Goal: Task Accomplishment & Management: Manage account settings

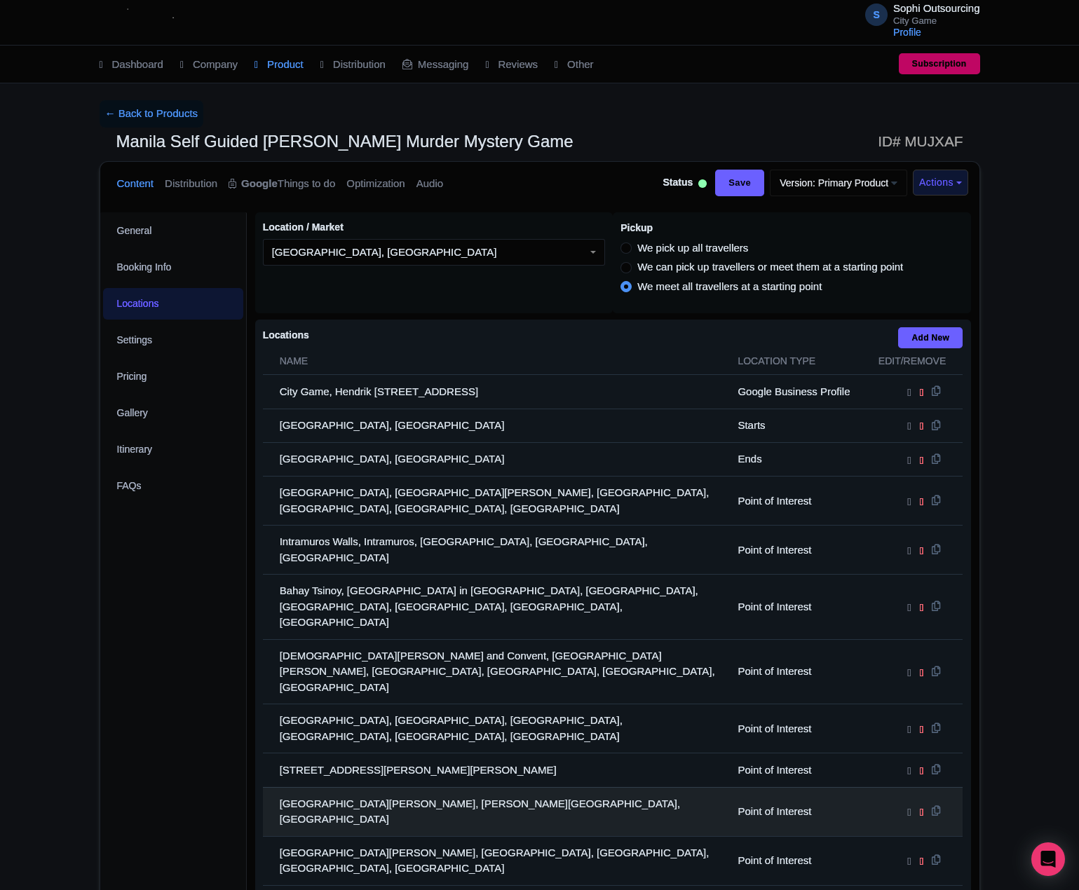
scroll to position [147, 0]
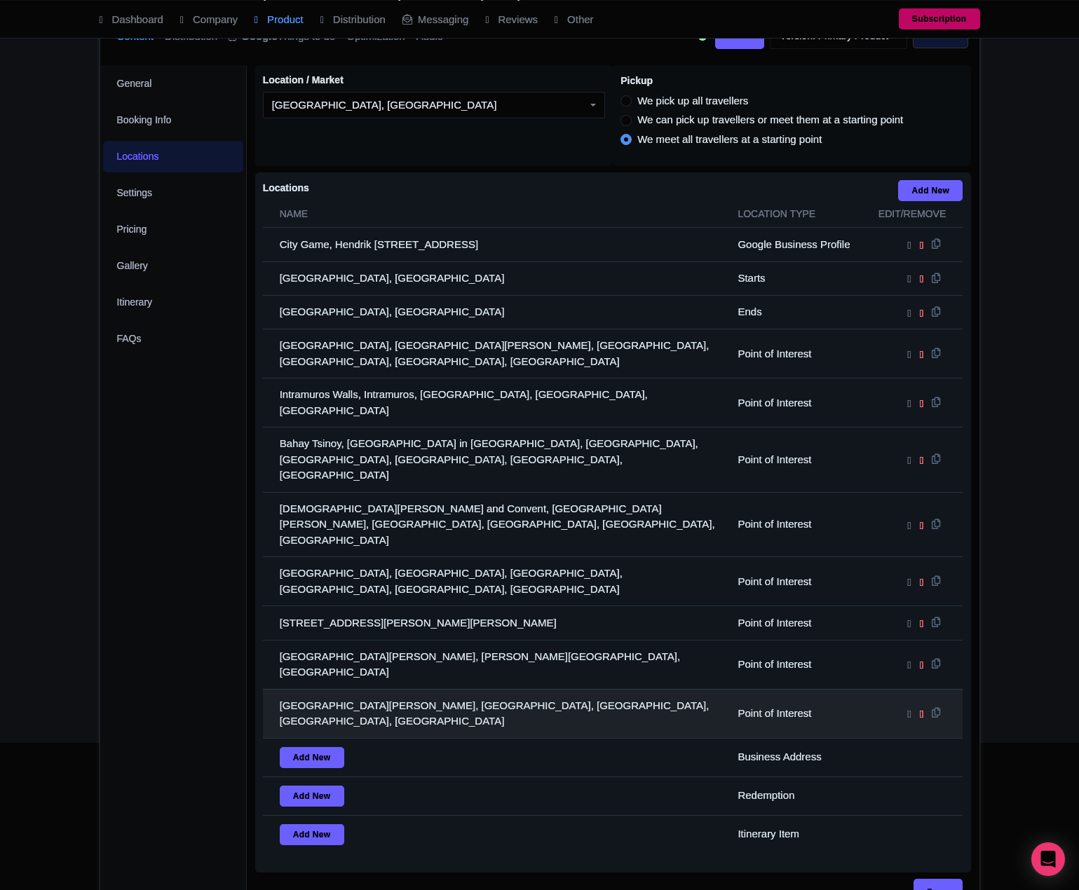
click at [386, 689] on td "Fort Santiago, Intramuros, Manila, Metro Manila, Philippines" at bounding box center [496, 713] width 467 height 49
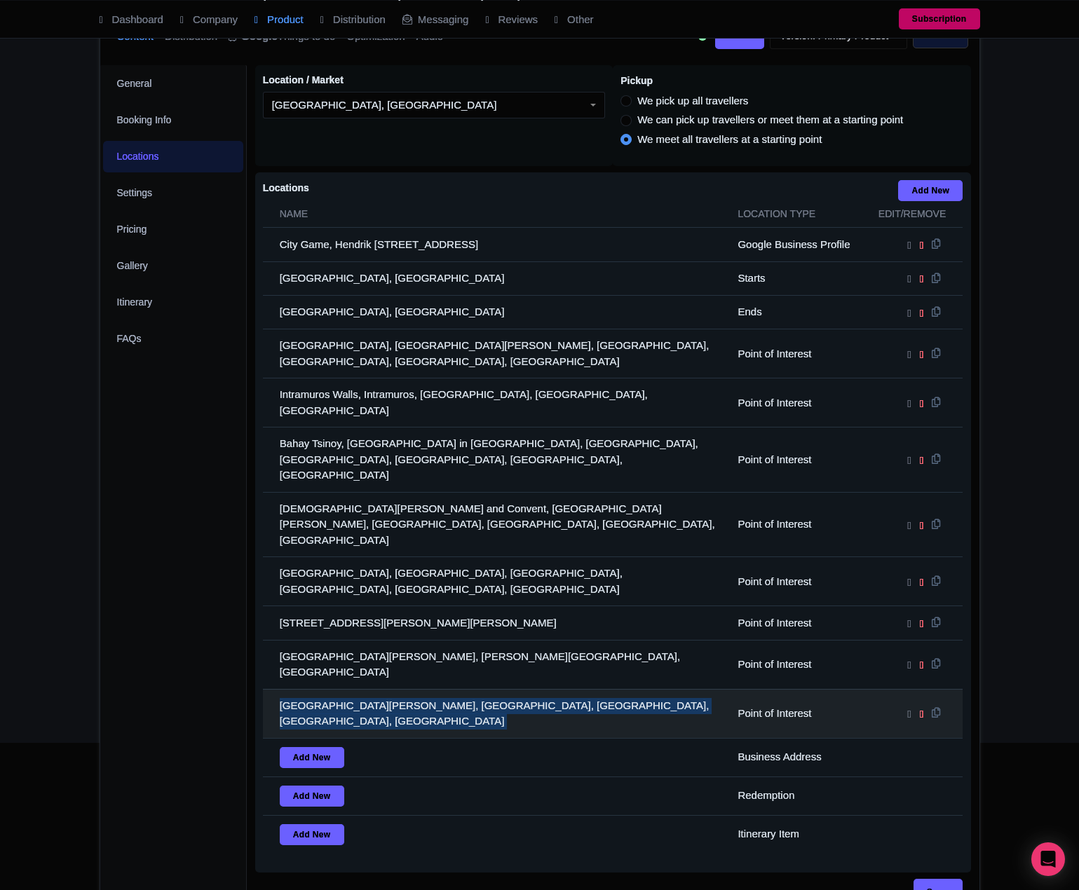
click at [386, 689] on td "Fort Santiago, Intramuros, Manila, Metro Manila, Philippines" at bounding box center [496, 713] width 467 height 49
click at [426, 689] on td "Fort Santiago, Intramuros, Manila, Metro Manila, Philippines" at bounding box center [496, 713] width 467 height 49
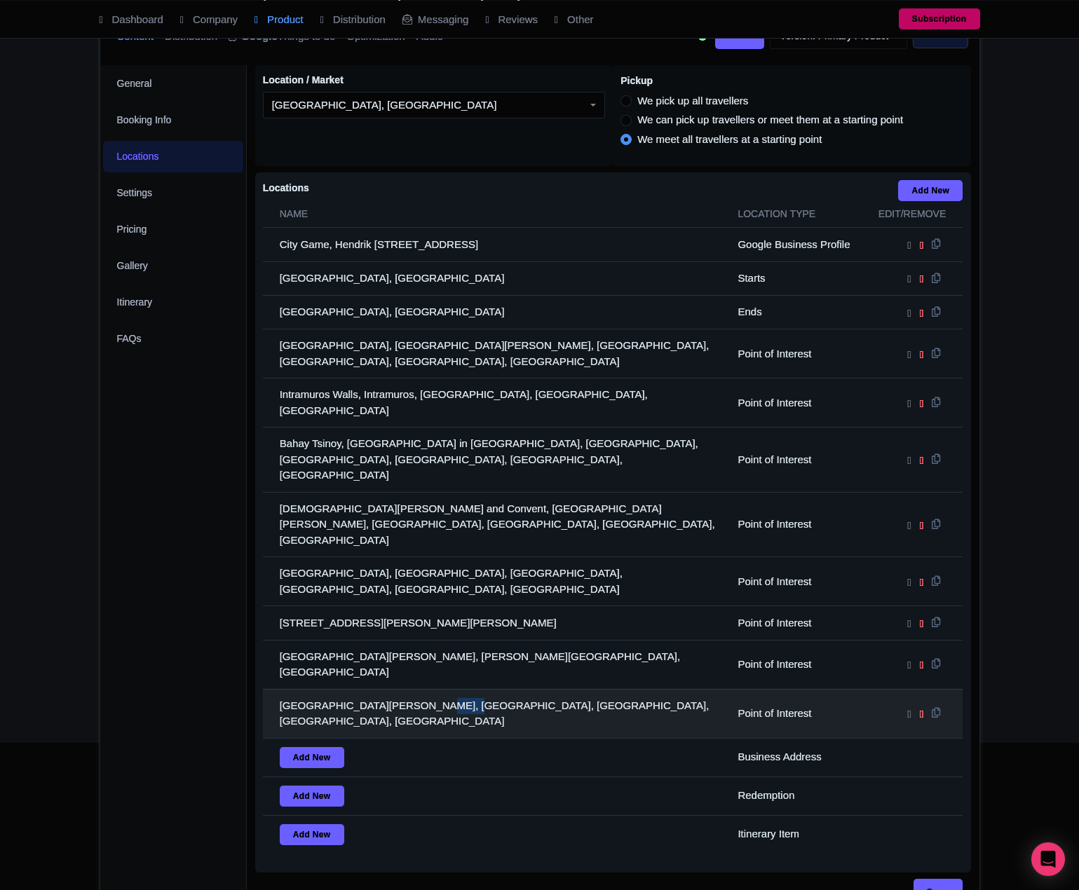
click at [426, 689] on td "Fort Santiago, Intramuros, Manila, Metro Manila, Philippines" at bounding box center [496, 713] width 467 height 49
click at [414, 689] on td "Fort Santiago, Intramuros, Manila, Metro Manila, Philippines" at bounding box center [496, 713] width 467 height 49
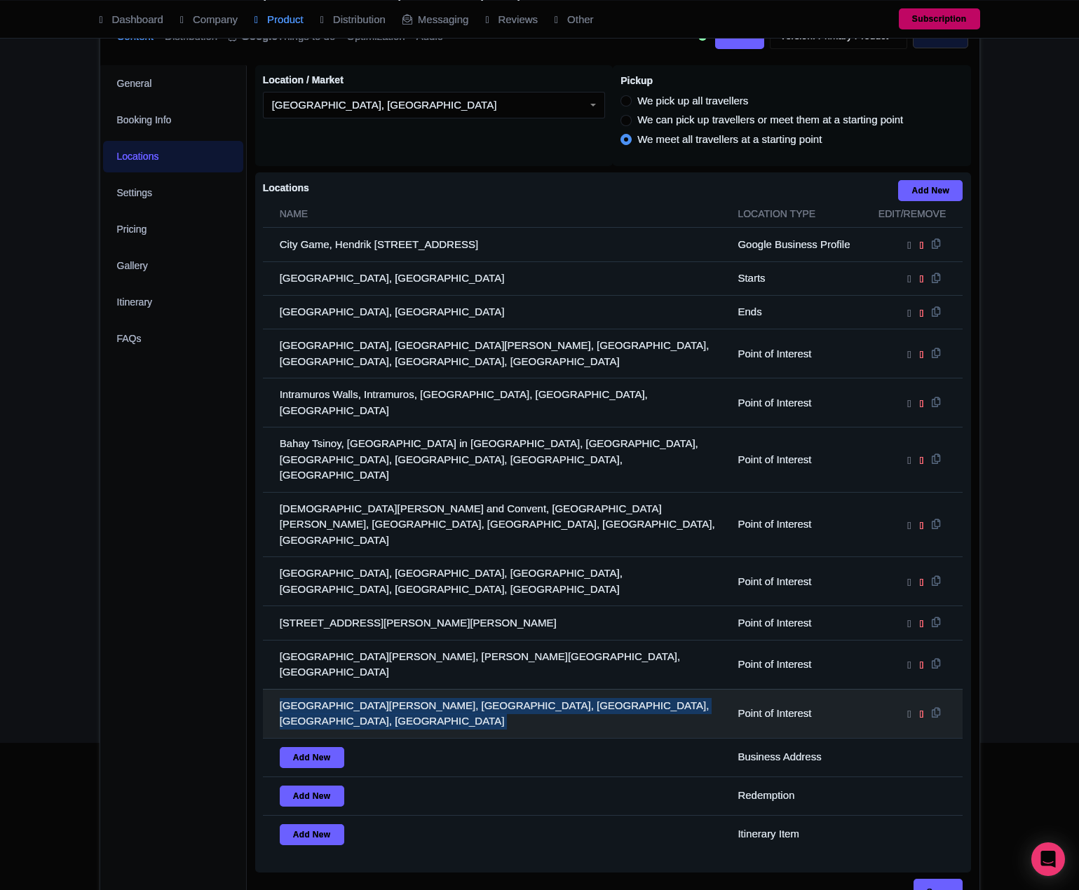
click at [414, 689] on td "Fort Santiago, Intramuros, Manila, Metro Manila, Philippines" at bounding box center [496, 713] width 467 height 49
drag, startPoint x: 414, startPoint y: 636, endPoint x: 463, endPoint y: 638, distance: 48.4
click at [421, 689] on td "Fort Santiago, Intramuros, Manila, Metro Manila, Philippines" at bounding box center [496, 713] width 467 height 49
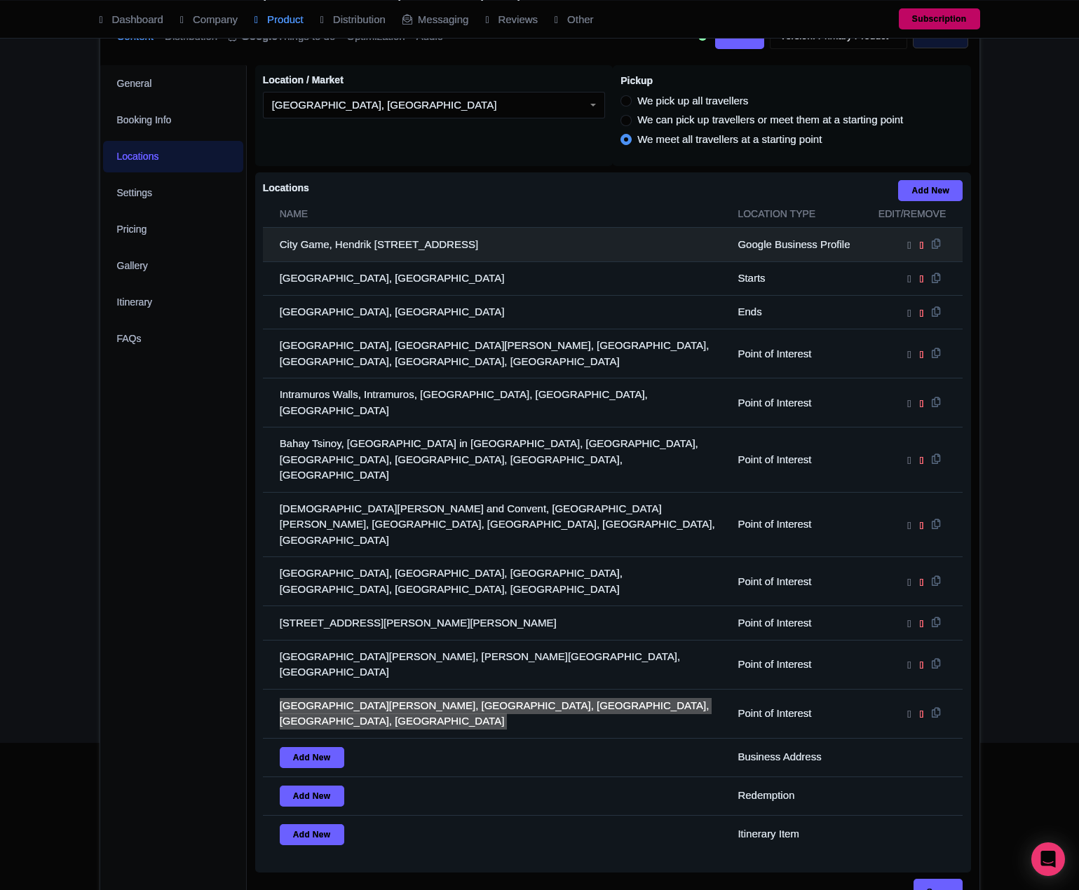
scroll to position [0, 0]
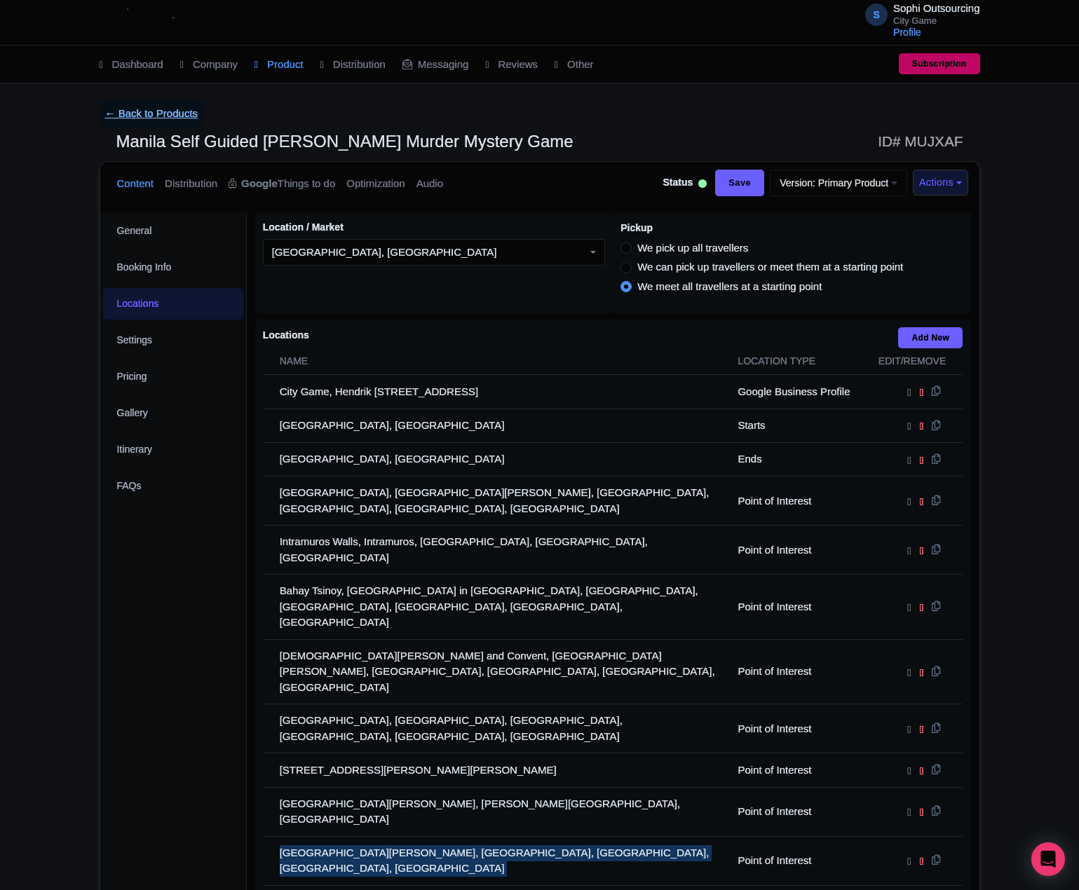
click at [170, 118] on link "← Back to Products" at bounding box center [152, 113] width 104 height 27
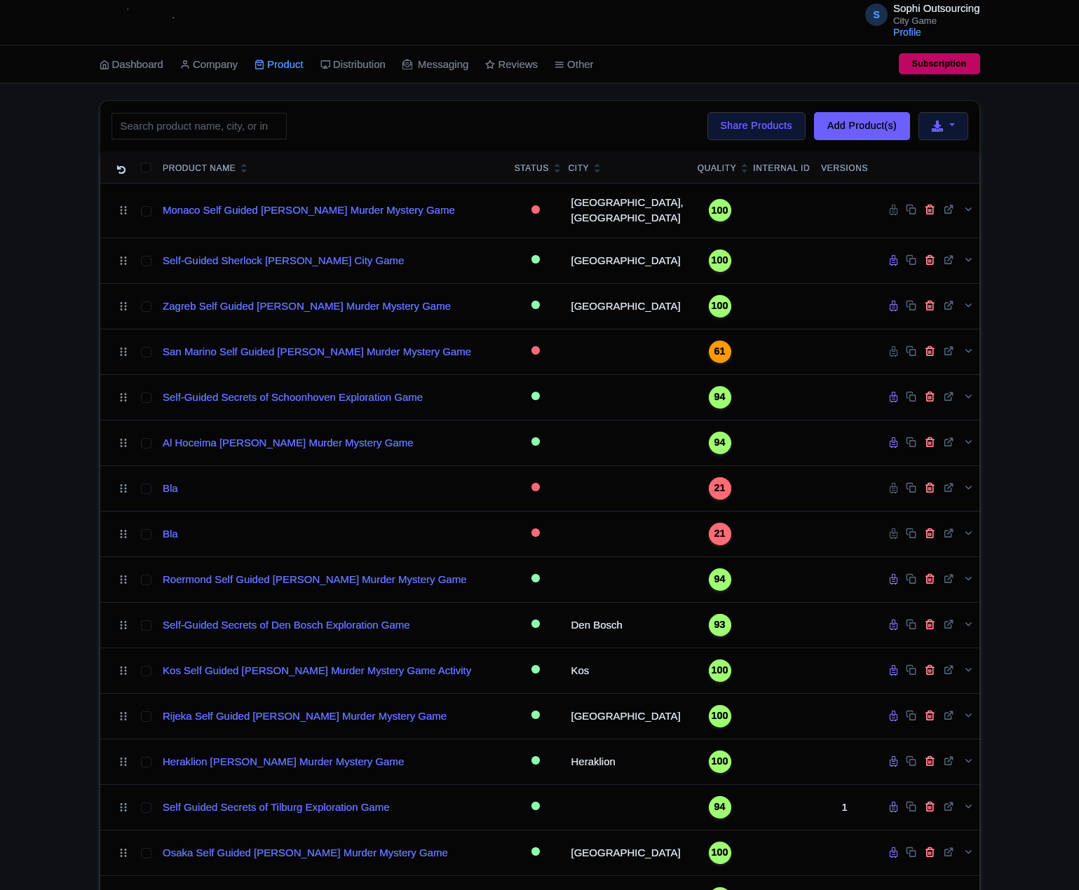
click at [212, 133] on input "search" at bounding box center [198, 126] width 175 height 27
type input "Dubai"
click button "Search" at bounding box center [0, 0] width 0 height 0
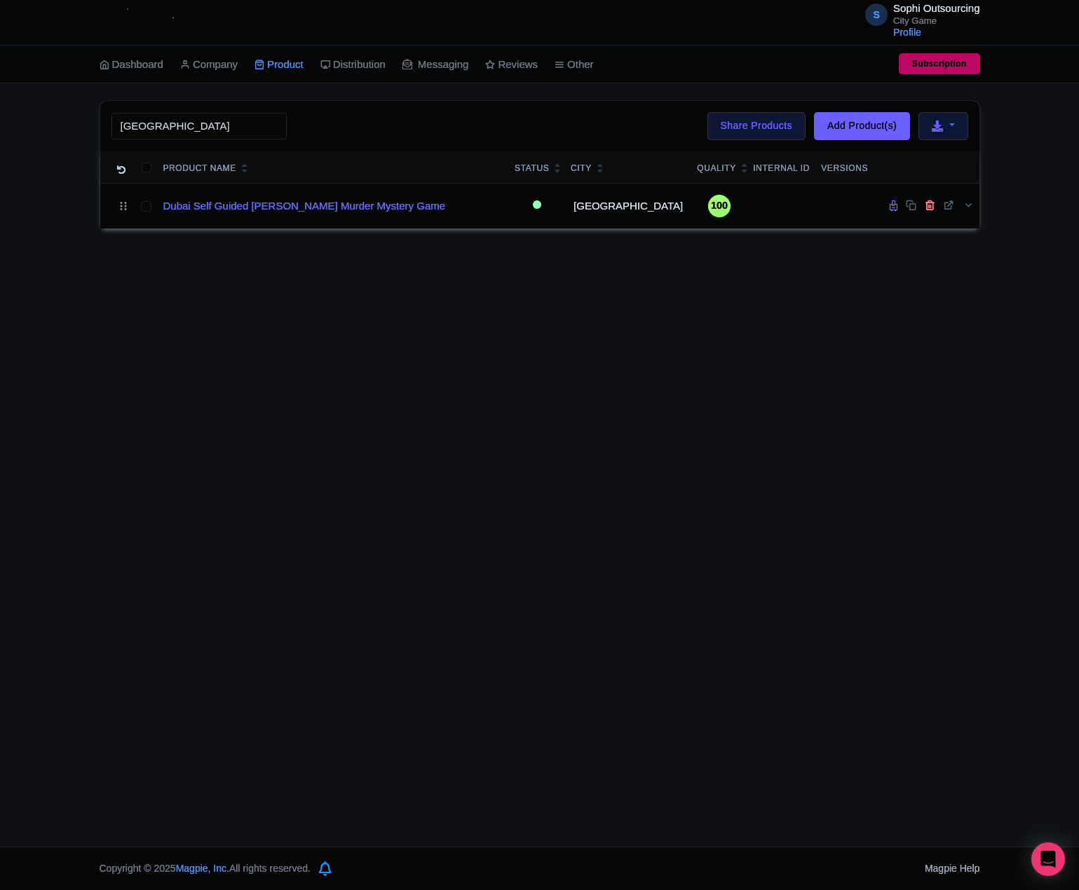
click at [674, 402] on div "S Sophi Outsourcing City Game Profile Users Settings Sign out Dashboard Company…" at bounding box center [539, 423] width 1079 height 847
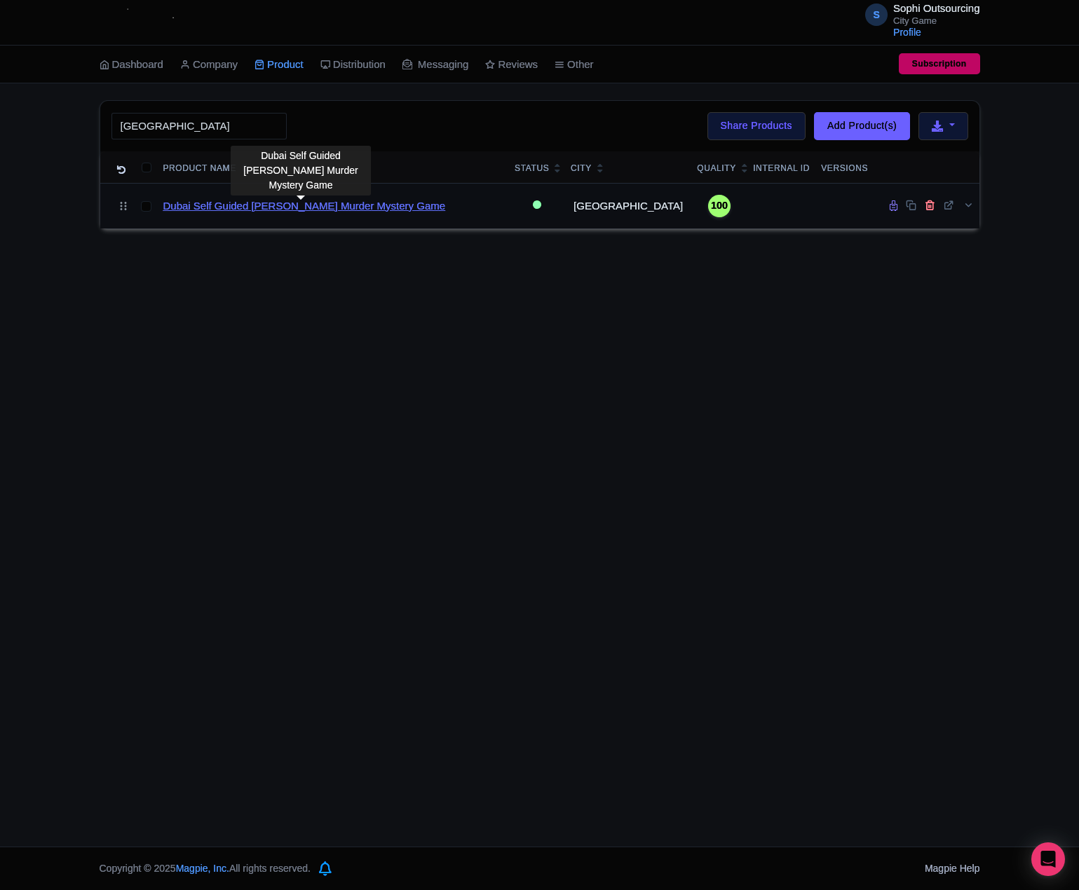
click at [288, 205] on link "Dubai Self Guided [PERSON_NAME] Murder Mystery Game" at bounding box center [304, 206] width 283 height 16
click at [289, 209] on link "Dubai Self Guided [PERSON_NAME] Murder Mystery Game" at bounding box center [304, 206] width 283 height 16
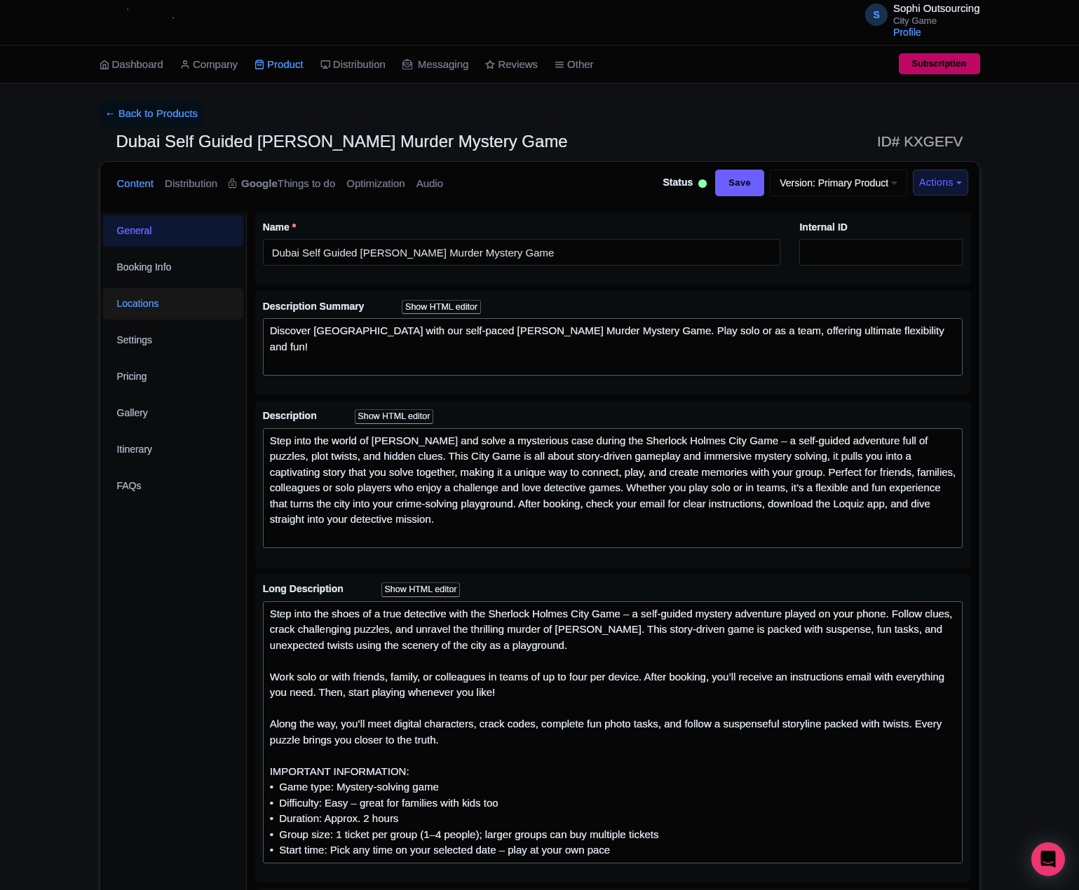
click at [198, 308] on link "Locations" at bounding box center [173, 304] width 140 height 32
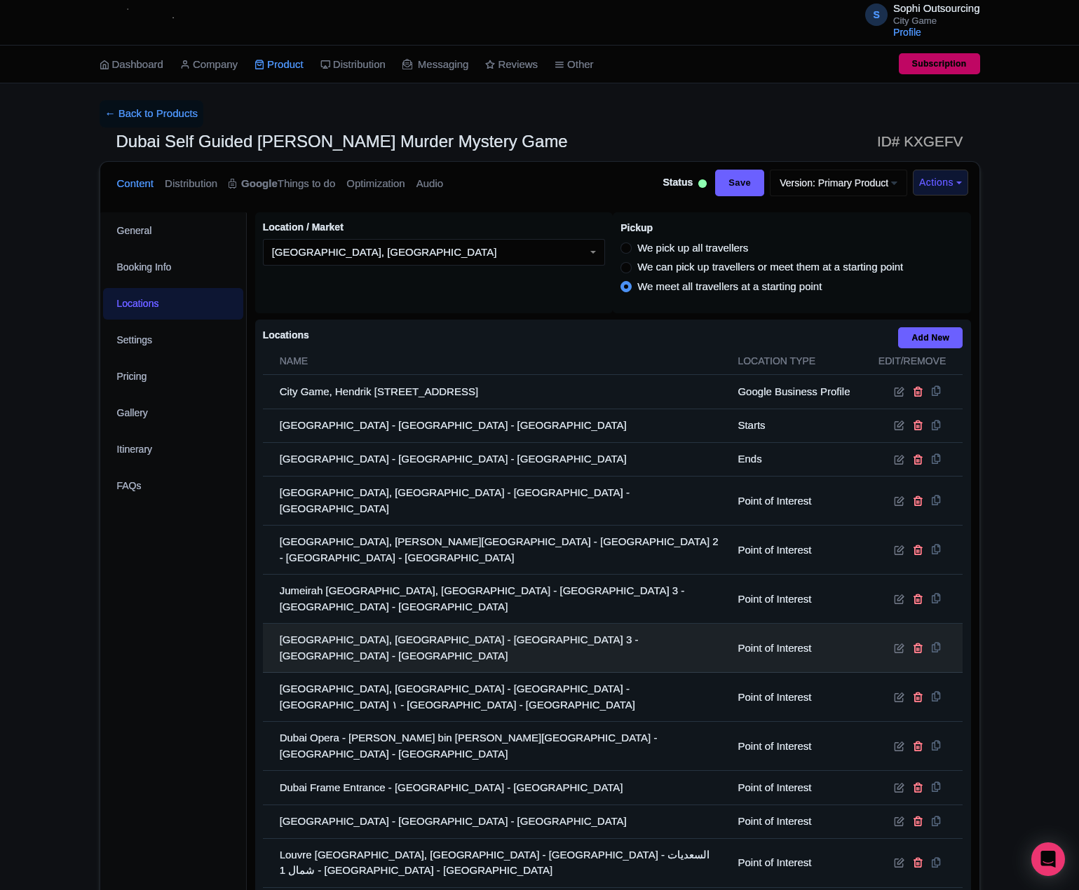
scroll to position [230, 0]
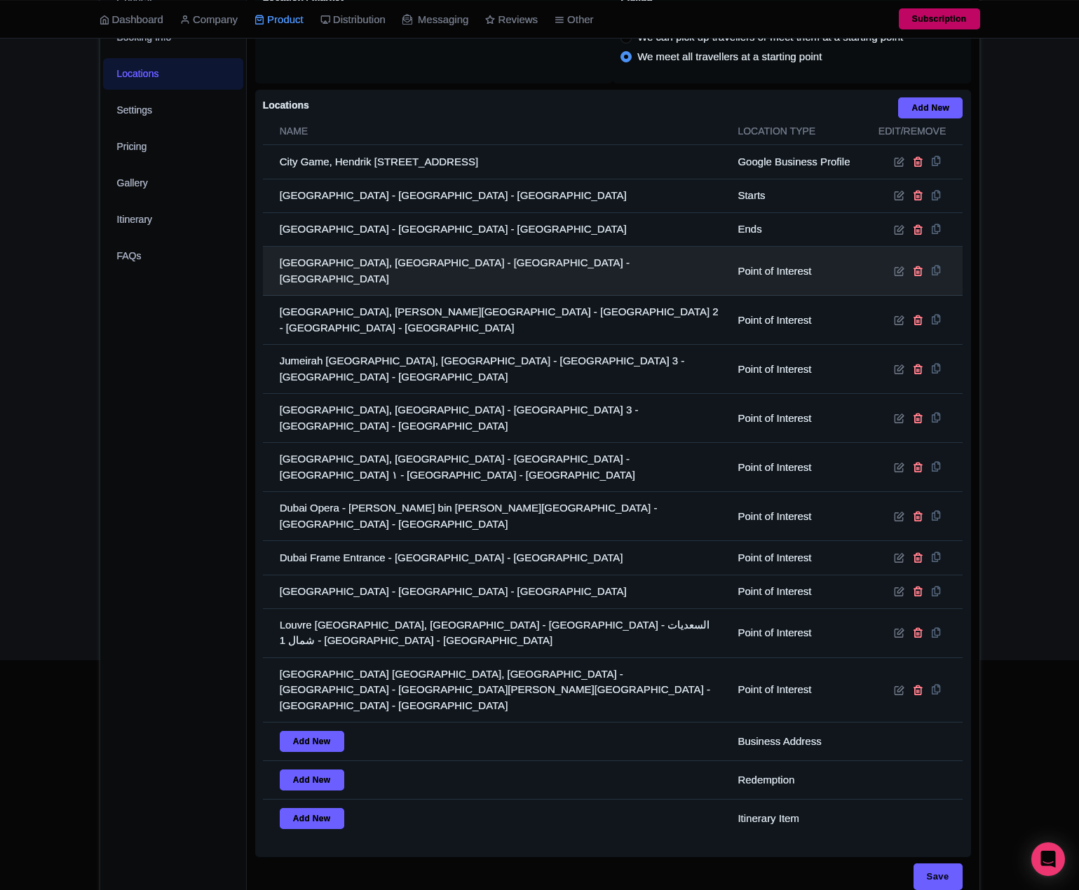
click at [400, 267] on td "[GEOGRAPHIC_DATA], [GEOGRAPHIC_DATA] - [GEOGRAPHIC_DATA] - [GEOGRAPHIC_DATA]" at bounding box center [496, 271] width 467 height 49
click at [400, 267] on td "Dubai Mall, Downtown Dubai - Dubai - United Arab Emirates" at bounding box center [496, 271] width 467 height 49
drag, startPoint x: 400, startPoint y: 267, endPoint x: 59, endPoint y: 271, distance: 340.8
click at [396, 268] on td "Dubai Mall, Downtown Dubai - Dubai - United Arab Emirates" at bounding box center [496, 271] width 467 height 49
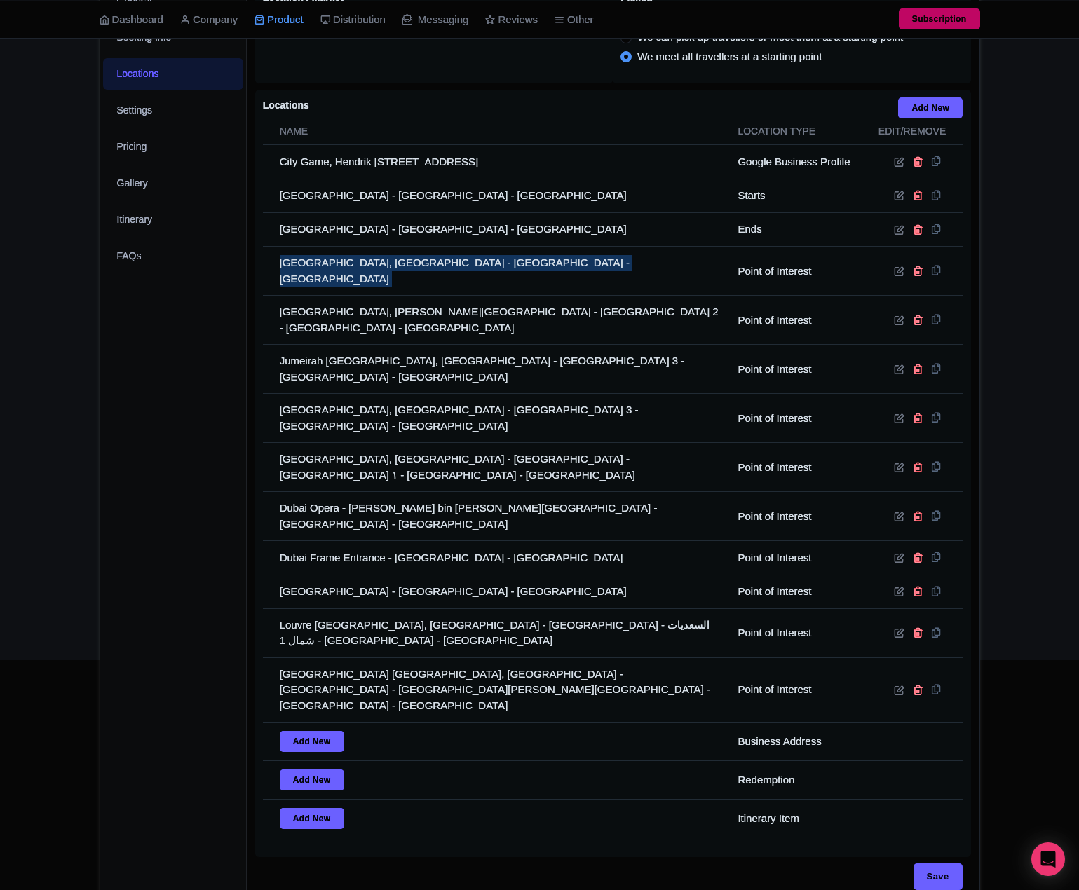
copy tr "Dubai Mall, Downtown Dubai - Dubai - United Arab Emirates"
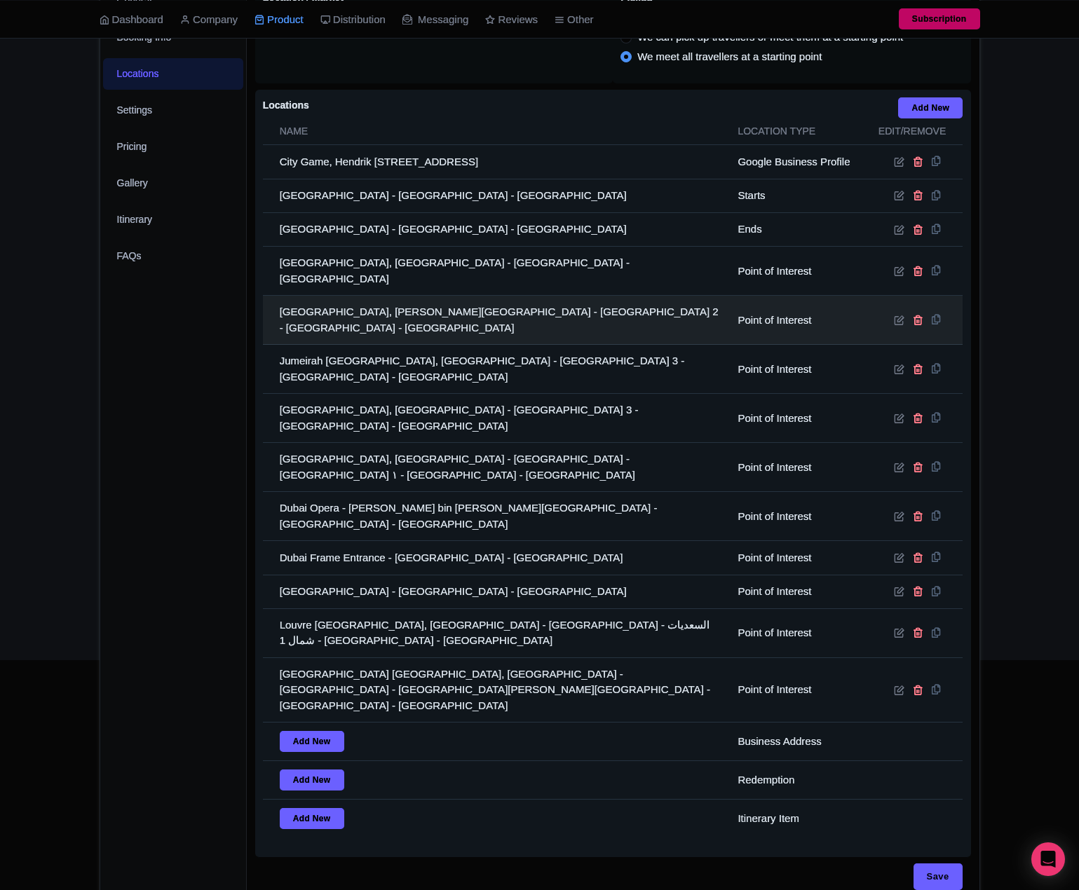
click at [379, 308] on td "Museum of The Future, Sheikh Zayed Rd - Trade Centre - Trade Centre 2 - Dubai -…" at bounding box center [496, 320] width 467 height 49
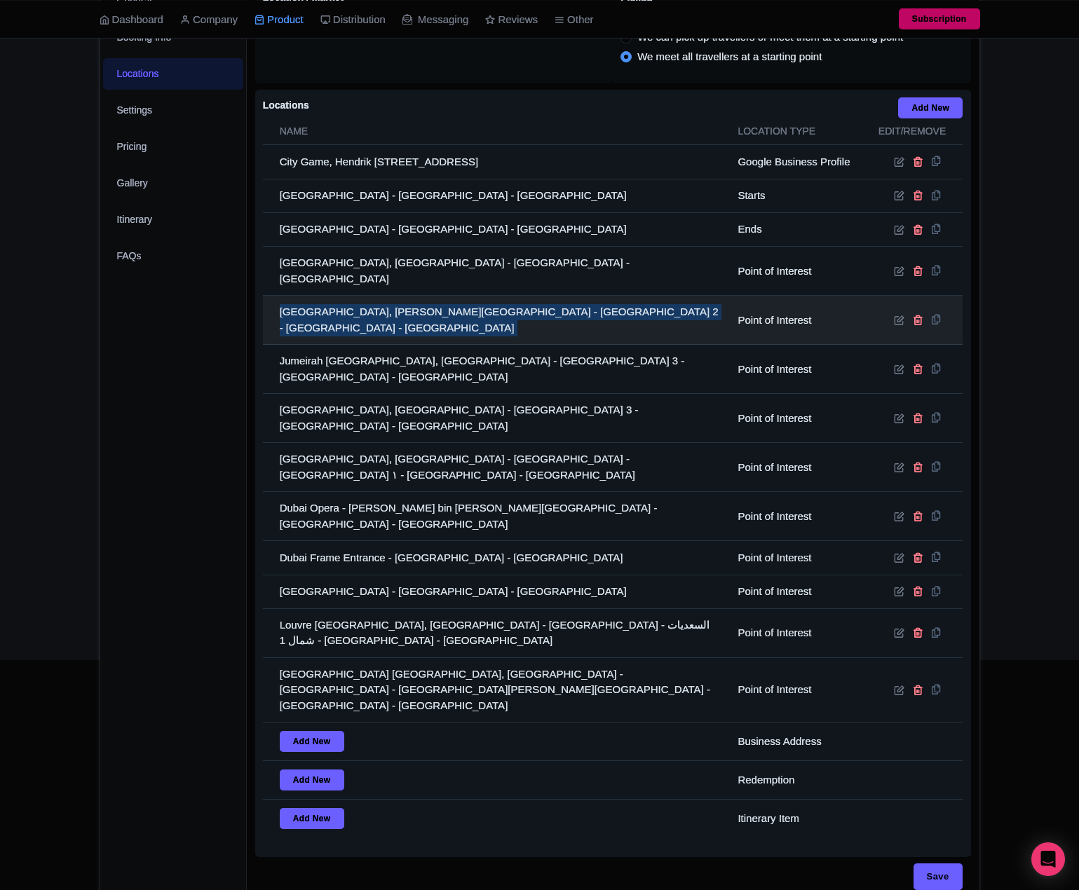
click at [379, 308] on td "Museum of The Future, Sheikh Zayed Rd - Trade Centre - Trade Centre 2 - Dubai -…" at bounding box center [496, 320] width 467 height 49
drag, startPoint x: 376, startPoint y: 307, endPoint x: 329, endPoint y: 307, distance: 47.7
click at [371, 307] on td "Museum of The Future, Sheikh Zayed Rd - Trade Centre - Trade Centre 2 - Dubai -…" at bounding box center [496, 320] width 467 height 49
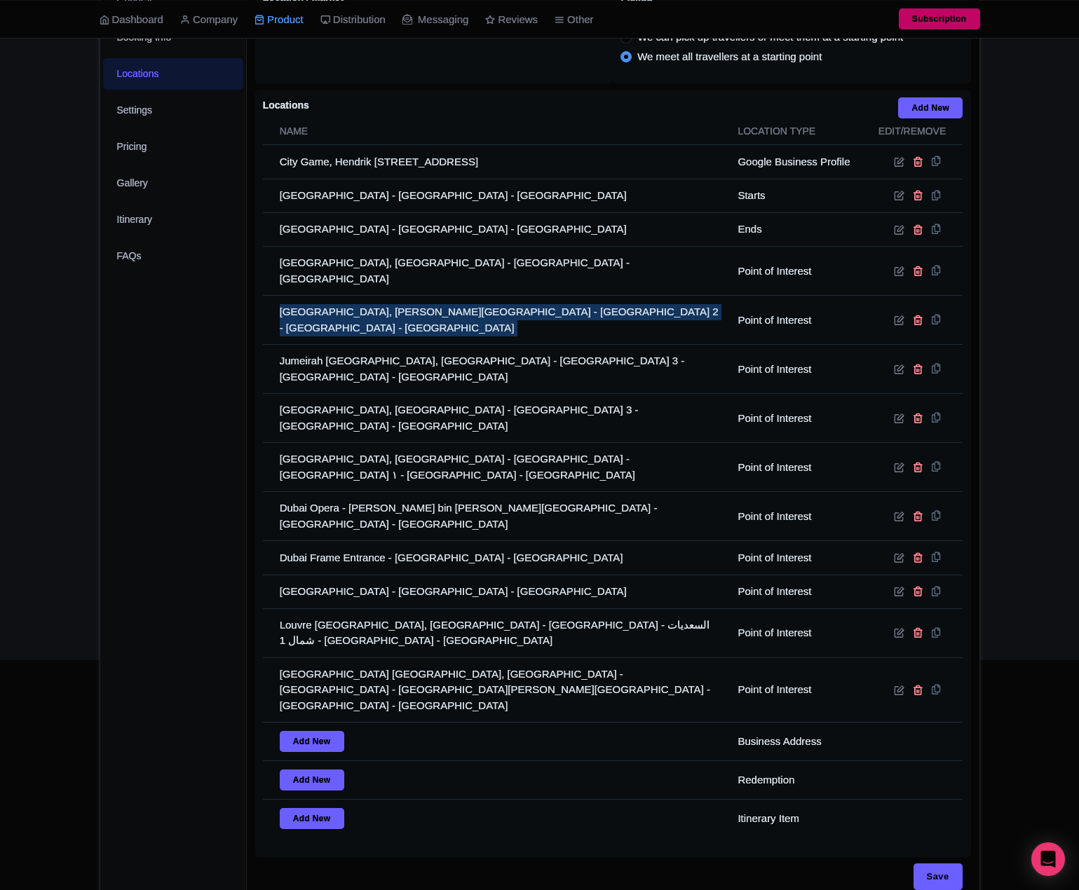
copy tr "Museum of The Future, Sheikh Zayed Rd - Trade Centre - Trade Centre 2 - Dubai -…"
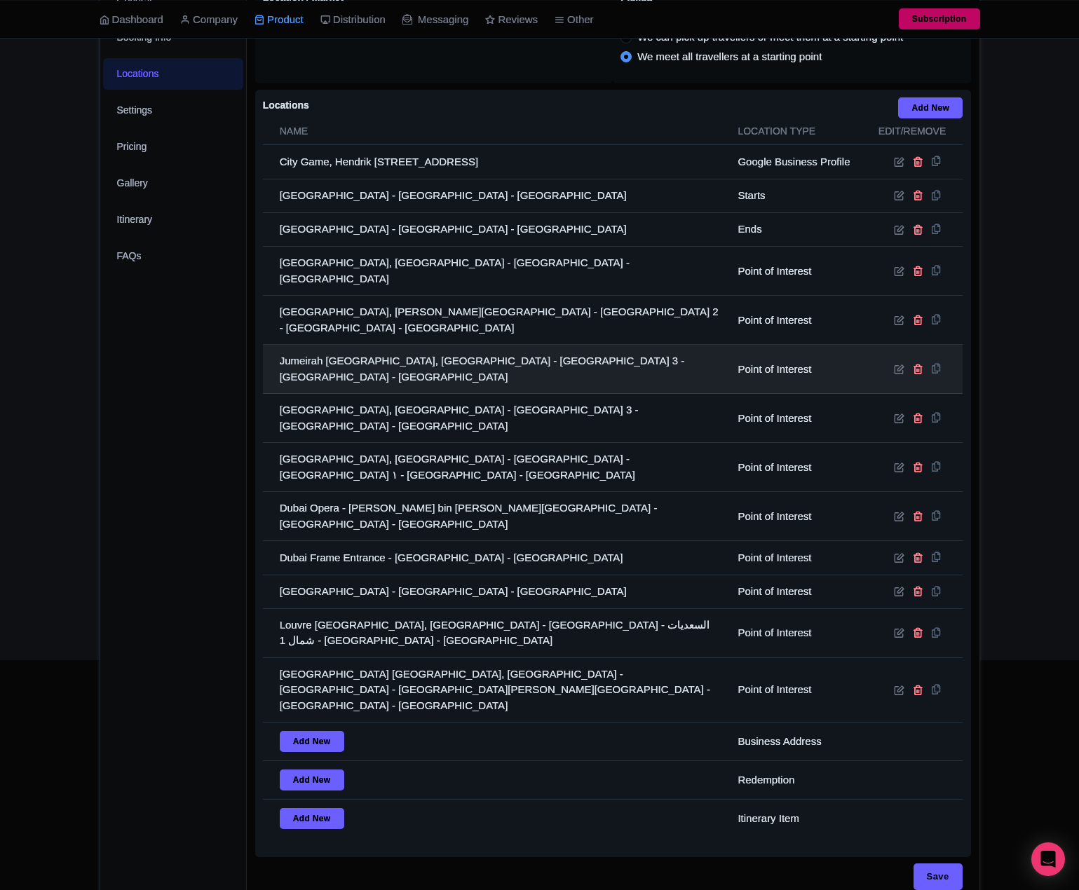
click at [366, 349] on td "Jumeirah Burj Al Arab, Dubai - Umm Suqeim 3 - Dubai - United Arab Emirates" at bounding box center [496, 369] width 467 height 49
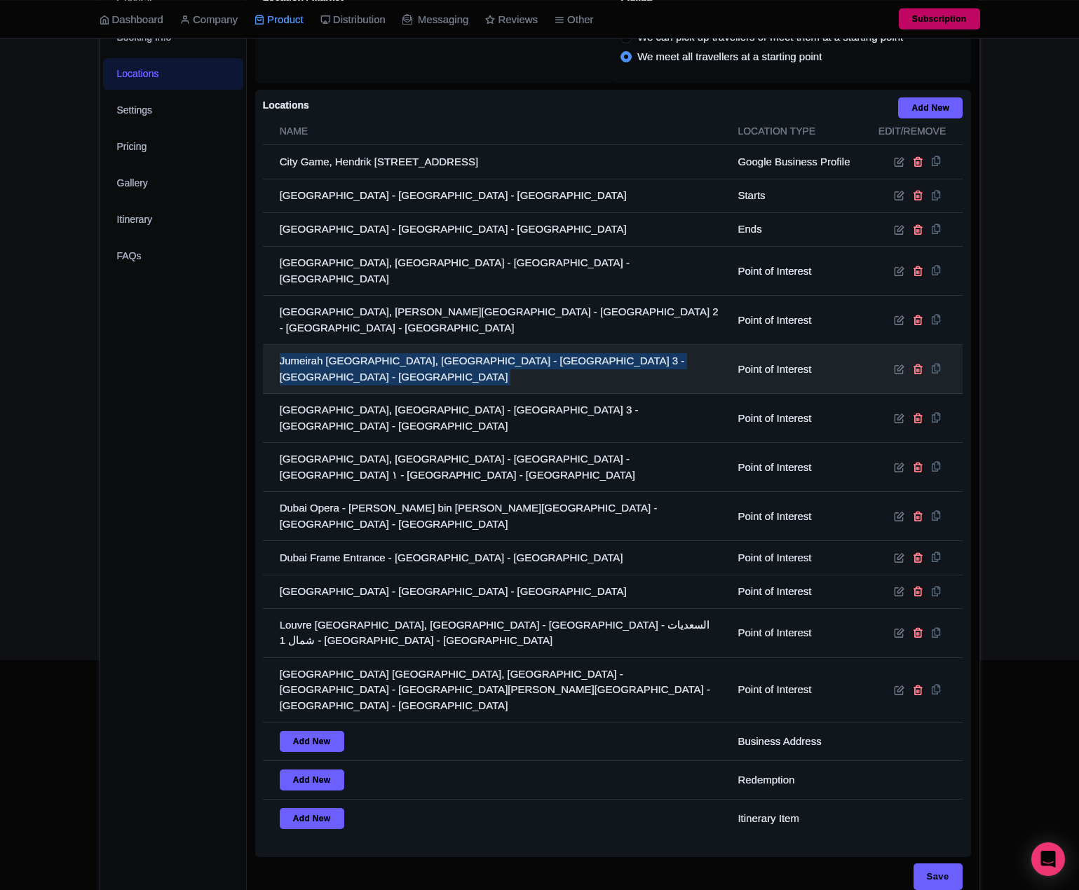
click at [366, 349] on td "Jumeirah Burj Al Arab, Dubai - Umm Suqeim 3 - Dubai - United Arab Emirates" at bounding box center [496, 369] width 467 height 49
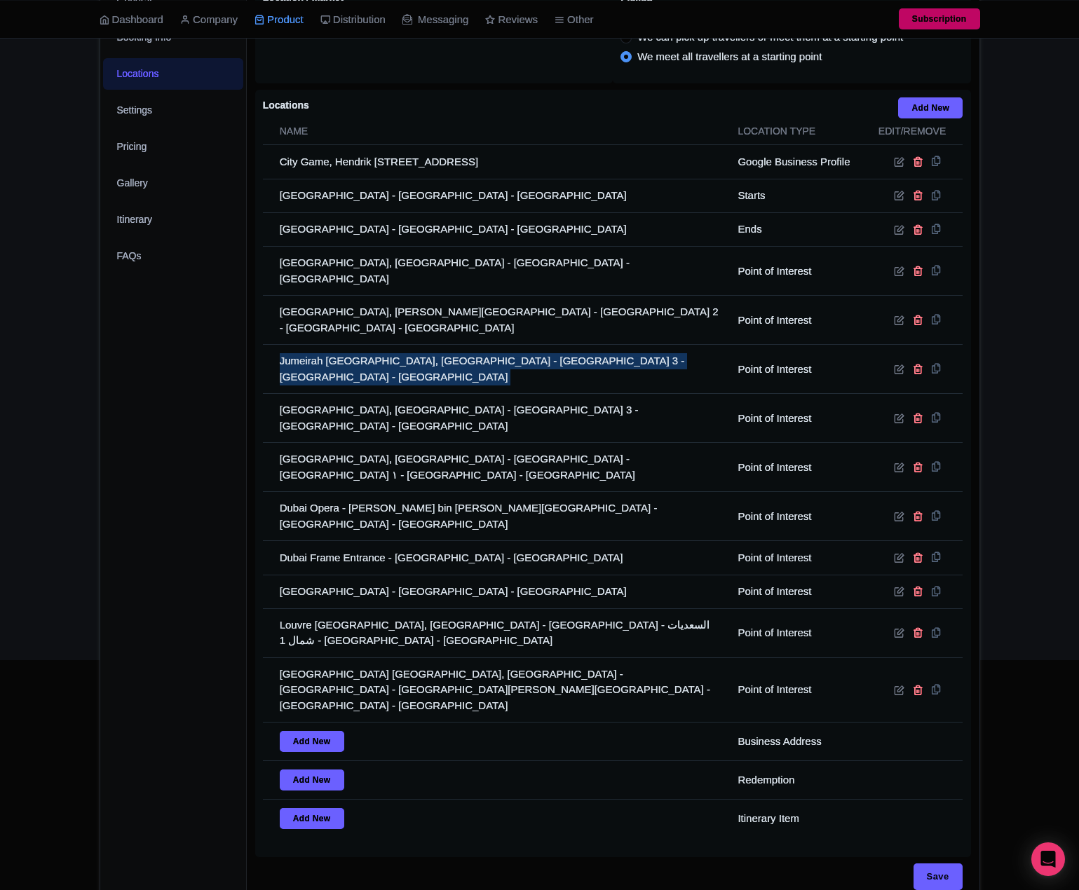
copy tr "Jumeirah Burj Al Arab, Dubai - Umm Suqeim 3 - Dubai - United Arab Emirates"
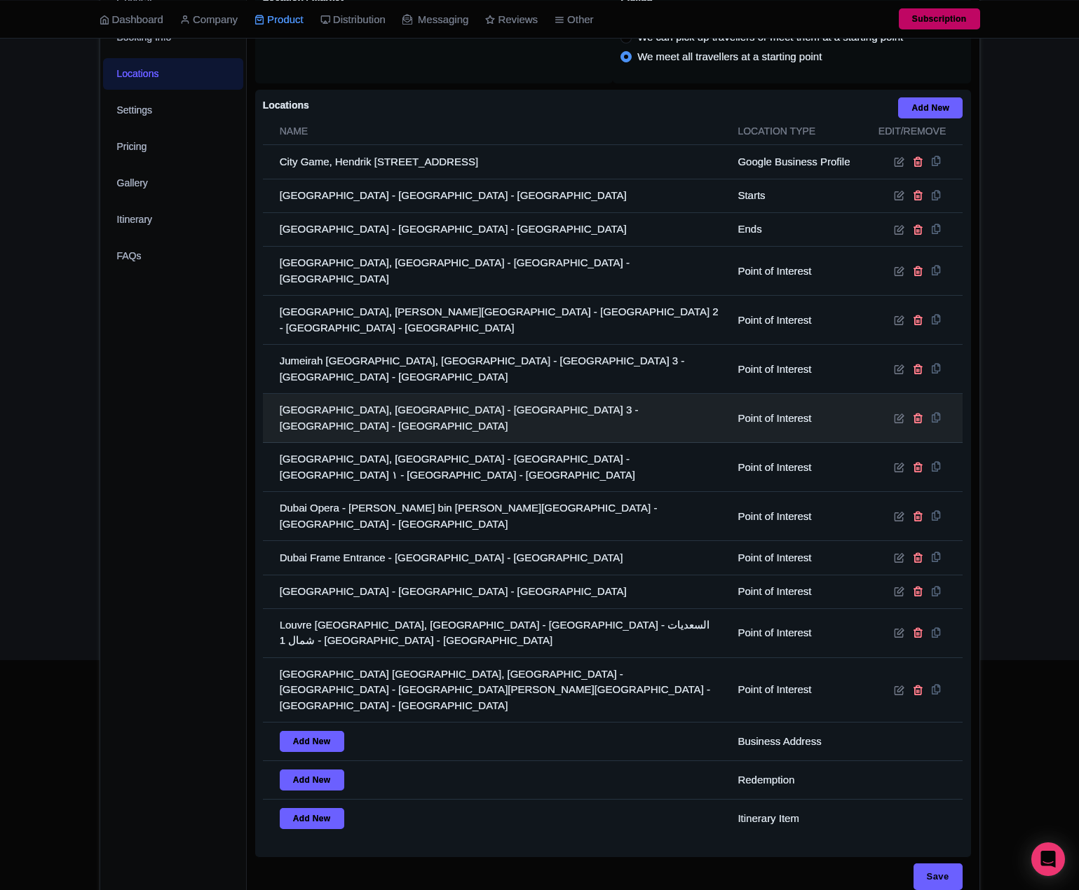
click at [341, 396] on td "Jumeirah Beach Hotel, Jumeirah St - Umm Suqeim - Umm Suqeim 3 - Dubai - United …" at bounding box center [496, 418] width 467 height 49
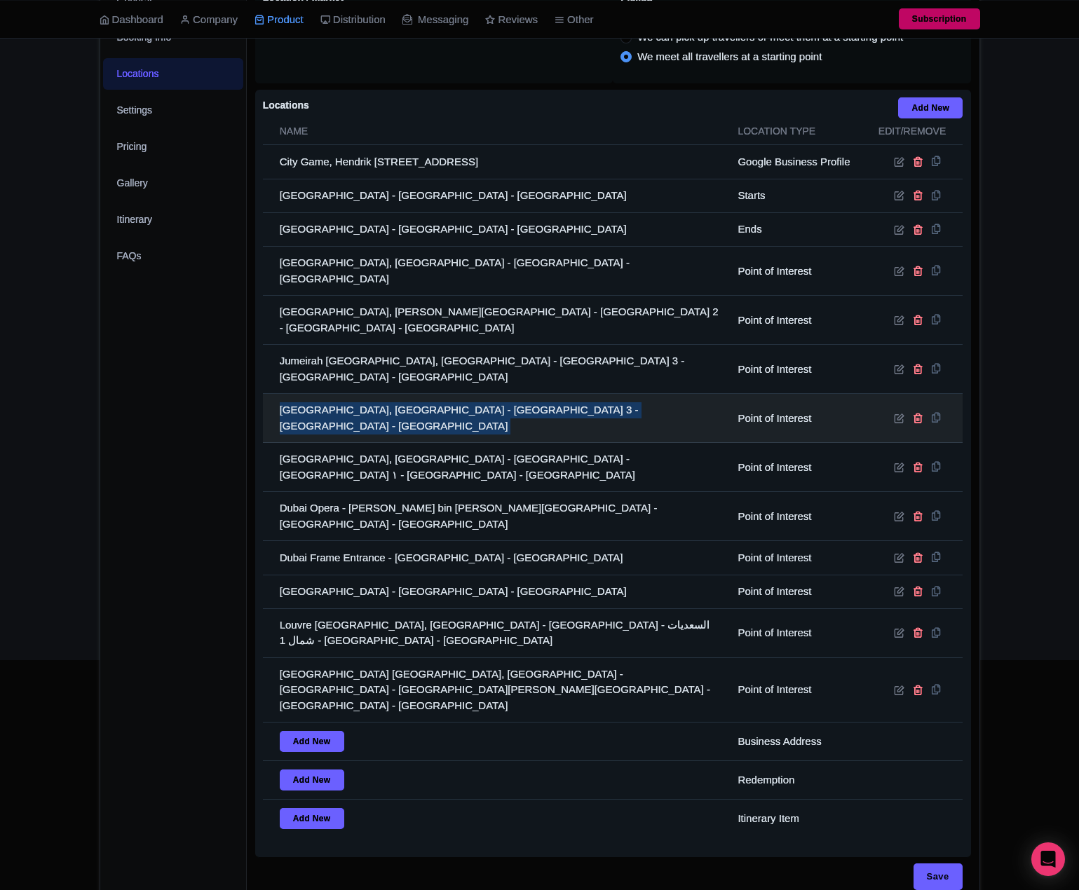
click at [341, 396] on td "Jumeirah Beach Hotel, Jumeirah St - Umm Suqeim - Umm Suqeim 3 - Dubai - United …" at bounding box center [496, 418] width 467 height 49
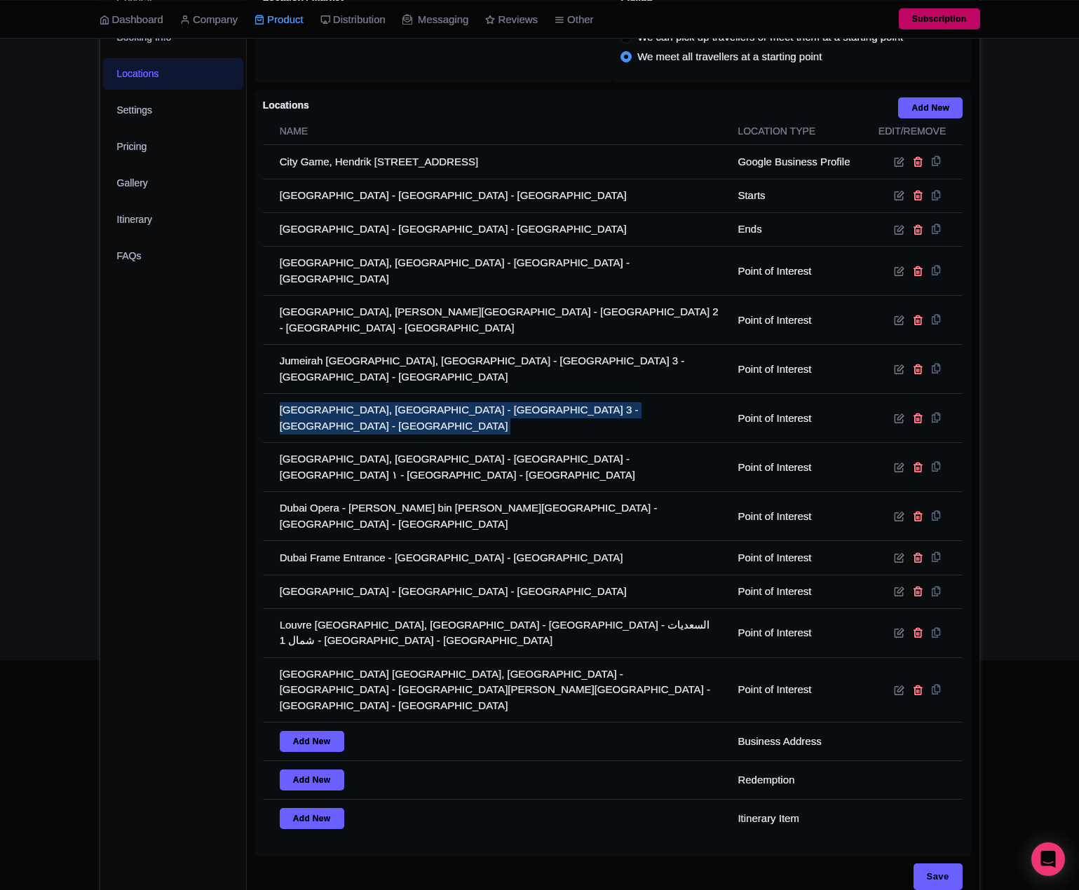
copy tr "Jumeirah Beach Hotel, Jumeirah St - Umm Suqeim - Umm Suqeim 3 - Dubai - United …"
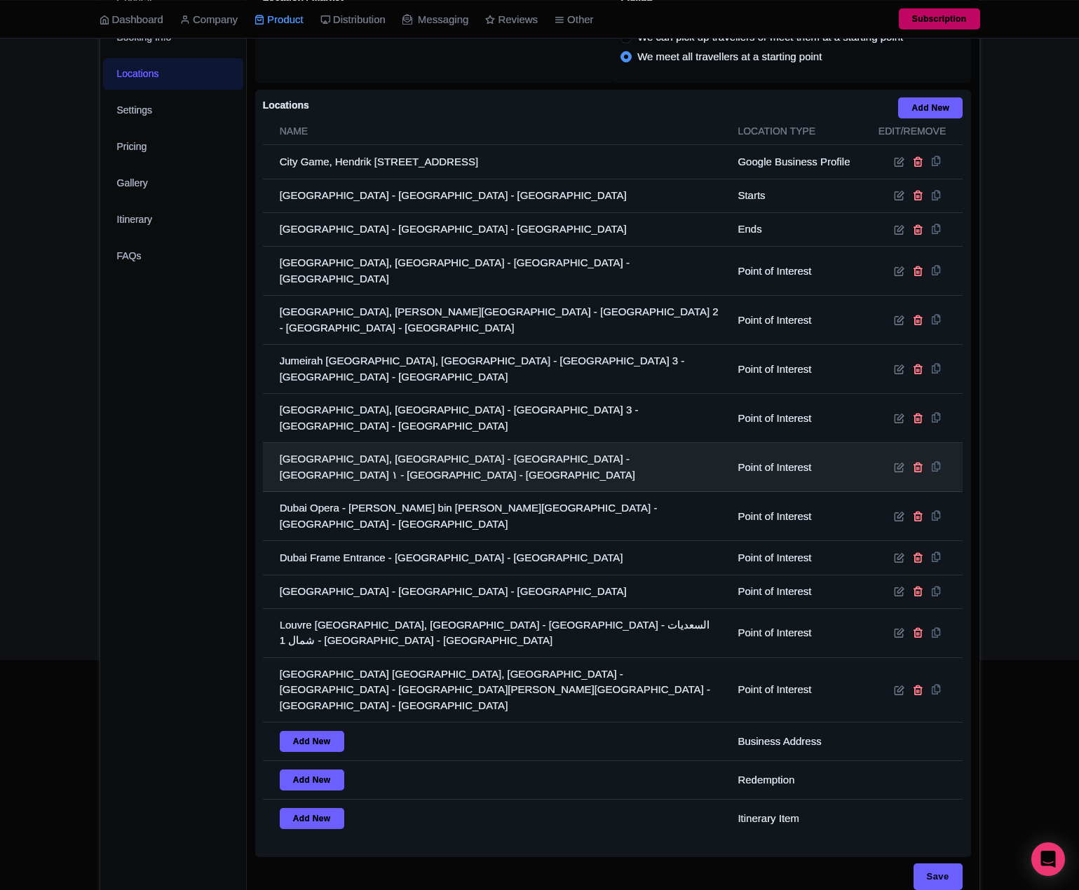
click at [383, 443] on td "Jumeirah Mosque, Jumeirah Beach Road - جميرا - جميرا ١ - دبي - United Arab Emir…" at bounding box center [496, 467] width 467 height 49
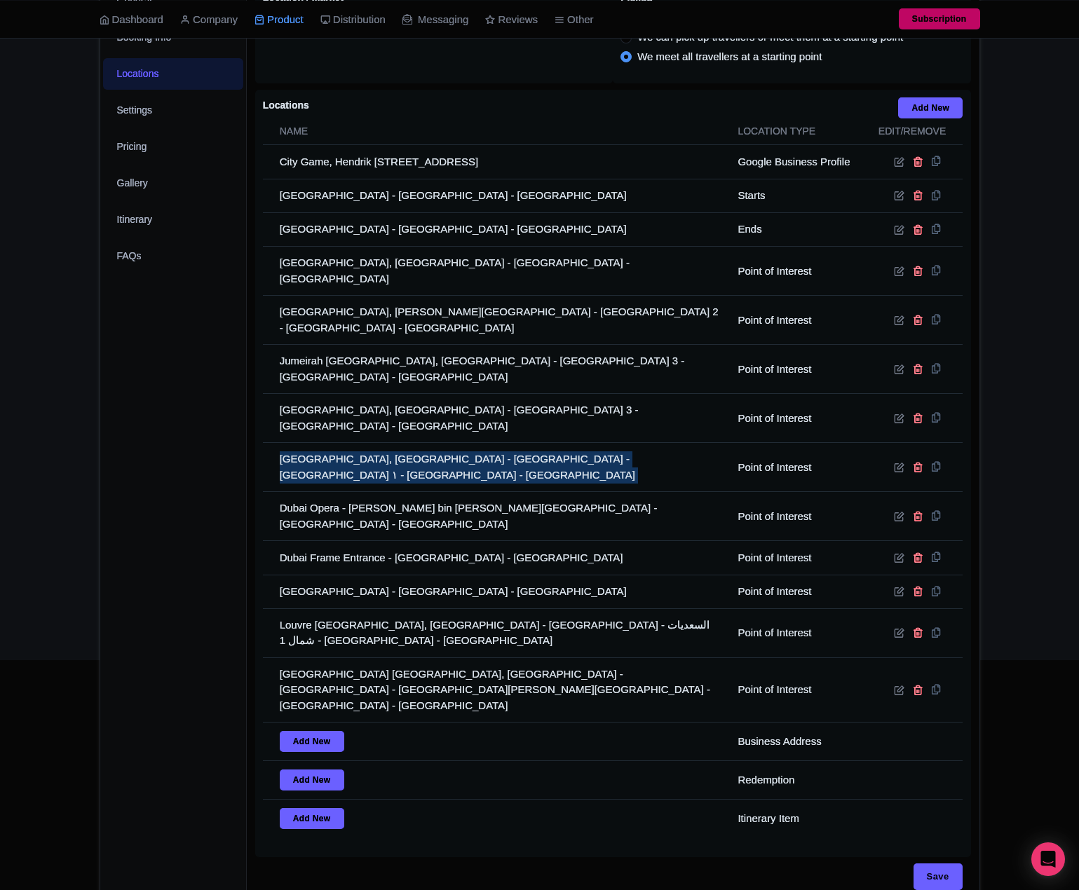
drag, startPoint x: 383, startPoint y: 442, endPoint x: 27, endPoint y: 442, distance: 356.2
click at [381, 443] on td "Jumeirah Mosque, Jumeirah Beach Road - جميرا - جميرا ١ - دبي - United Arab Emir…" at bounding box center [496, 467] width 467 height 49
copy tr "Jumeirah Mosque, Jumeirah Beach Road - جميرا - جميرا ١ - دبي - United Arab Emir…"
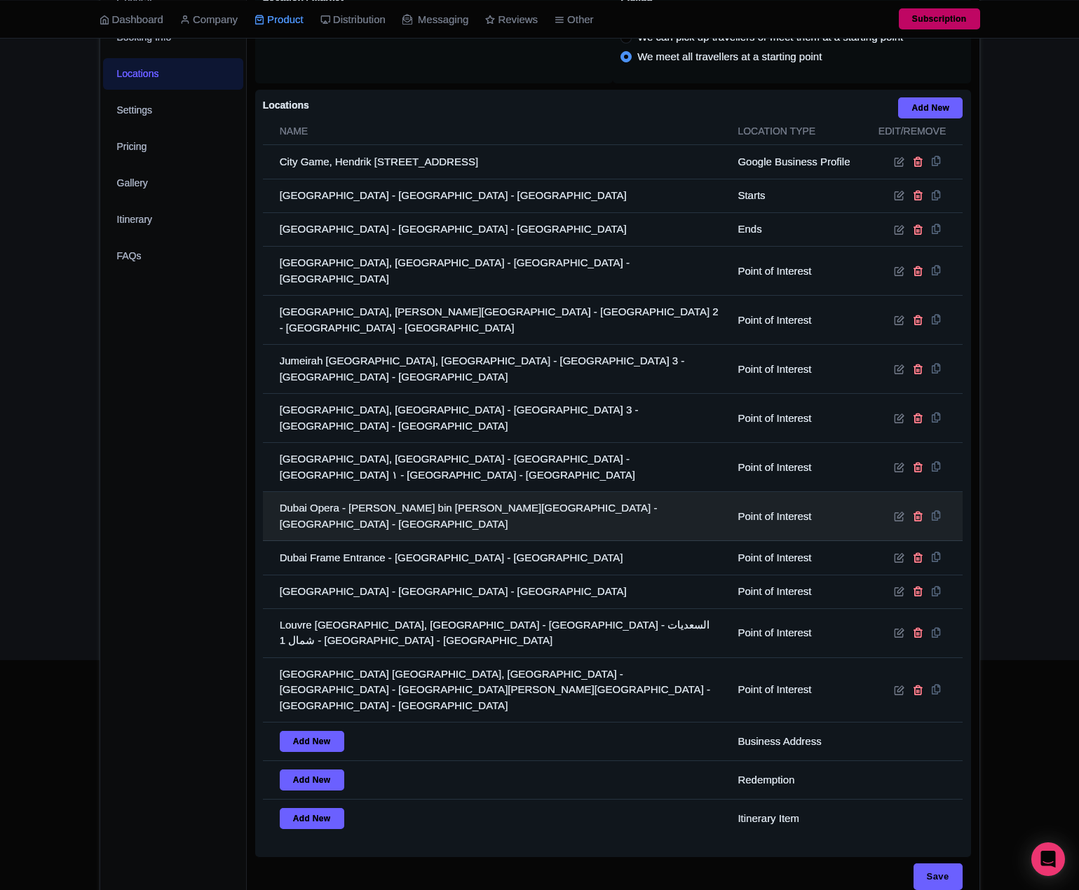
click at [377, 492] on td "Dubai Opera - Sheikh Mohammed bin Rashid Boulevard - Dubai - United Arab Emirat…" at bounding box center [496, 516] width 467 height 49
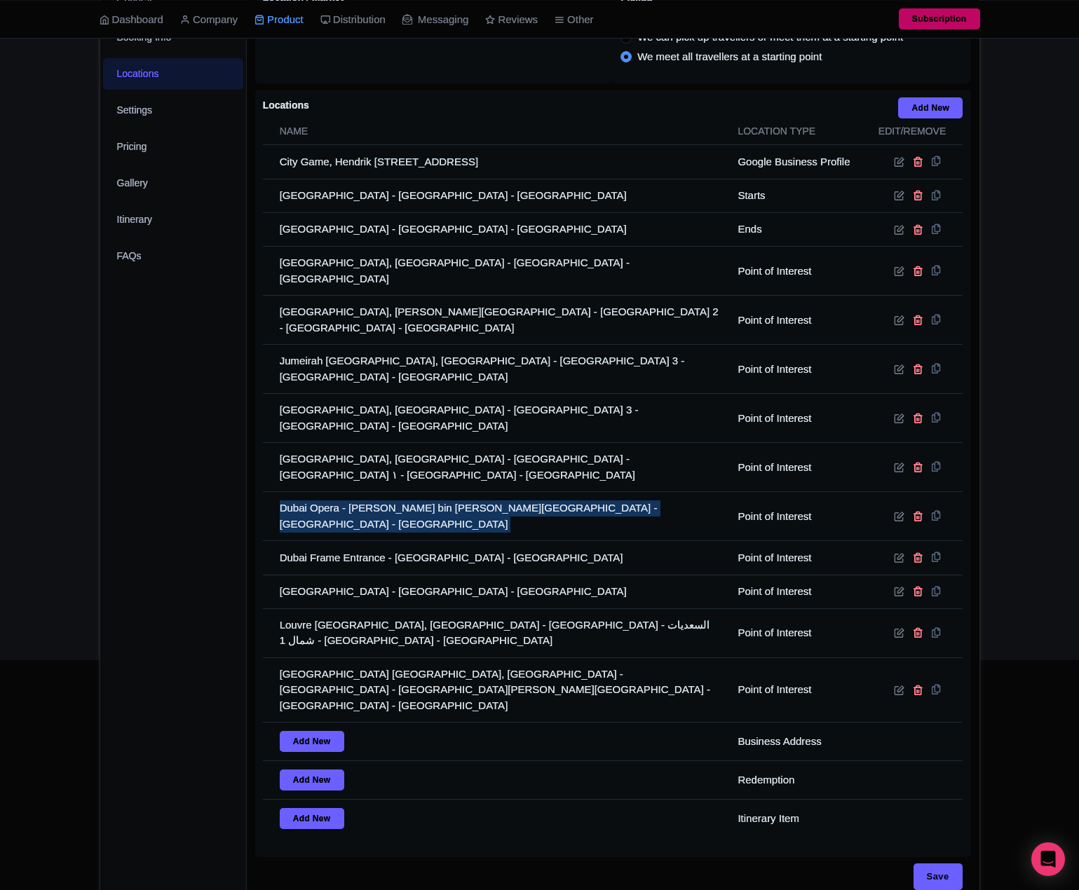
copy tr "Dubai Opera - Sheikh Mohammed bin Rashid Boulevard - Dubai - United Arab Emirat…"
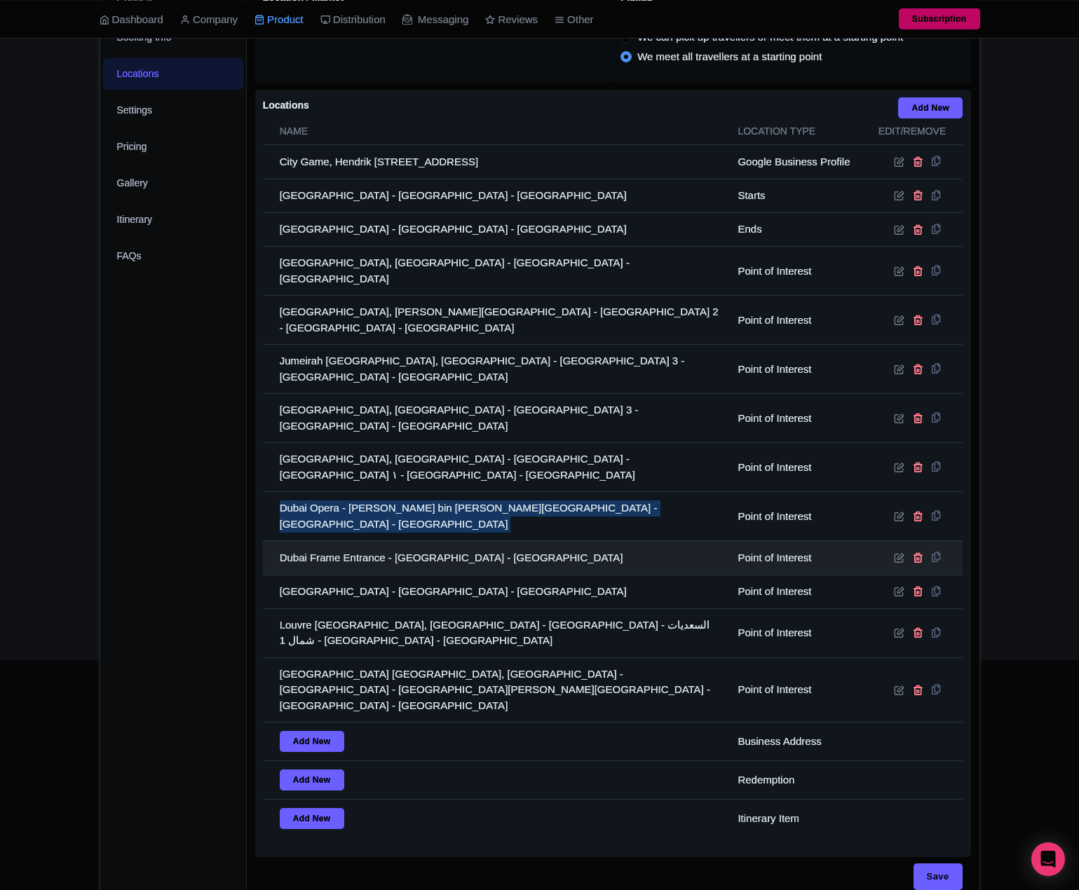
drag, startPoint x: 294, startPoint y: 488, endPoint x: 304, endPoint y: 501, distance: 15.6
click at [295, 492] on td "Dubai Opera - Sheikh Mohammed bin Rashid Boulevard - Dubai - United Arab Emirat…" at bounding box center [496, 516] width 467 height 49
click at [307, 541] on td "Dubai Frame Entrance - Dubai - United Arab Emirates" at bounding box center [496, 558] width 467 height 34
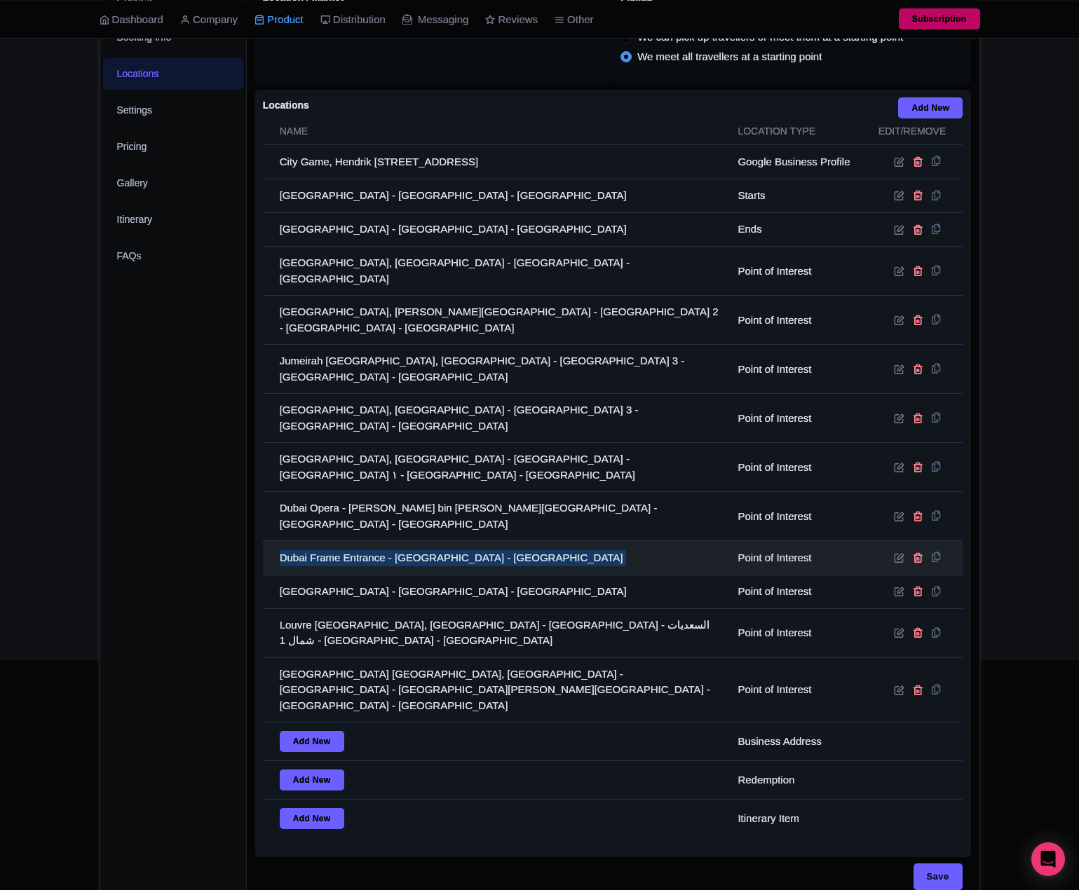
click at [308, 541] on td "Dubai Frame Entrance - Dubai - United Arab Emirates" at bounding box center [496, 558] width 467 height 34
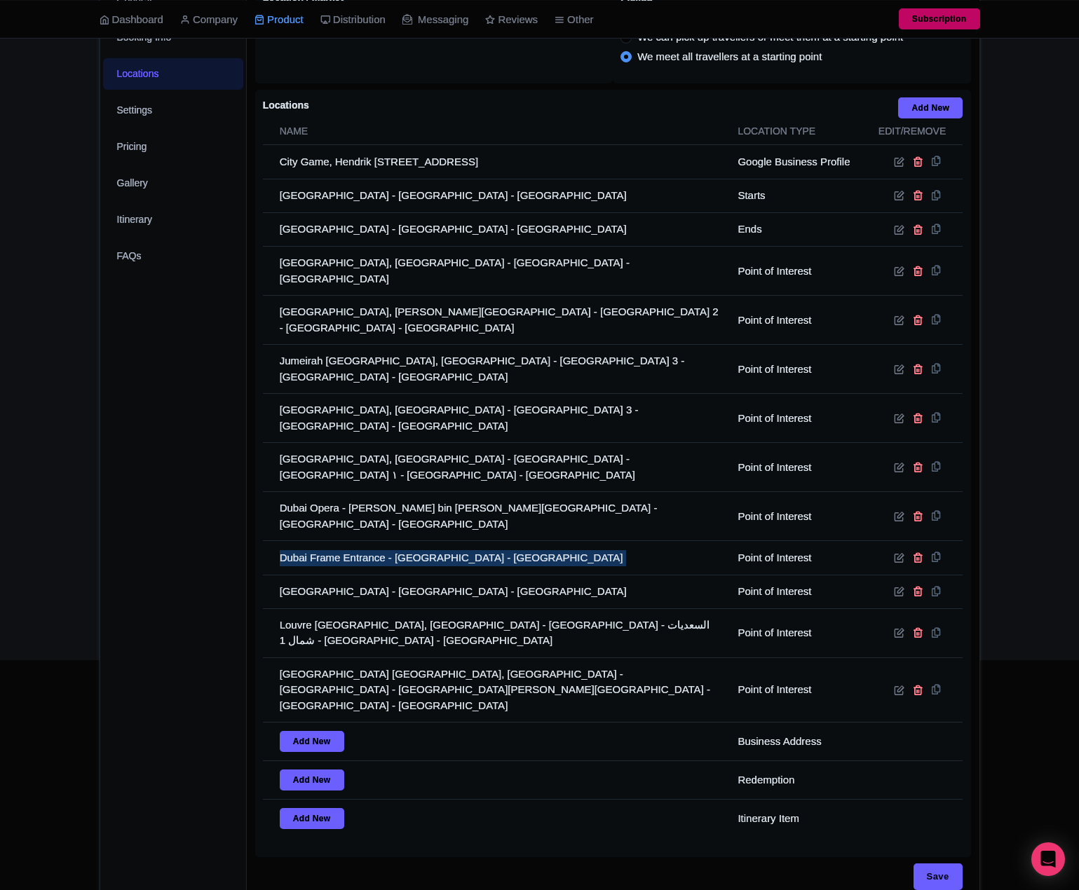
drag, startPoint x: 308, startPoint y: 507, endPoint x: 112, endPoint y: 511, distance: 195.7
click at [257, 511] on div "Locations i Add New Name Location type Edit/Remove City Game, Hendrik Figeeweg …" at bounding box center [613, 474] width 716 height 768
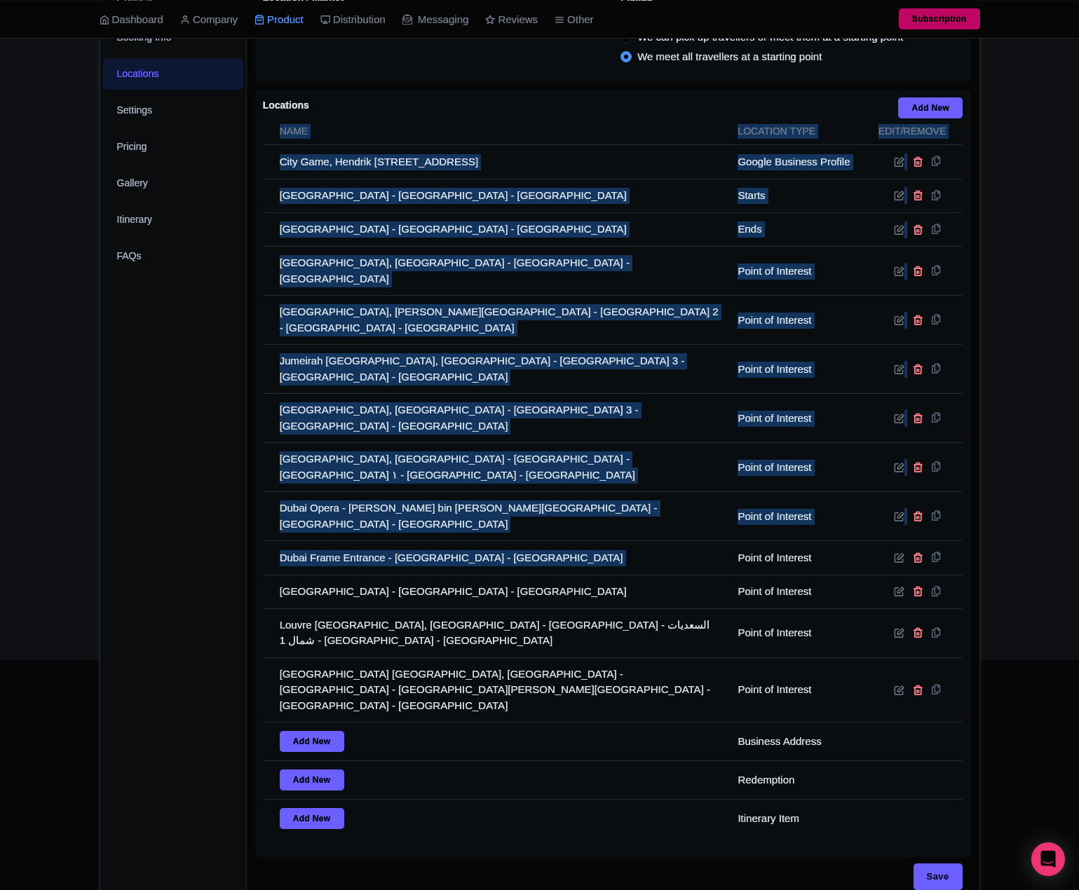
copy div "Name Location type Edit/Remove City Game, Hendrik Figeeweg 1T1, 2031 BJ Haarlem…"
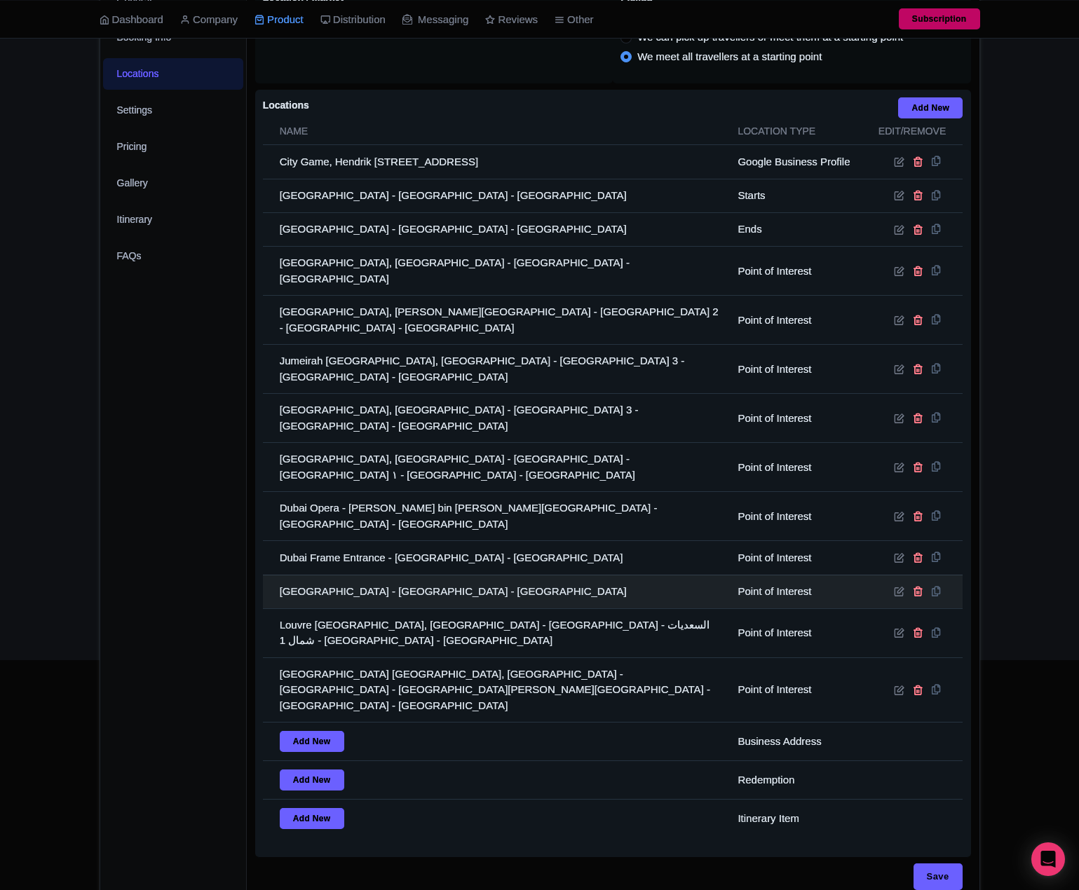
click at [426, 575] on td "Dubai Fountain - Dubai - United Arab Emirates" at bounding box center [496, 592] width 467 height 34
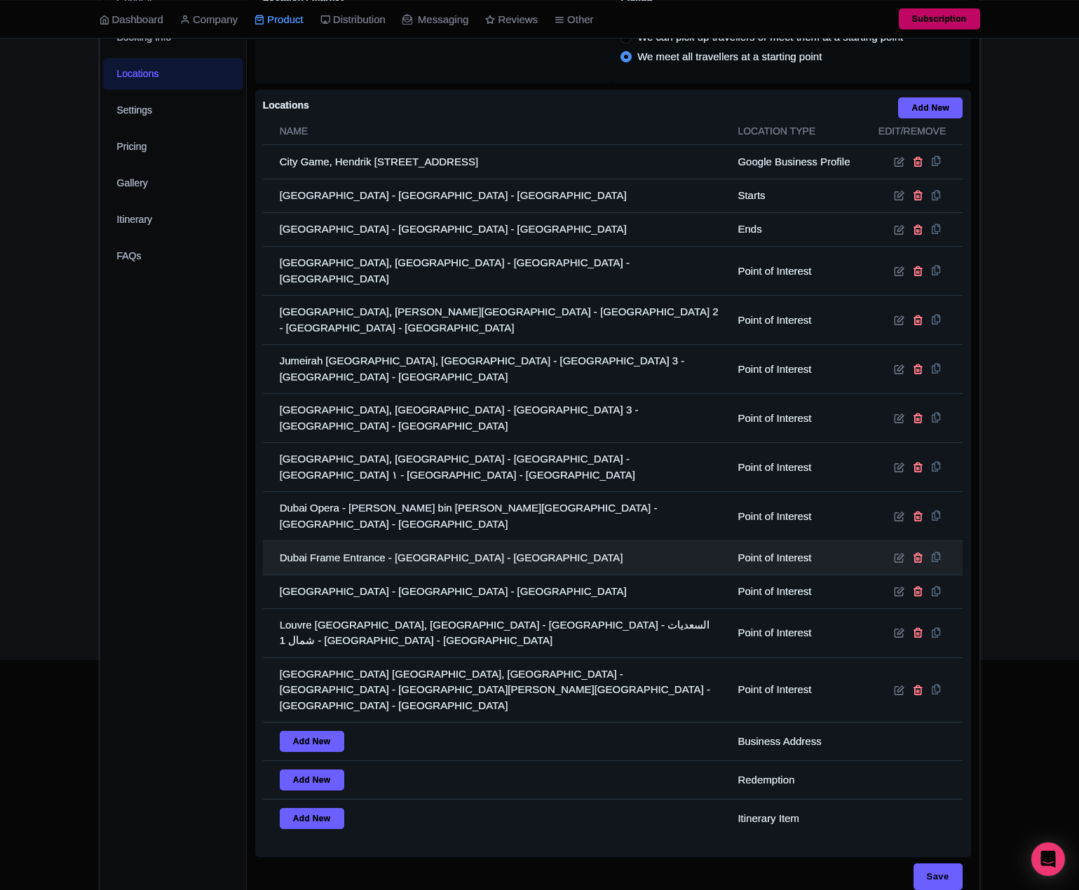
click at [383, 541] on td "Dubai Frame Entrance - Dubai - United Arab Emirates" at bounding box center [496, 558] width 467 height 34
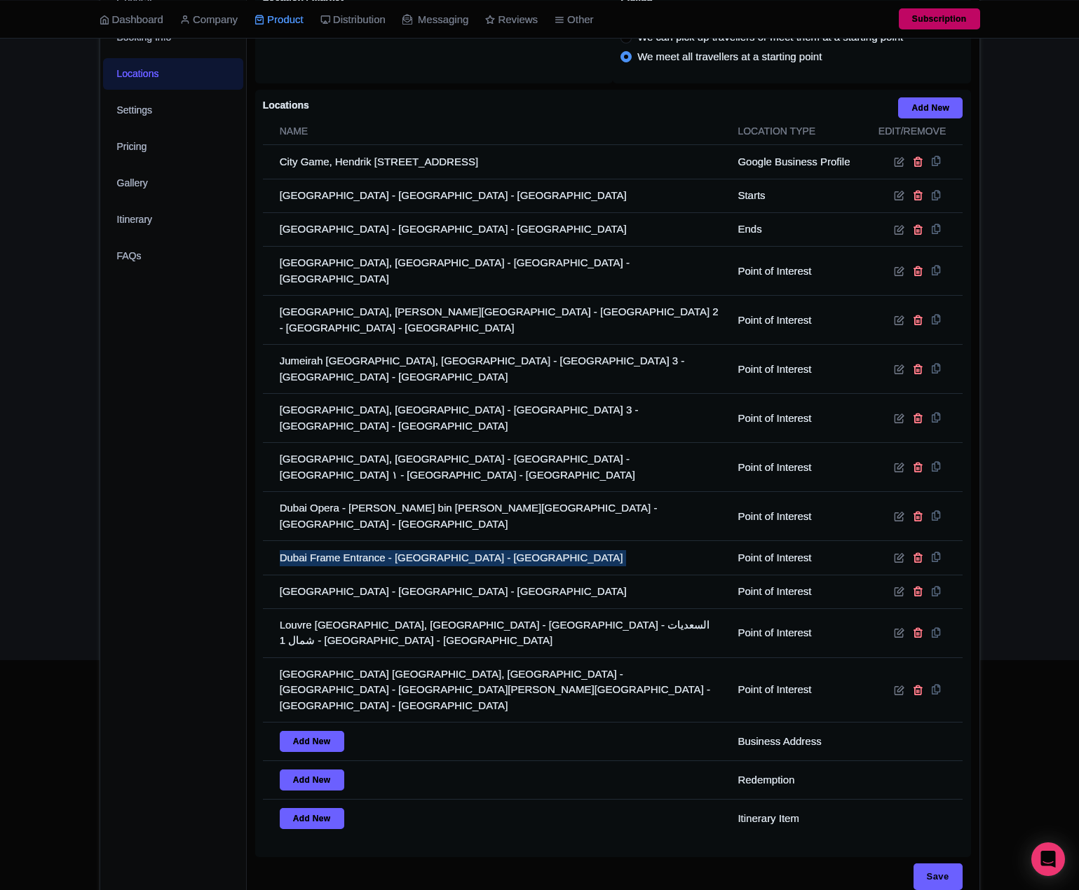
copy tr "Dubai Frame Entrance - Dubai - United Arab Emirates"
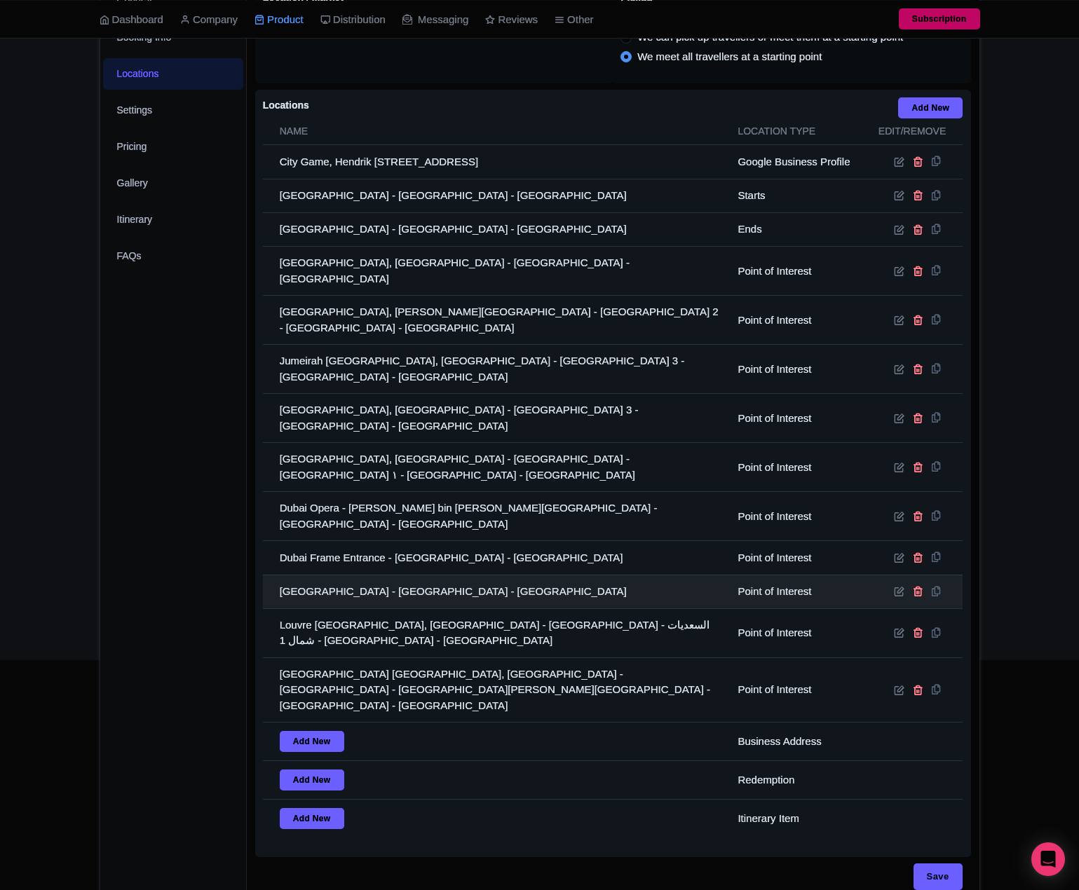
click at [402, 575] on td "Dubai Fountain - Dubai - United Arab Emirates" at bounding box center [496, 592] width 467 height 34
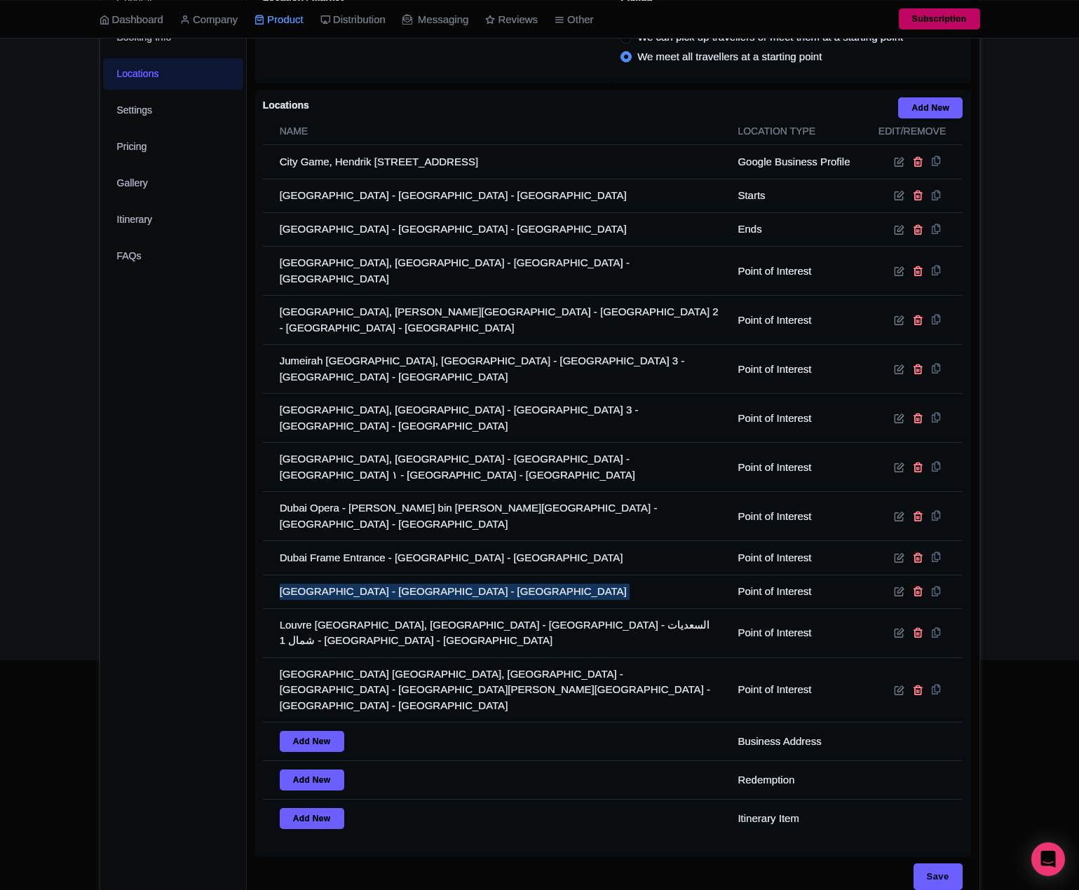
copy tr "Dubai Fountain - Dubai - United Arab Emirates"
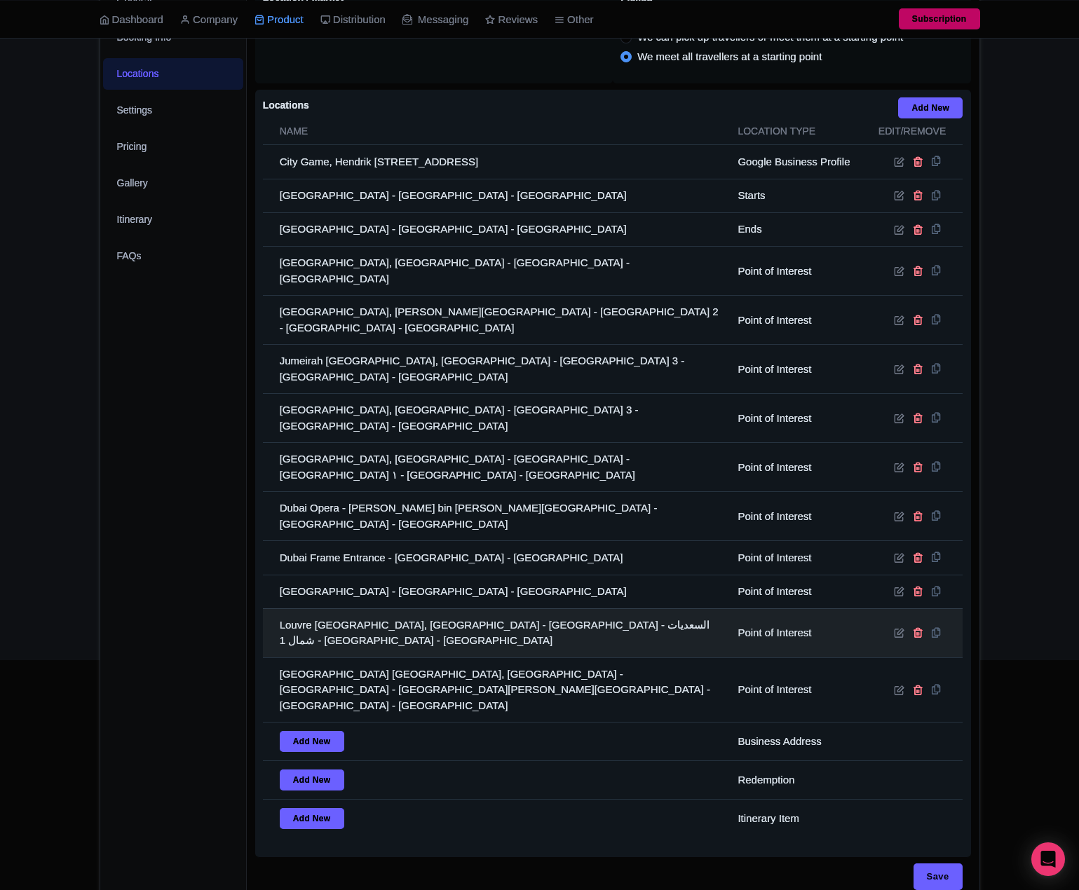
click at [352, 609] on td "Louvre Abu Dhabi, Saadiyat - جزيرة السعديات - السعديات شمال 1 - أبو ظبي - Unite…" at bounding box center [496, 633] width 467 height 49
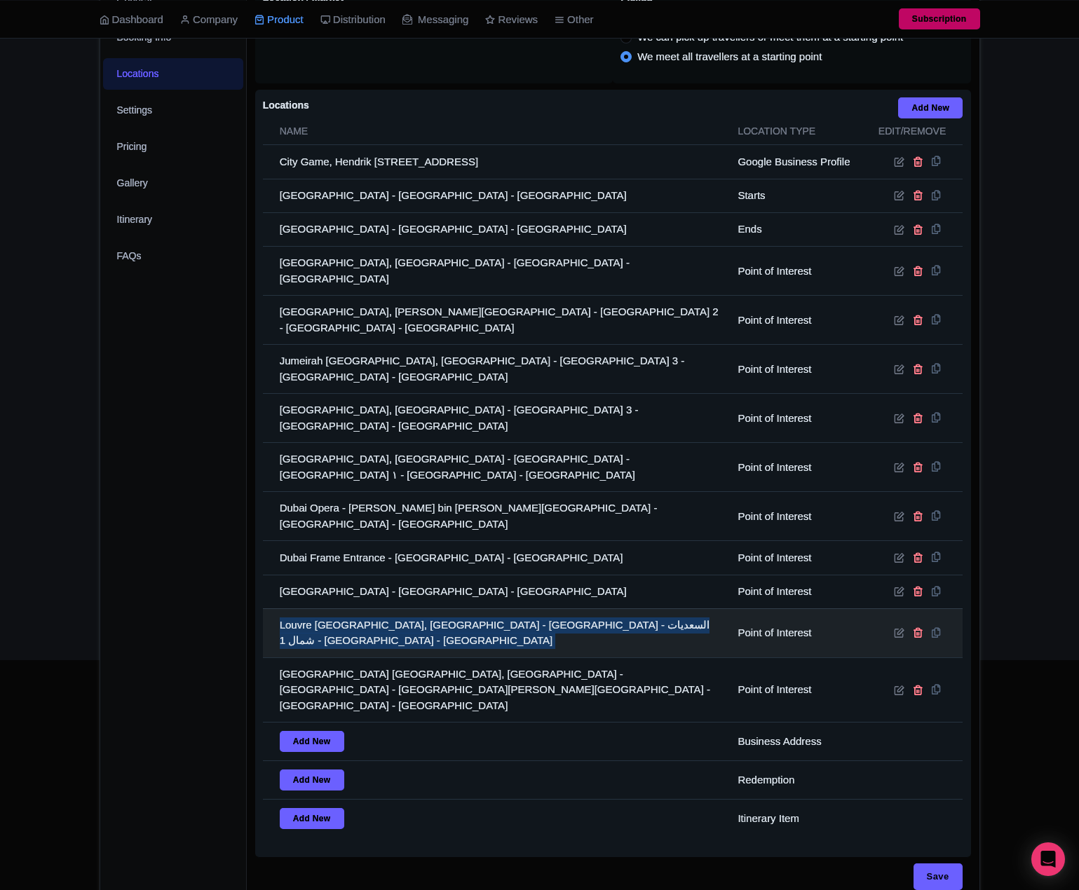
click at [352, 609] on td "Louvre Abu Dhabi, Saadiyat - جزيرة السعديات - السعديات شمال 1 - أبو ظبي - Unite…" at bounding box center [496, 633] width 467 height 49
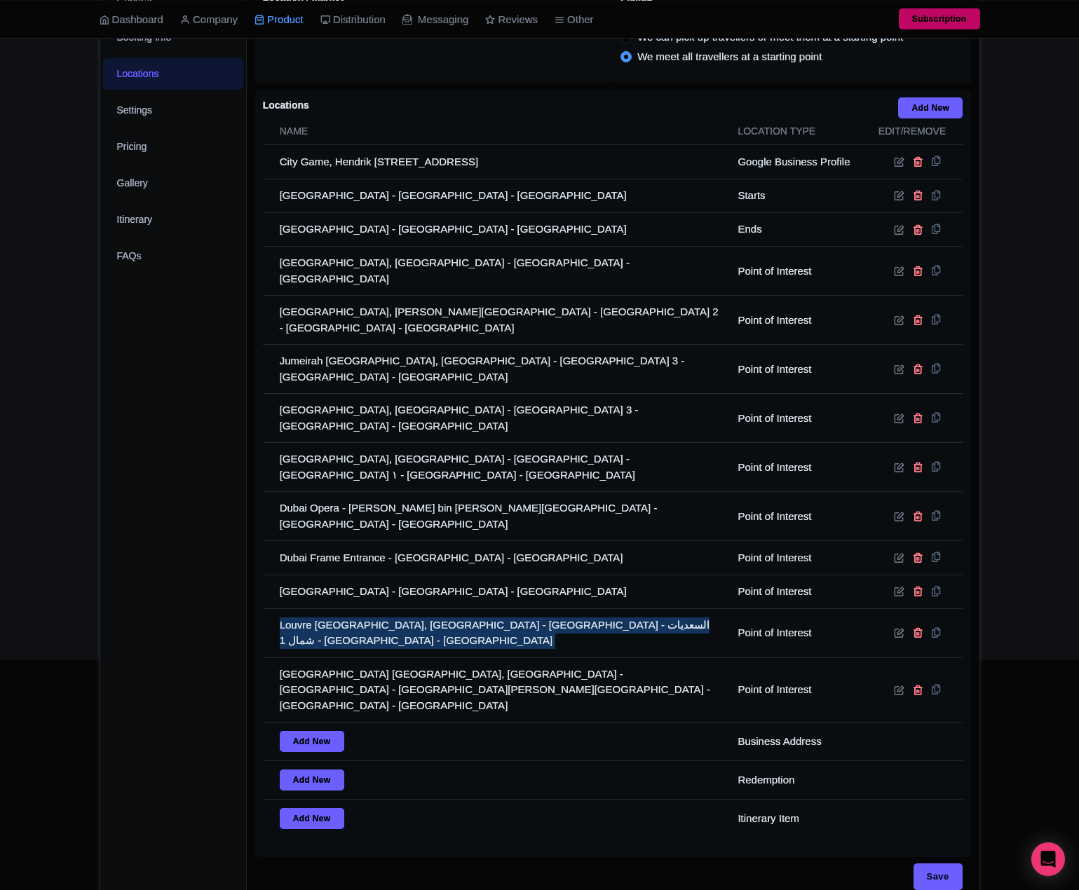
copy tr "Louvre Abu Dhabi, Saadiyat - جزيرة السعديات - السعديات شمال 1 - أبو ظبي - Unite…"
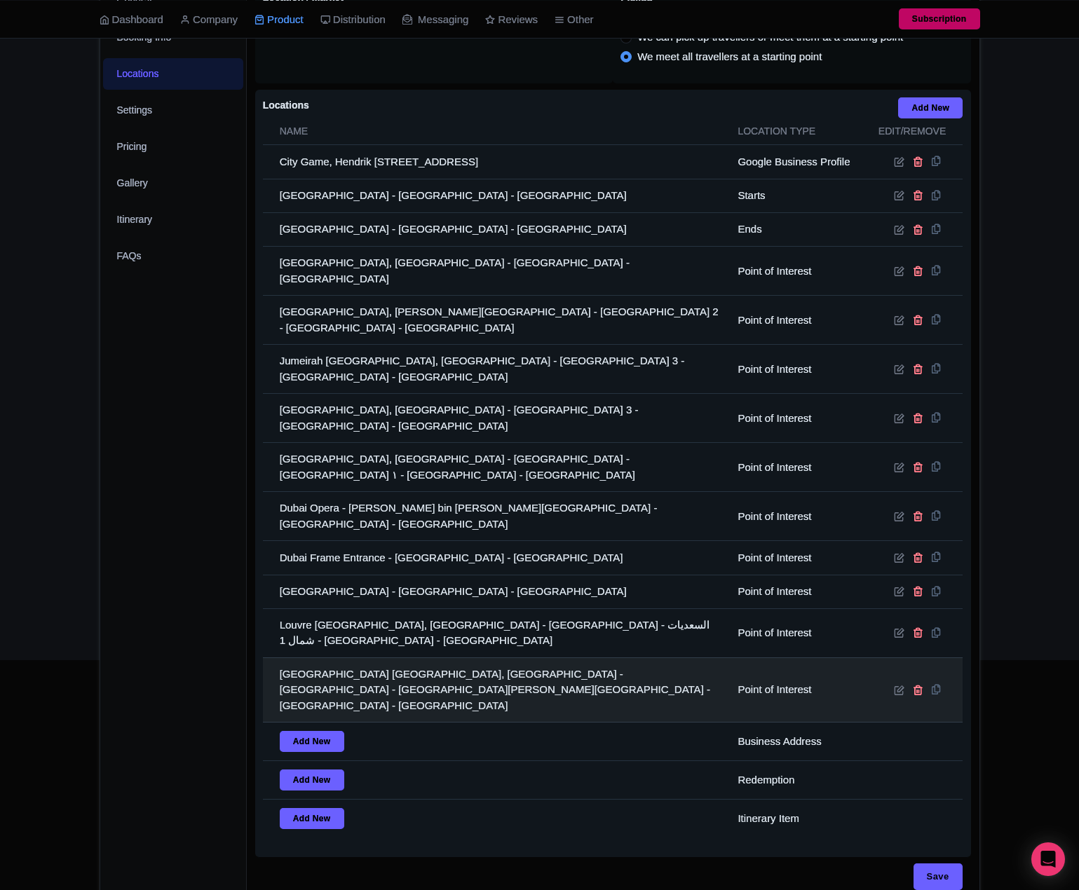
click at [431, 658] on td "Marina Mall Abu Dhabi, Marina Mall - Ring Road - Al Kasir - Kasser Al Amwaj - A…" at bounding box center [496, 690] width 467 height 65
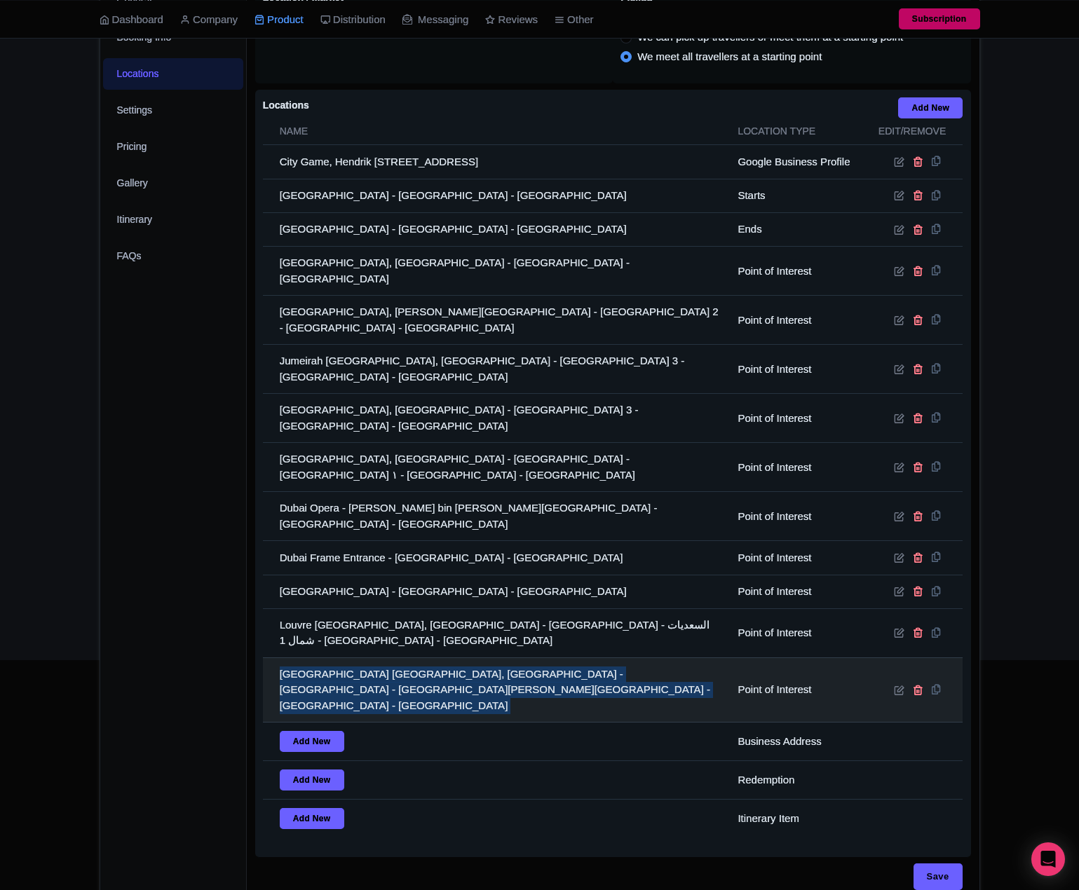
click at [431, 658] on td "Marina Mall Abu Dhabi, Marina Mall - Ring Road - Al Kasir - Kasser Al Amwaj - A…" at bounding box center [496, 690] width 467 height 65
click at [398, 658] on td "Marina Mall Abu Dhabi, Marina Mall - Ring Road - Al Kasir - Kasser Al Amwaj - A…" at bounding box center [496, 690] width 467 height 65
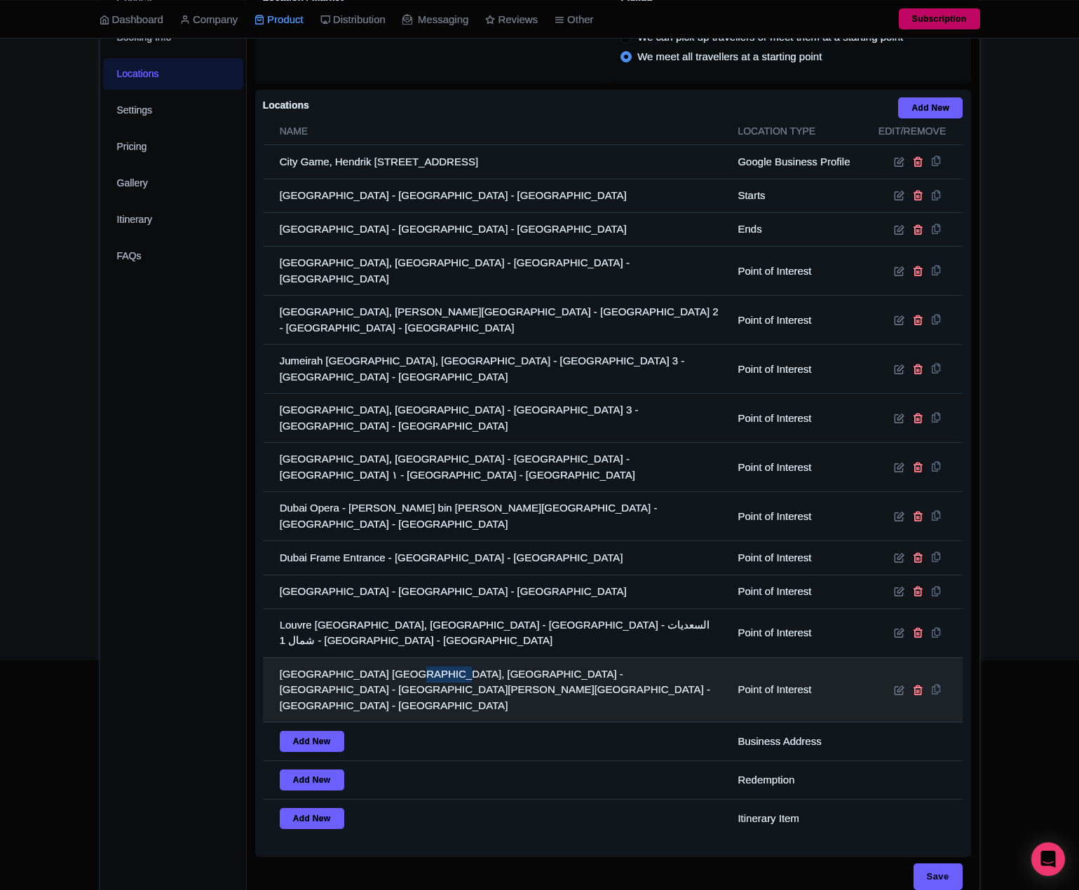
click at [398, 658] on td "Marina Mall Abu Dhabi, Marina Mall - Ring Road - Al Kasir - Kasser Al Amwaj - A…" at bounding box center [496, 690] width 467 height 65
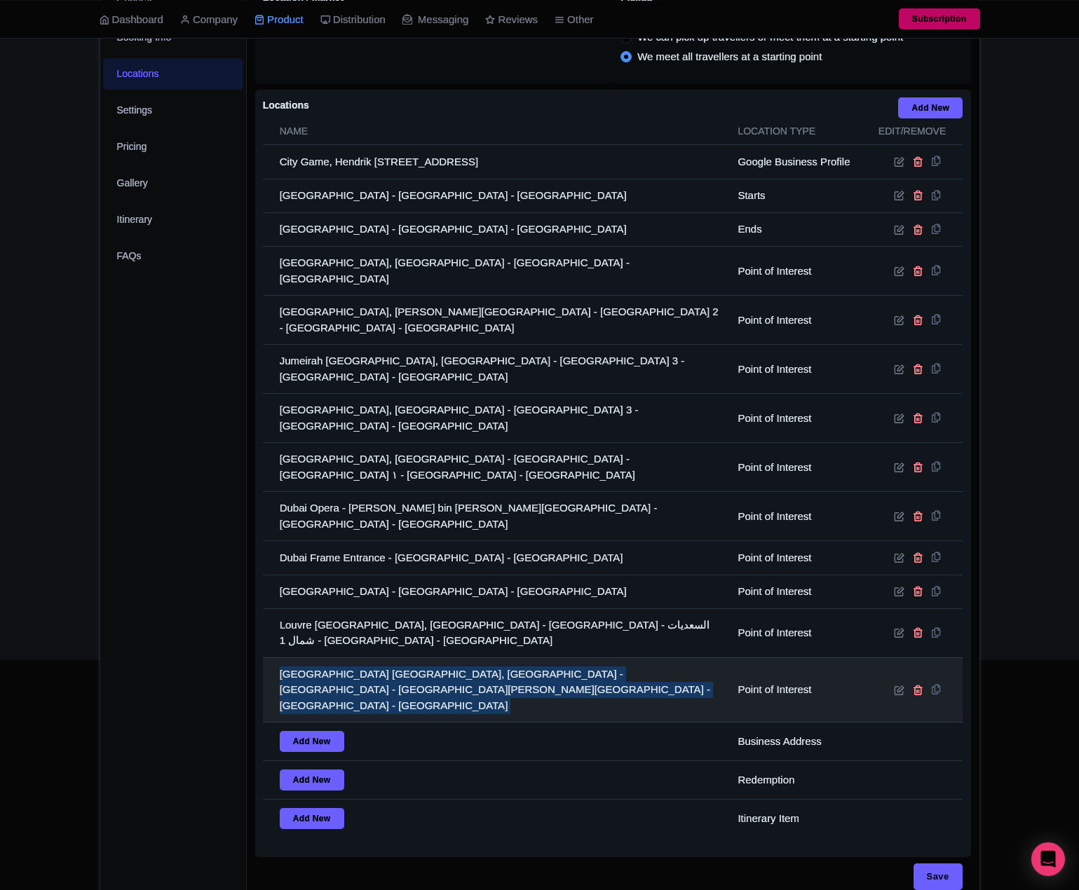
click at [398, 658] on td "Marina Mall Abu Dhabi, Marina Mall - Ring Road - Al Kasir - Kasser Al Amwaj - A…" at bounding box center [496, 690] width 467 height 65
click at [432, 658] on td "Marina Mall Abu Dhabi, Marina Mall - Ring Road - Al Kasir - Kasser Al Amwaj - A…" at bounding box center [496, 690] width 467 height 65
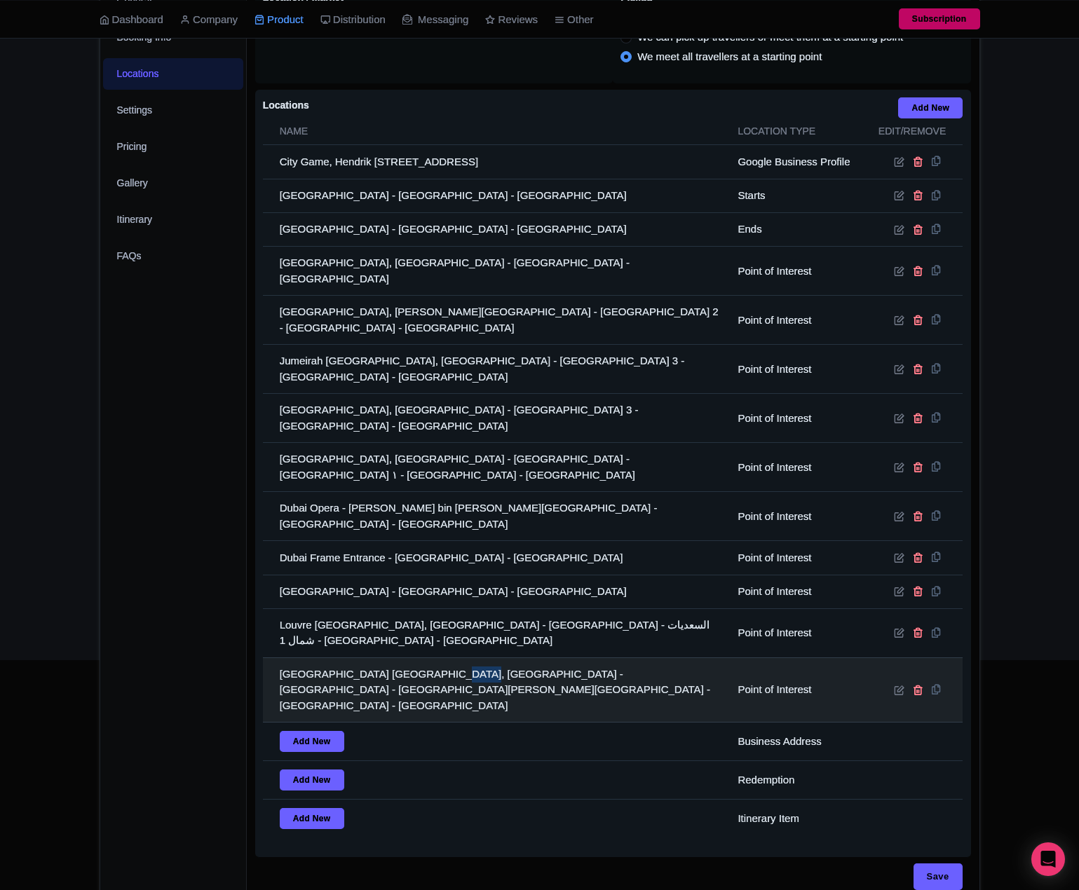
click at [432, 658] on td "Marina Mall Abu Dhabi, Marina Mall - Ring Road - Al Kasir - Kasser Al Amwaj - A…" at bounding box center [496, 690] width 467 height 65
click at [436, 658] on td "Marina Mall Abu Dhabi, Marina Mall - Ring Road - Al Kasir - Kasser Al Amwaj - A…" at bounding box center [496, 690] width 467 height 65
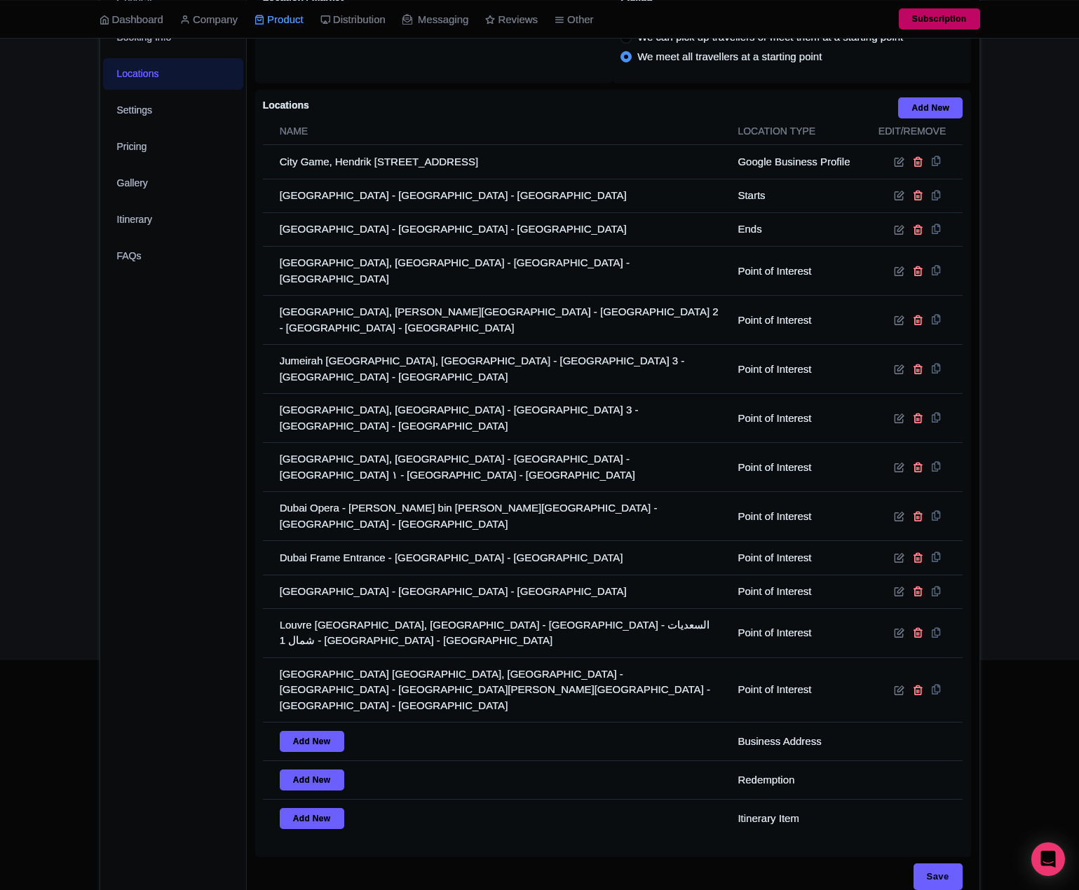
click at [158, 549] on div "General Booking Info Locations Settings Pricing Gallery Itinerary FAQs" at bounding box center [173, 443] width 147 height 922
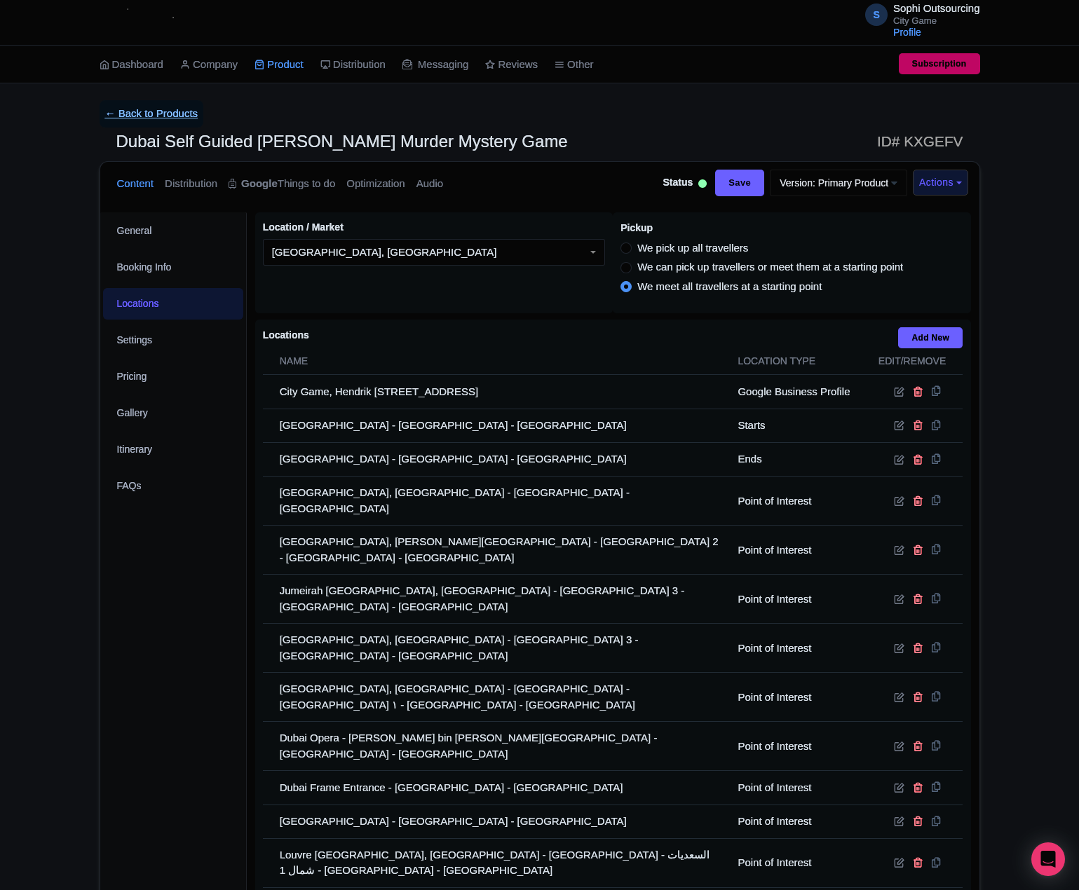
click at [127, 102] on link "← Back to Products" at bounding box center [152, 113] width 104 height 27
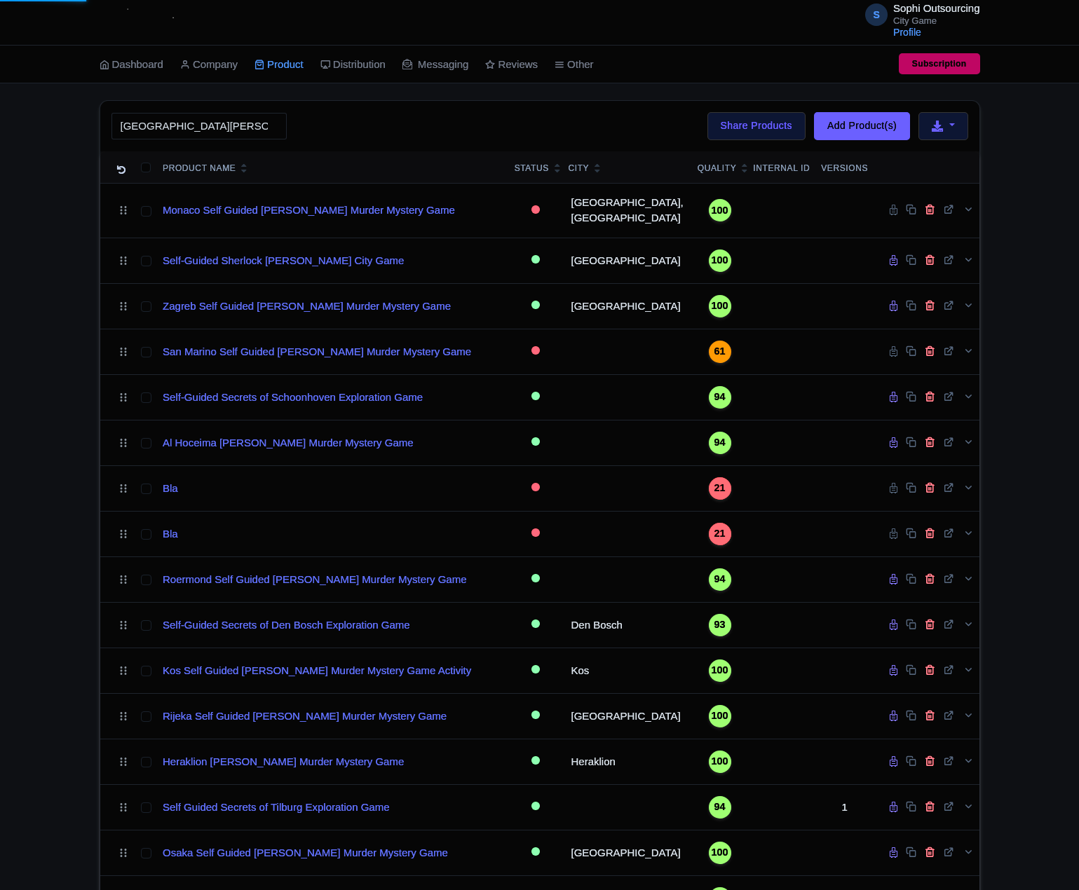
type input "Santa Cruz de Tenerife"
click button "Search" at bounding box center [0, 0] width 0 height 0
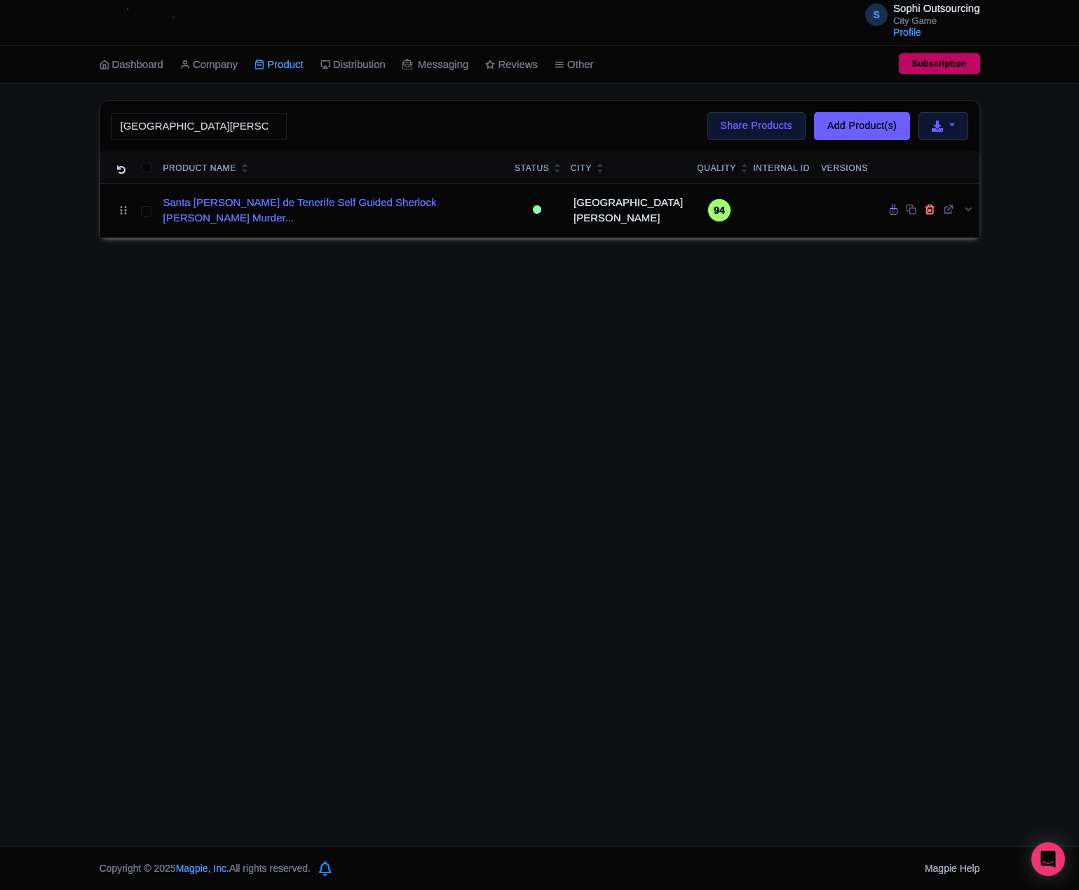
click at [57, 156] on div "Santa Cruz de Tenerife Search Bulk Actions Delete Add to Collection Share Produ…" at bounding box center [539, 169] width 1079 height 138
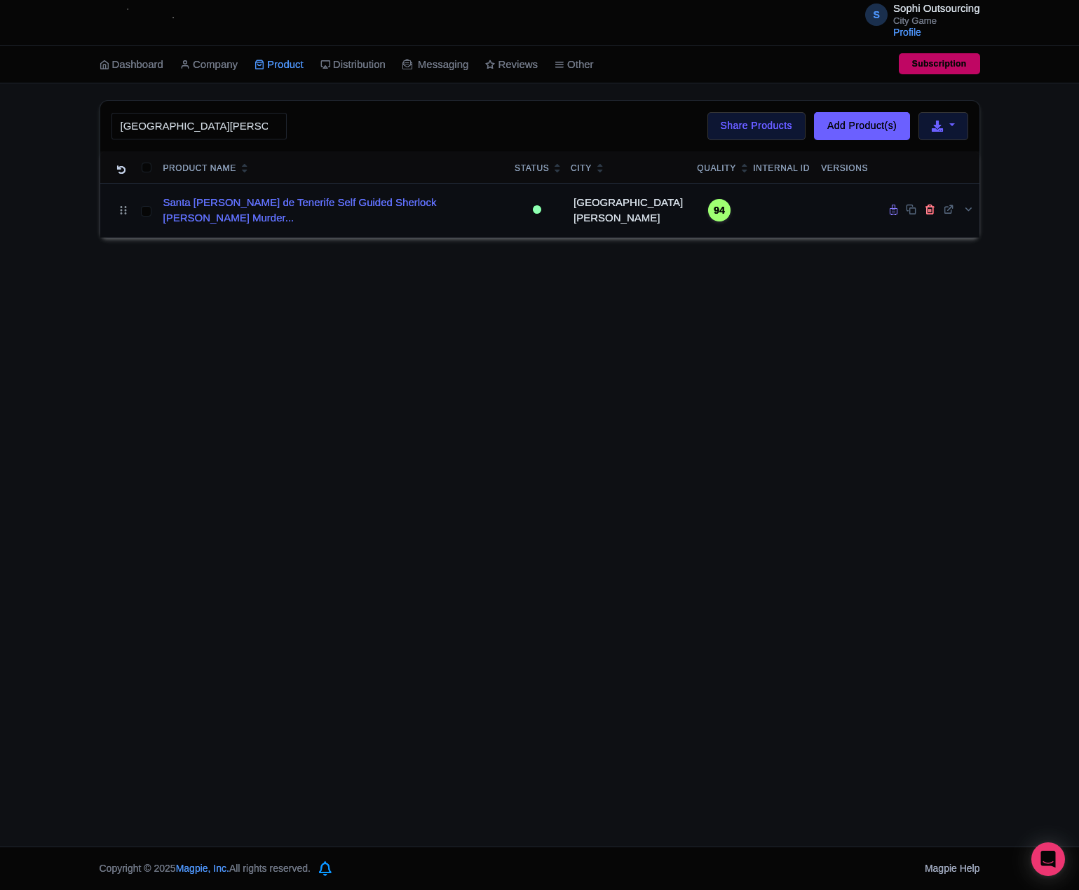
click at [271, 228] on td "Santa Cruz de Tenerife Self Guided Sherlock Holmes Murder..." at bounding box center [334, 210] width 352 height 55
click at [276, 217] on link "Santa Cruz de Tenerife Self Guided Sherlock Holmes Murder..." at bounding box center [333, 211] width 341 height 32
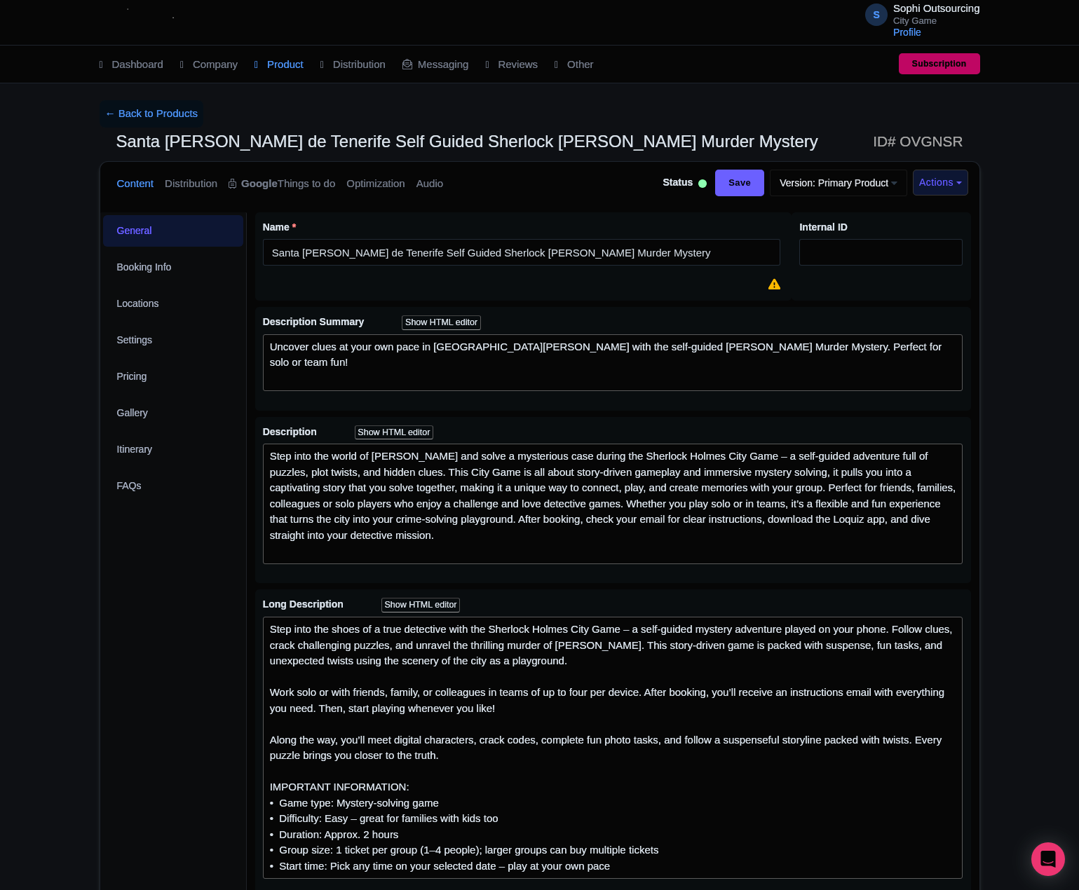
click at [184, 615] on div "General Booking Info Locations Settings Pricing Gallery Itinerary FAQs" at bounding box center [173, 839] width 147 height 1254
click at [168, 608] on div "General Booking Info Locations Settings Pricing Gallery Itinerary FAQs" at bounding box center [173, 839] width 147 height 1254
click at [215, 615] on div "General Booking Info Locations Settings Pricing Gallery Itinerary FAQs" at bounding box center [173, 839] width 147 height 1254
click at [171, 724] on div "General Booking Info Locations Settings Pricing Gallery Itinerary FAQs" at bounding box center [173, 839] width 147 height 1254
click at [121, 715] on div "General Booking Info Locations Settings Pricing Gallery Itinerary FAQs" at bounding box center [173, 839] width 147 height 1254
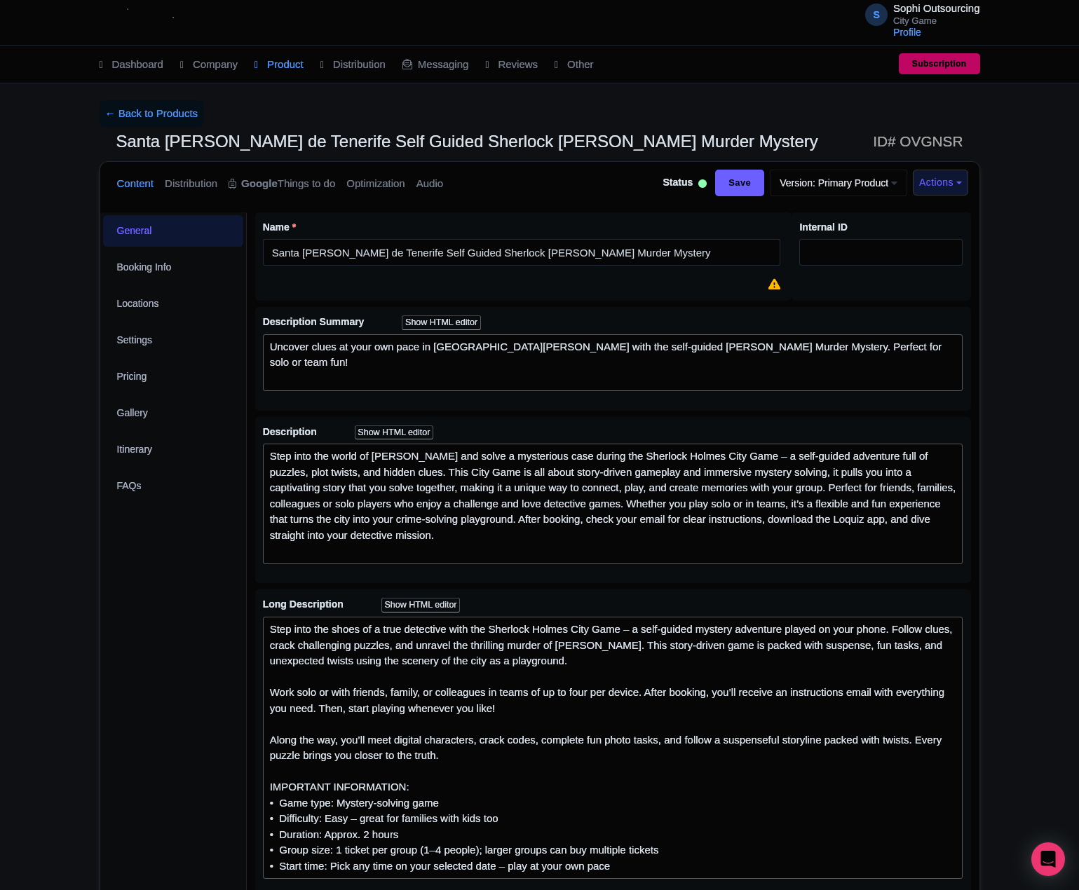
click at [139, 779] on div "General Booking Info Locations Settings Pricing Gallery Itinerary FAQs" at bounding box center [173, 839] width 147 height 1254
click at [121, 566] on div "General Booking Info Locations Settings Pricing Gallery Itinerary FAQs" at bounding box center [173, 839] width 147 height 1254
click at [168, 311] on link "Locations" at bounding box center [173, 304] width 140 height 32
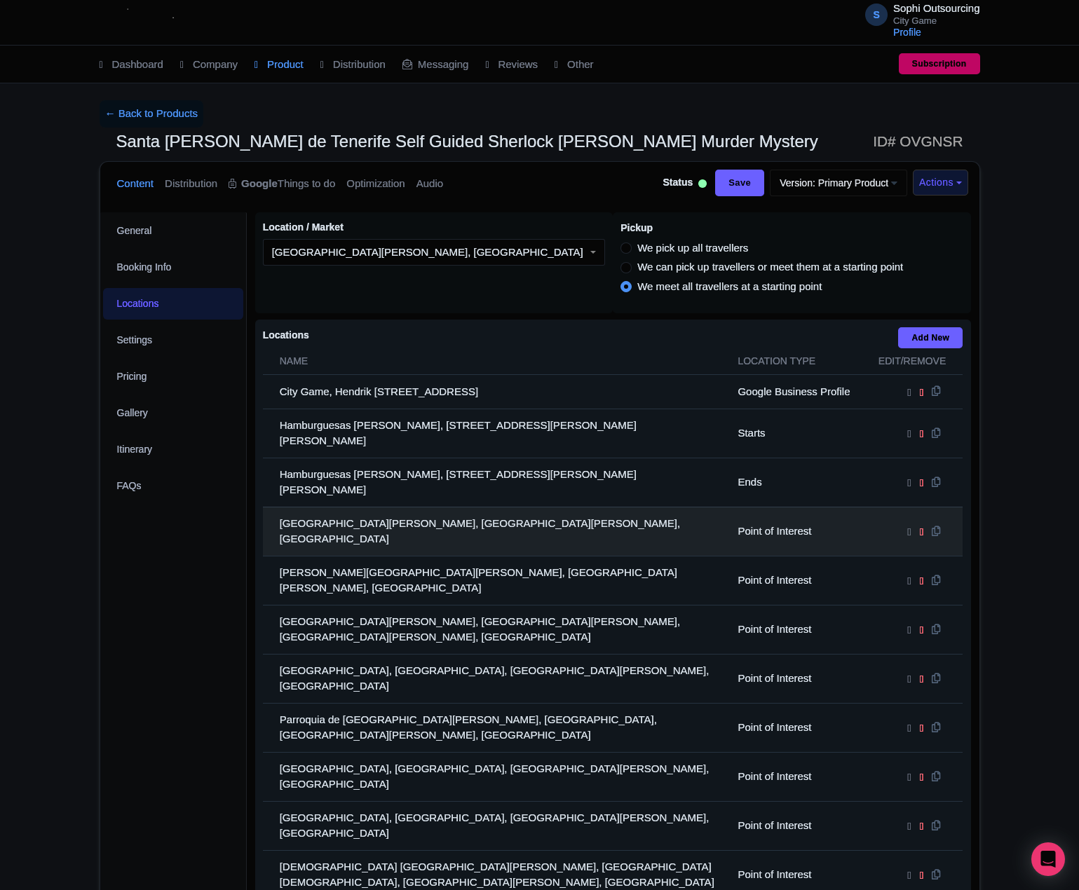
click at [370, 509] on td "[GEOGRAPHIC_DATA][PERSON_NAME], [GEOGRAPHIC_DATA][PERSON_NAME], [GEOGRAPHIC_DAT…" at bounding box center [496, 531] width 467 height 49
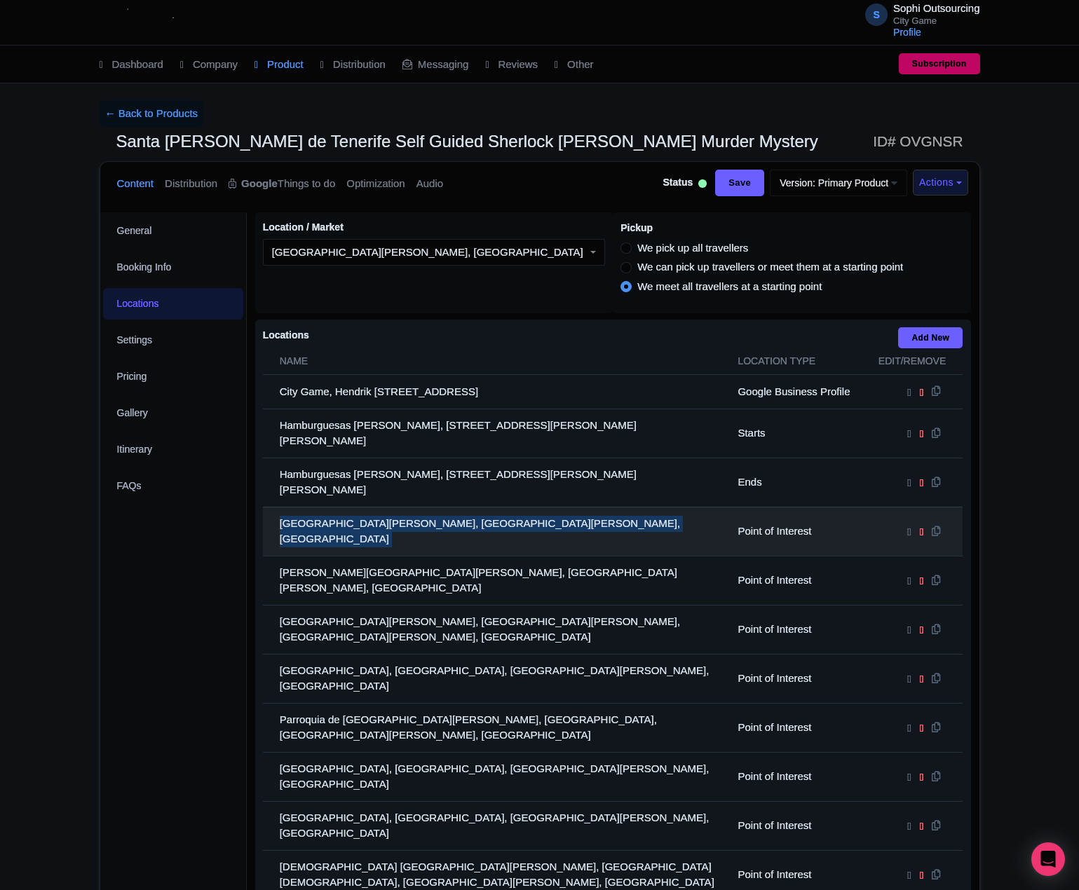
click at [370, 509] on td "[GEOGRAPHIC_DATA][PERSON_NAME], [GEOGRAPHIC_DATA][PERSON_NAME], [GEOGRAPHIC_DAT…" at bounding box center [496, 531] width 467 height 49
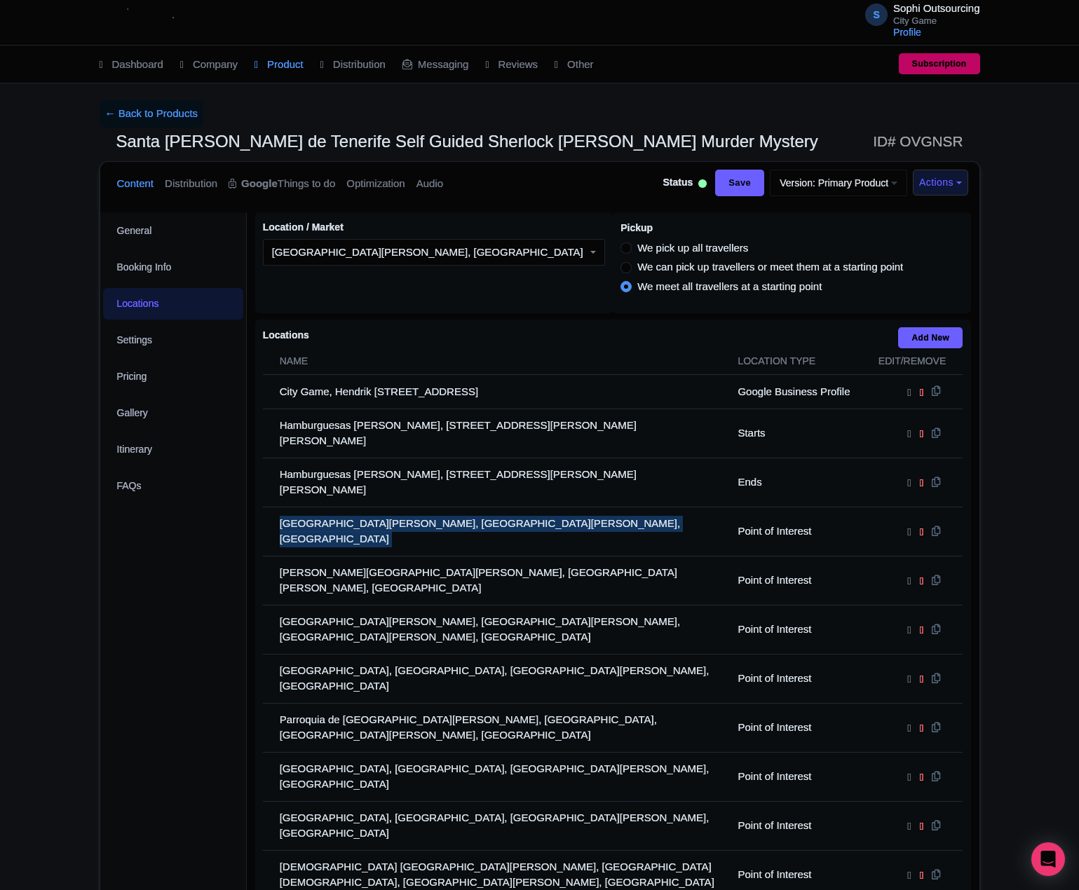
copy tr "[GEOGRAPHIC_DATA][PERSON_NAME], [GEOGRAPHIC_DATA][PERSON_NAME], [GEOGRAPHIC_DAT…"
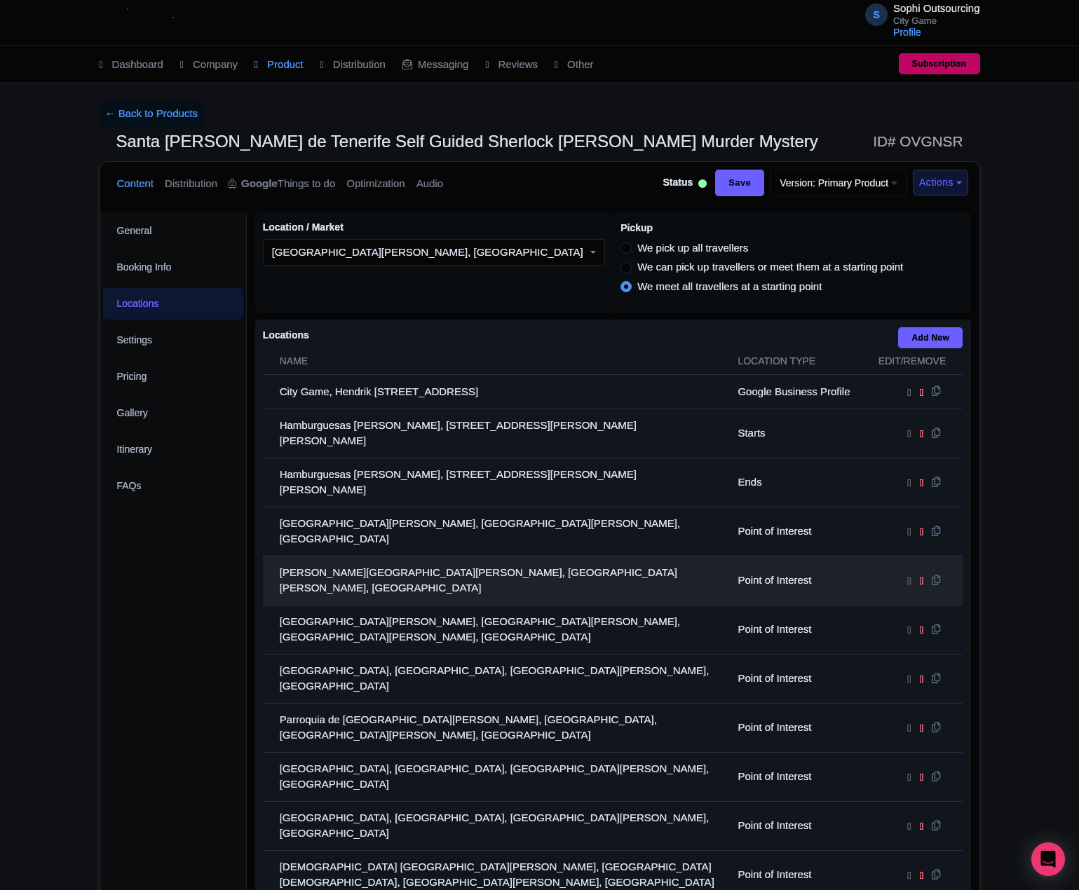
click at [362, 556] on td "[PERSON_NAME][GEOGRAPHIC_DATA][PERSON_NAME], [GEOGRAPHIC_DATA][PERSON_NAME], [G…" at bounding box center [496, 580] width 467 height 49
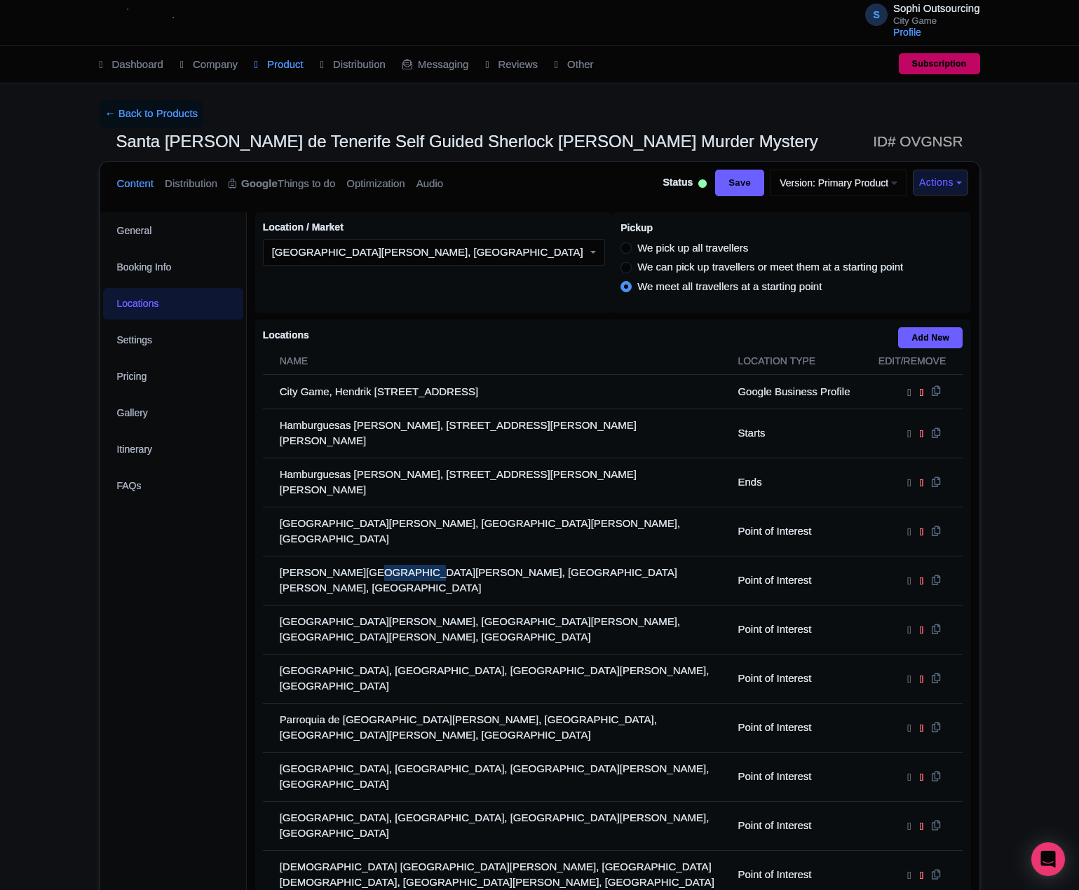
copy td "[PERSON_NAME]"
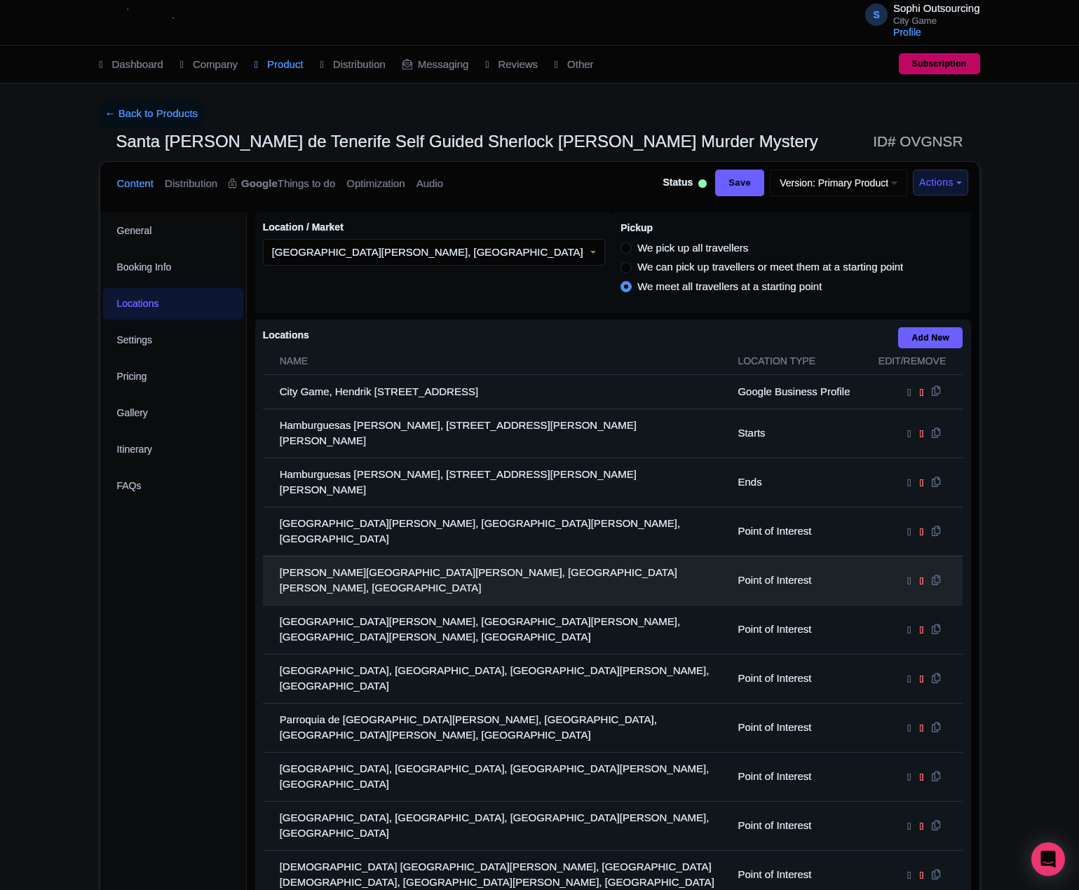
click at [440, 556] on td "[PERSON_NAME][GEOGRAPHIC_DATA][PERSON_NAME], [GEOGRAPHIC_DATA][PERSON_NAME], [G…" at bounding box center [496, 580] width 467 height 49
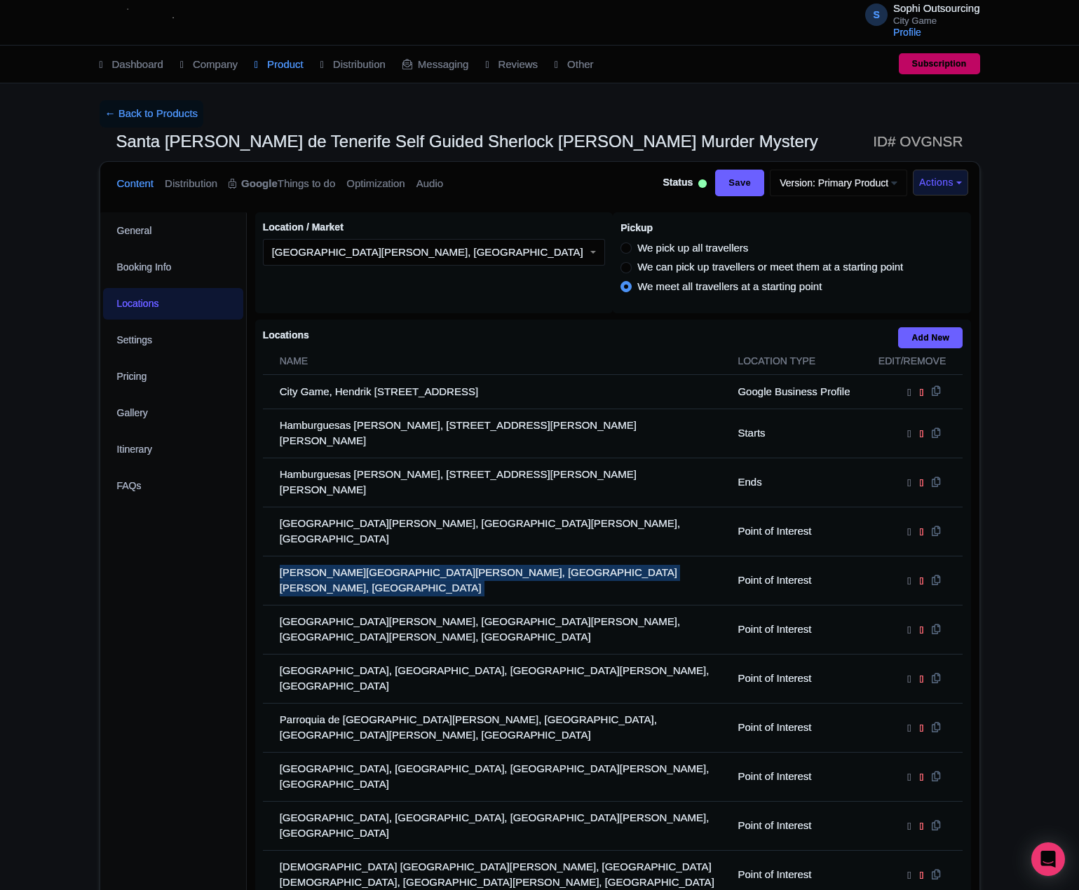
copy tr "[PERSON_NAME][GEOGRAPHIC_DATA][PERSON_NAME], [GEOGRAPHIC_DATA][PERSON_NAME], [G…"
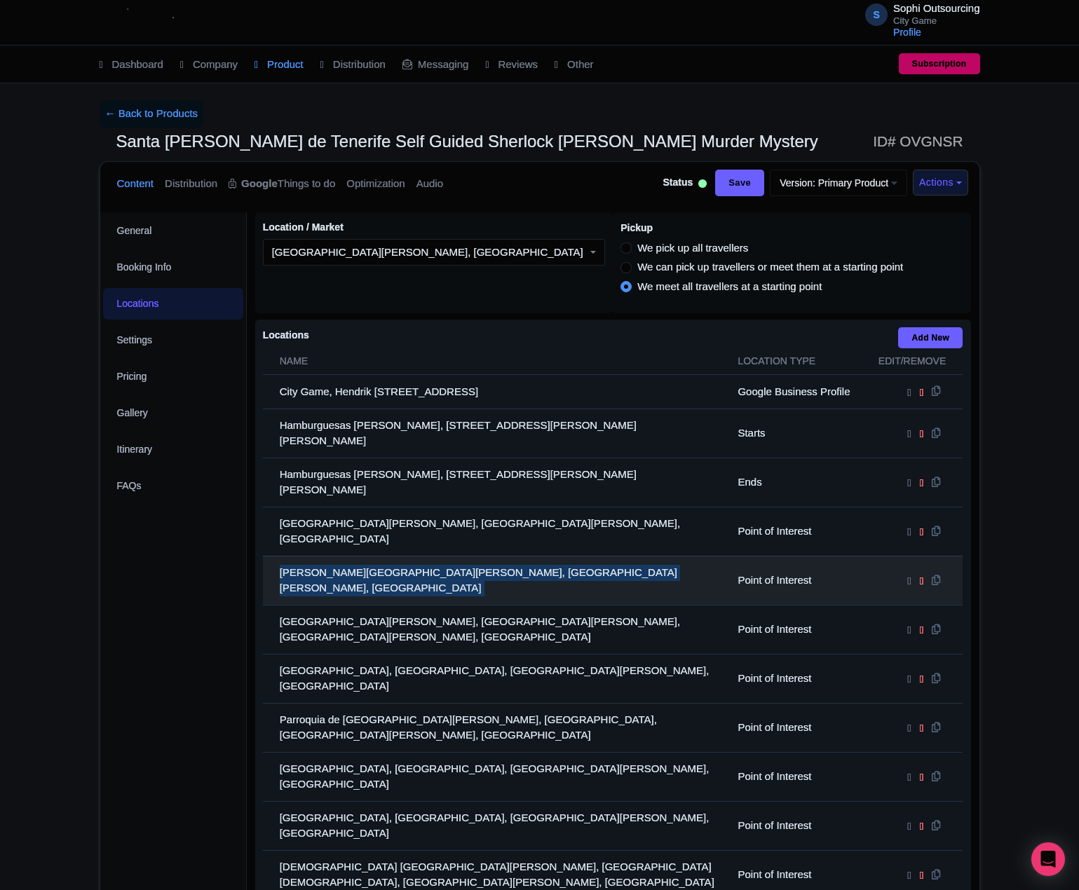
click at [383, 556] on td "[PERSON_NAME][GEOGRAPHIC_DATA][PERSON_NAME], [GEOGRAPHIC_DATA][PERSON_NAME], [G…" at bounding box center [496, 580] width 467 height 49
click at [385, 556] on td "[PERSON_NAME][GEOGRAPHIC_DATA][PERSON_NAME], [GEOGRAPHIC_DATA][PERSON_NAME], [G…" at bounding box center [496, 580] width 467 height 49
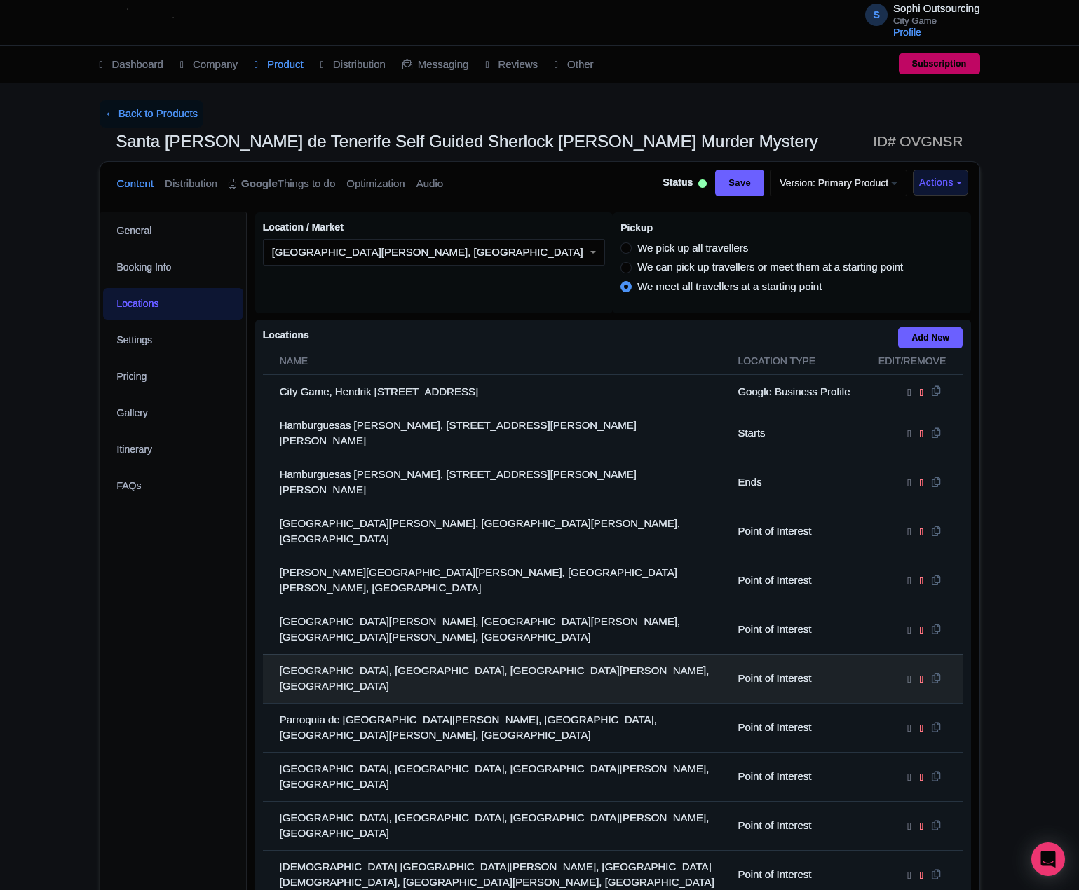
click at [362, 654] on td "[GEOGRAPHIC_DATA], [GEOGRAPHIC_DATA], [GEOGRAPHIC_DATA][PERSON_NAME], [GEOGRAPH…" at bounding box center [496, 678] width 467 height 49
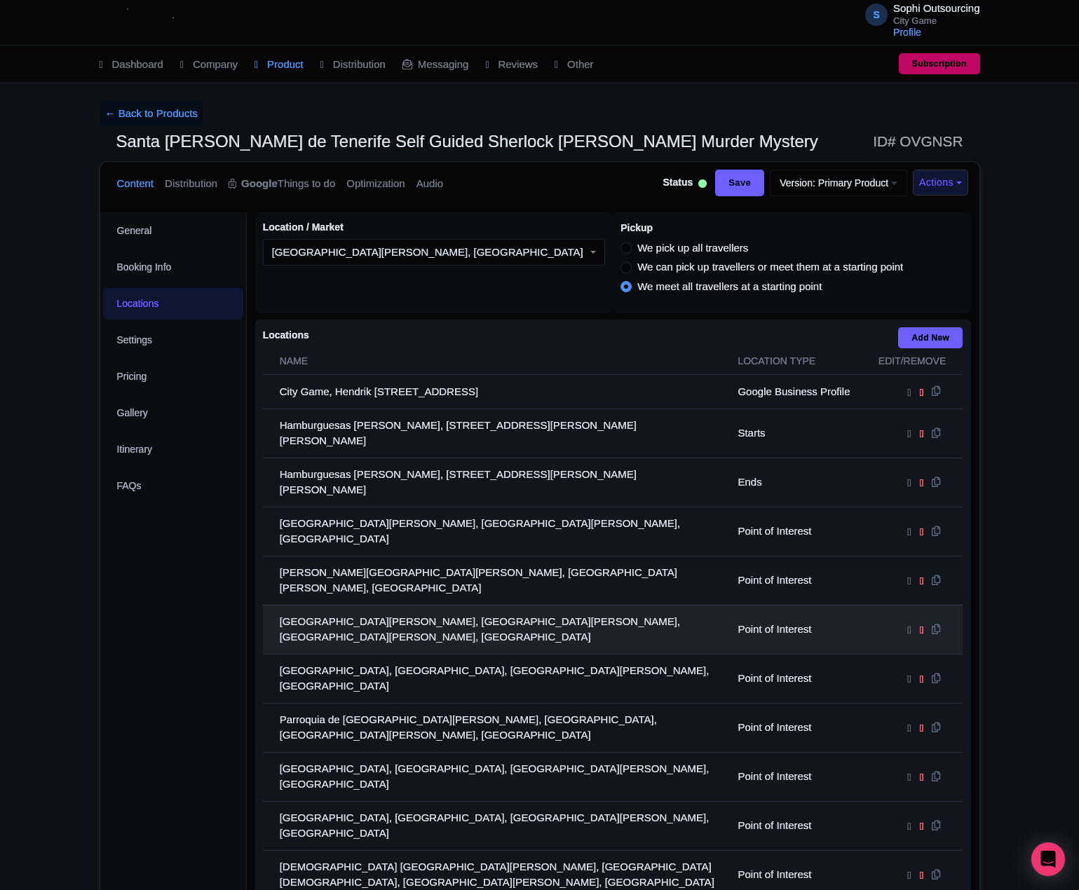
click at [373, 605] on td "[GEOGRAPHIC_DATA][PERSON_NAME], [GEOGRAPHIC_DATA][PERSON_NAME], [GEOGRAPHIC_DAT…" at bounding box center [496, 629] width 467 height 49
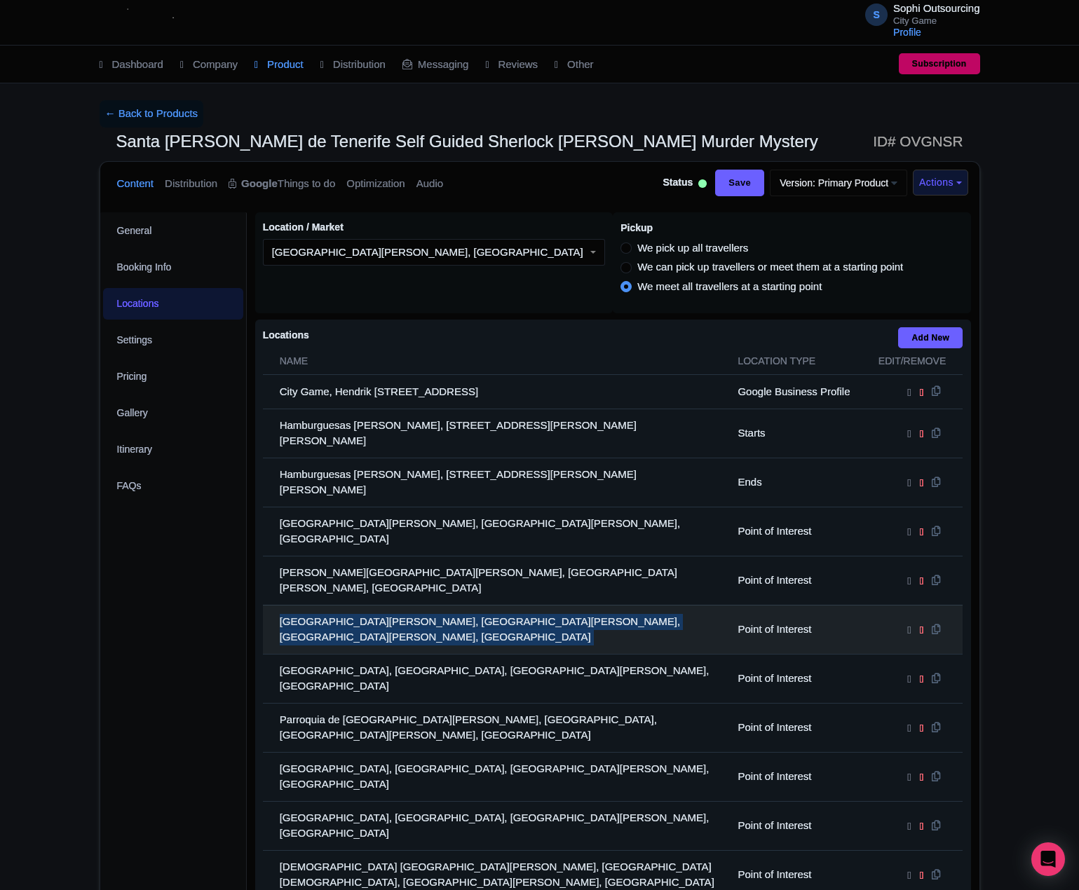
click at [373, 605] on td "[GEOGRAPHIC_DATA][PERSON_NAME], [GEOGRAPHIC_DATA][PERSON_NAME], [GEOGRAPHIC_DAT…" at bounding box center [496, 629] width 467 height 49
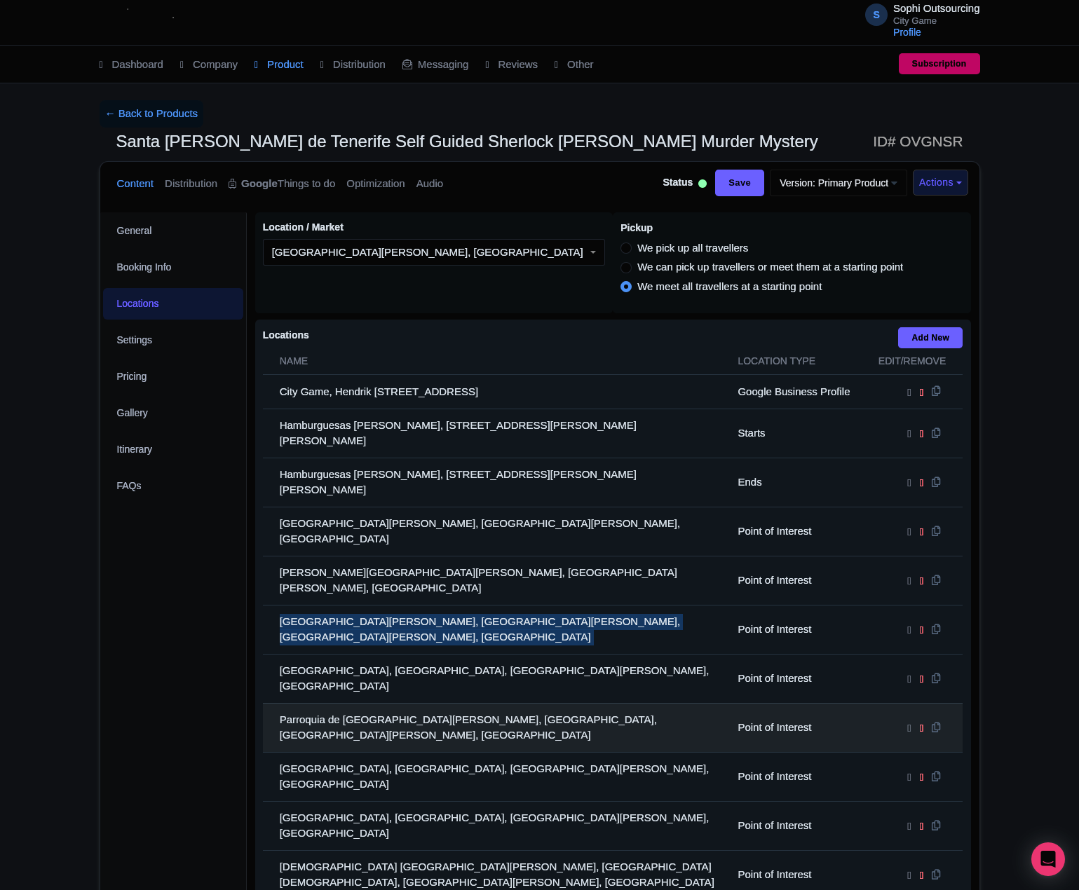
copy tr "[GEOGRAPHIC_DATA][PERSON_NAME], [GEOGRAPHIC_DATA][PERSON_NAME], [GEOGRAPHIC_DAT…"
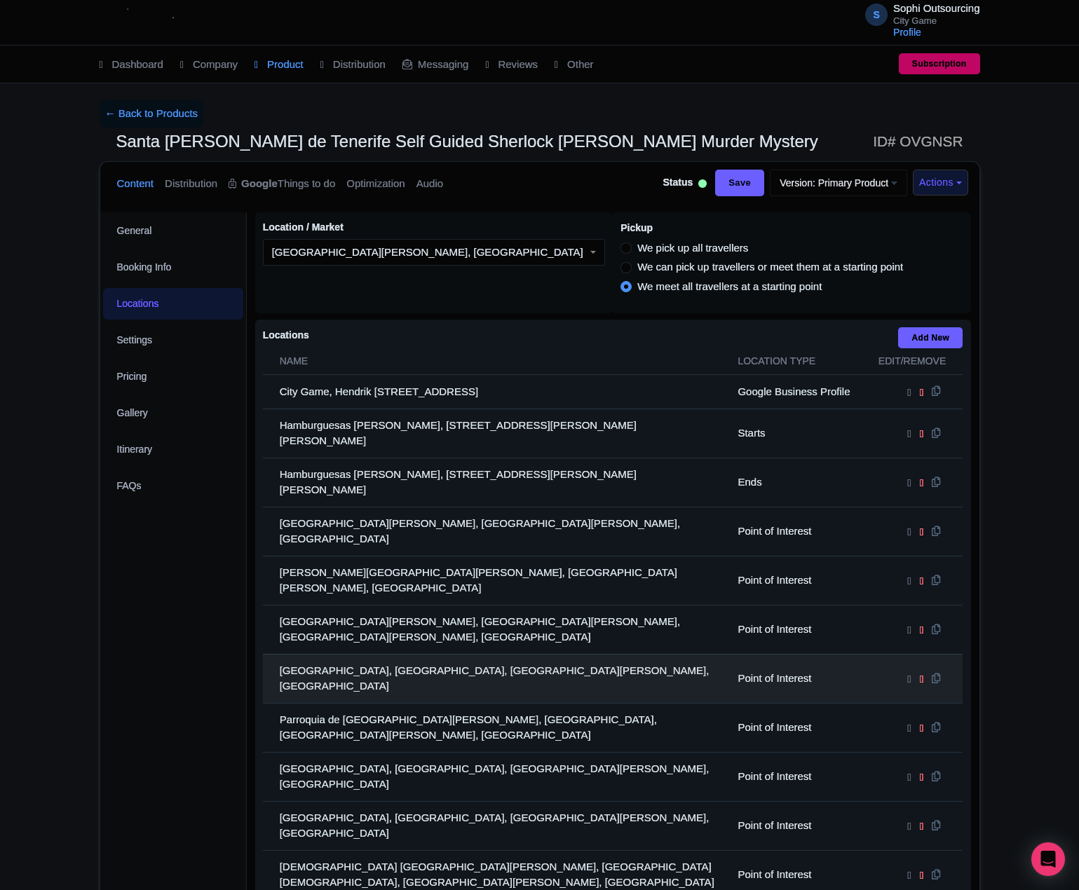
click at [414, 654] on td "[GEOGRAPHIC_DATA], [GEOGRAPHIC_DATA], [GEOGRAPHIC_DATA][PERSON_NAME], [GEOGRAPH…" at bounding box center [496, 678] width 467 height 49
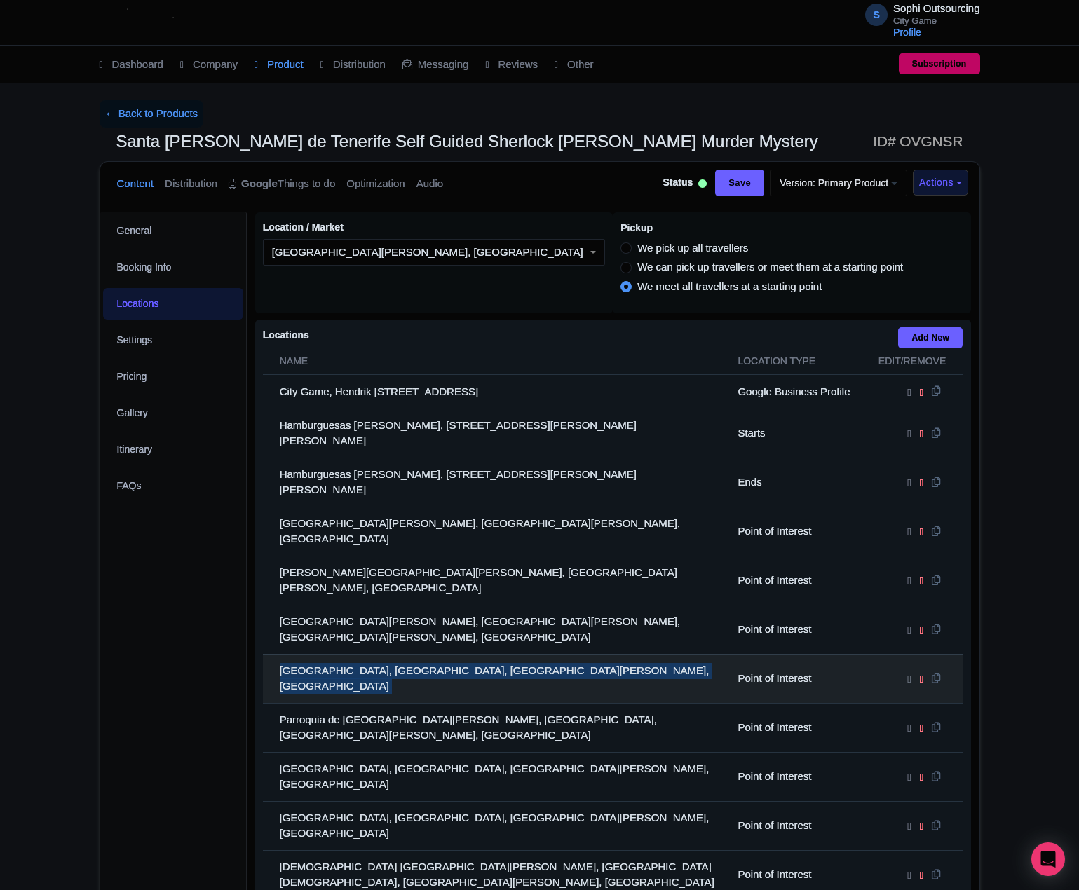
click at [414, 654] on td "[GEOGRAPHIC_DATA], [GEOGRAPHIC_DATA], [GEOGRAPHIC_DATA][PERSON_NAME], [GEOGRAPH…" at bounding box center [496, 678] width 467 height 49
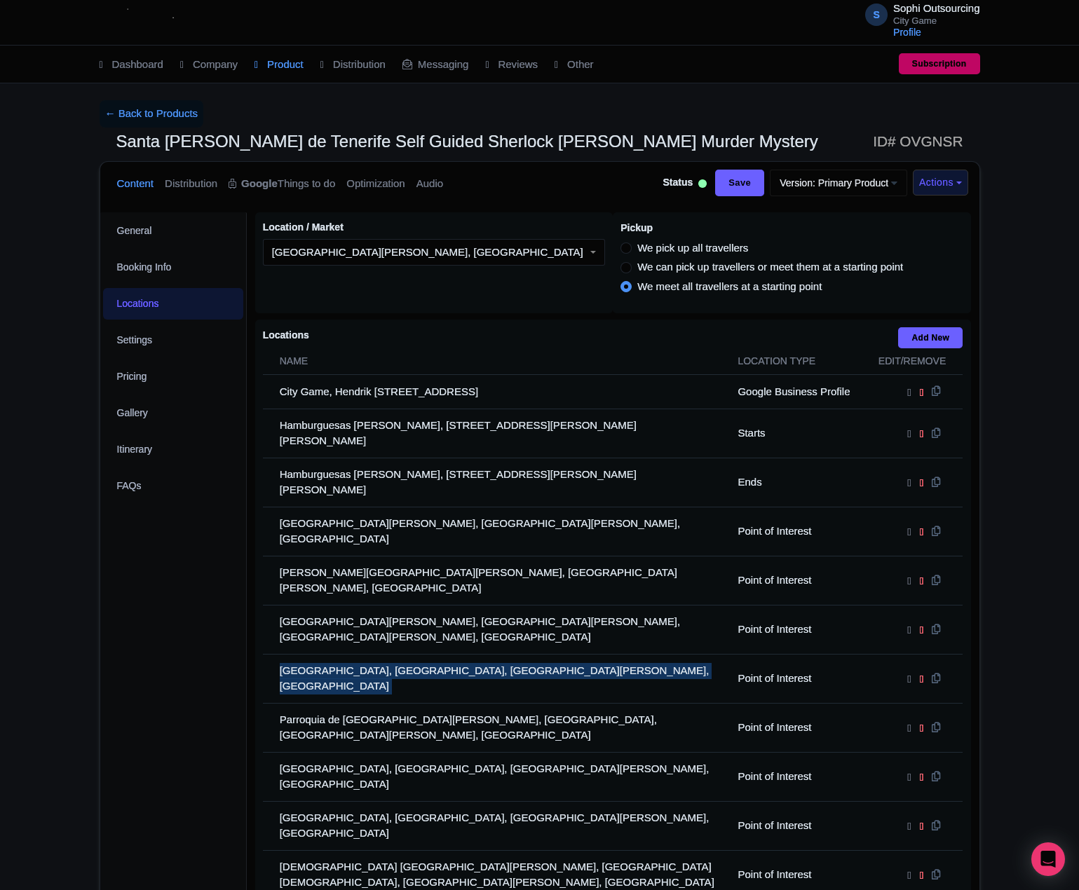
copy tr "[GEOGRAPHIC_DATA], [GEOGRAPHIC_DATA], [GEOGRAPHIC_DATA][PERSON_NAME], [GEOGRAPH…"
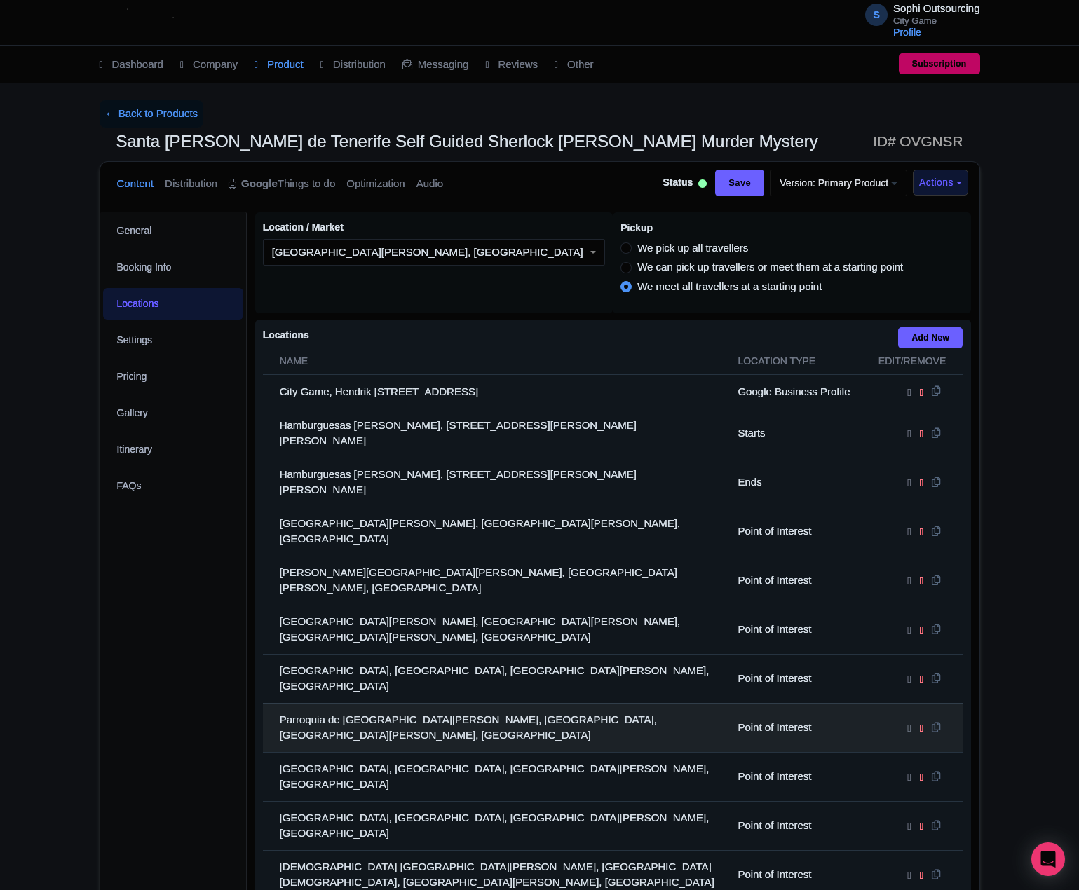
click at [370, 703] on td "Parroquia de [GEOGRAPHIC_DATA][PERSON_NAME], [GEOGRAPHIC_DATA], [GEOGRAPHIC_DAT…" at bounding box center [496, 727] width 467 height 49
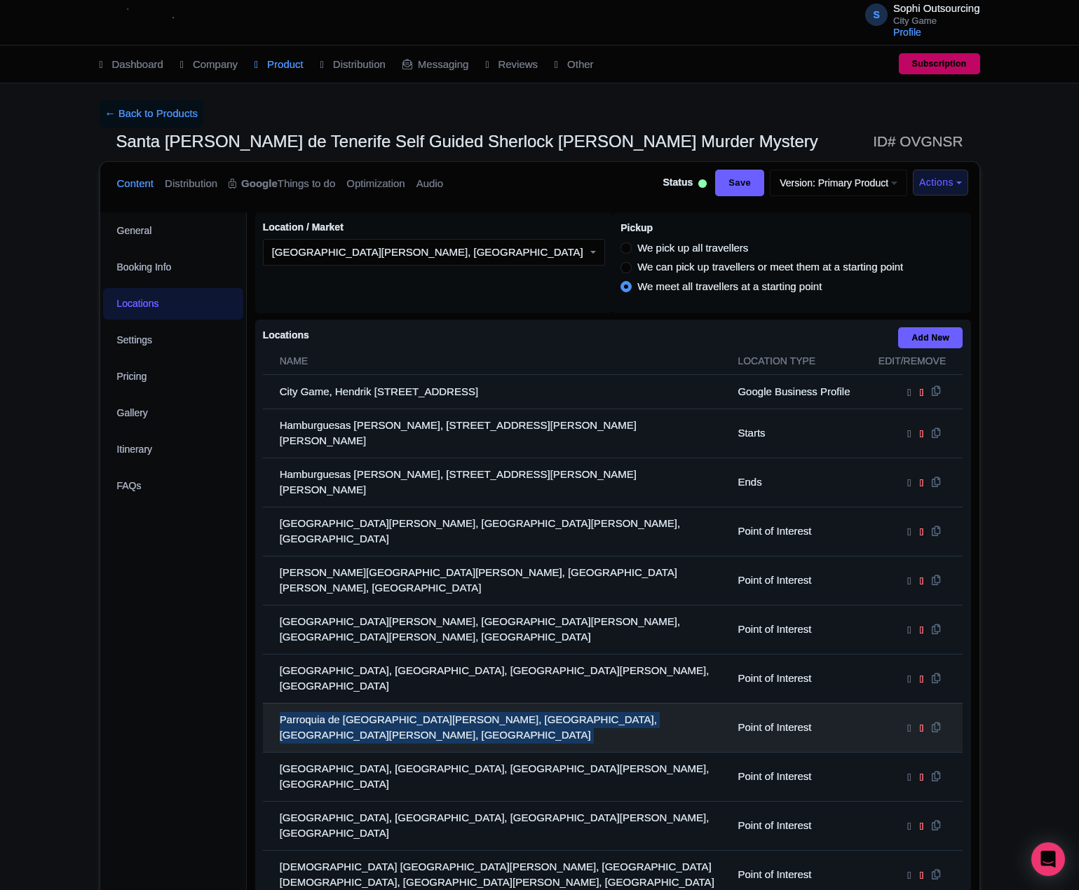
copy tr "Parroquia de [GEOGRAPHIC_DATA][PERSON_NAME], [GEOGRAPHIC_DATA], [GEOGRAPHIC_DAT…"
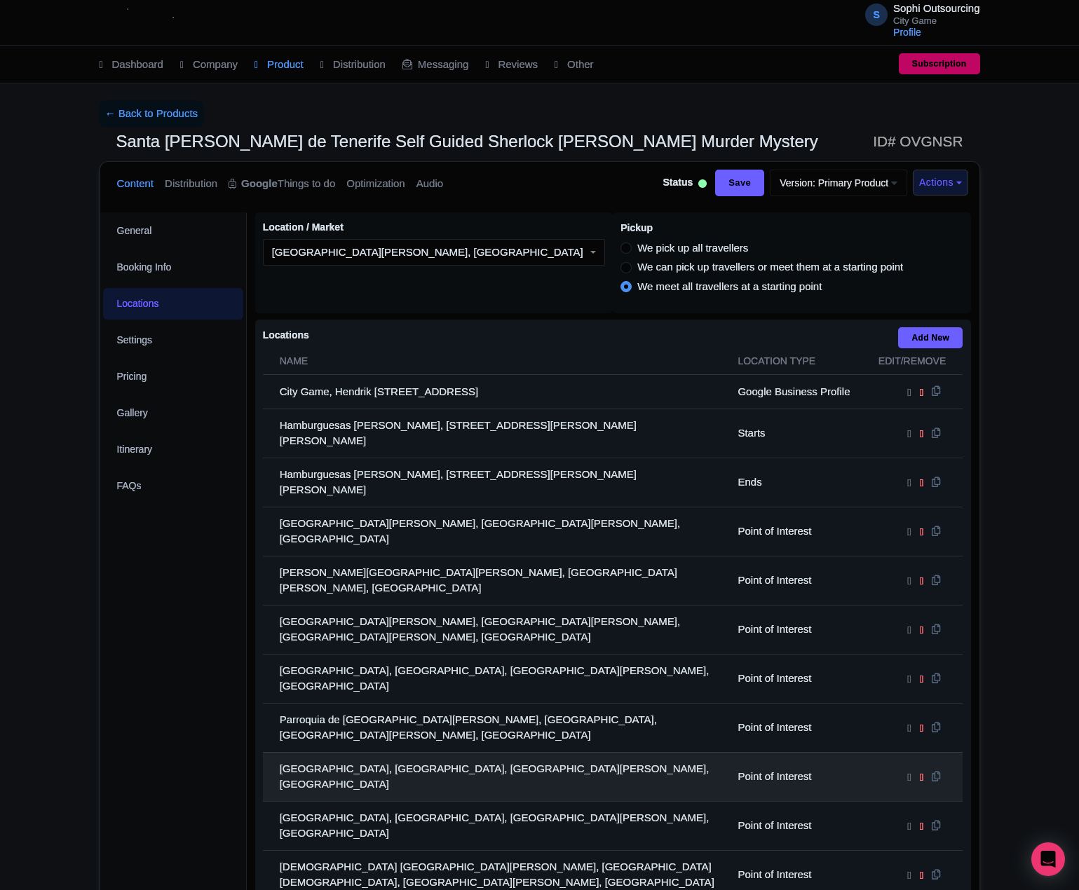
click at [365, 752] on td "[GEOGRAPHIC_DATA], [GEOGRAPHIC_DATA], [GEOGRAPHIC_DATA][PERSON_NAME], [GEOGRAPH…" at bounding box center [496, 776] width 467 height 49
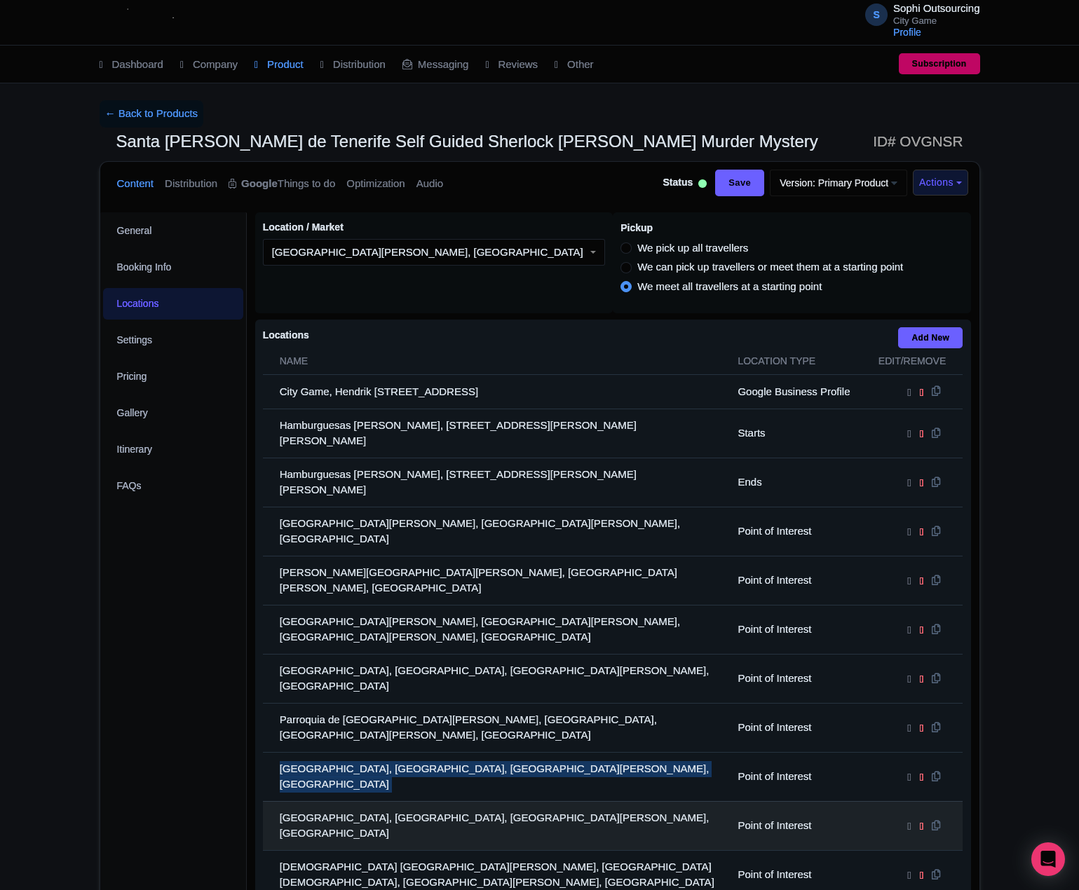
copy tr "[GEOGRAPHIC_DATA], [GEOGRAPHIC_DATA], [GEOGRAPHIC_DATA][PERSON_NAME], [GEOGRAPH…"
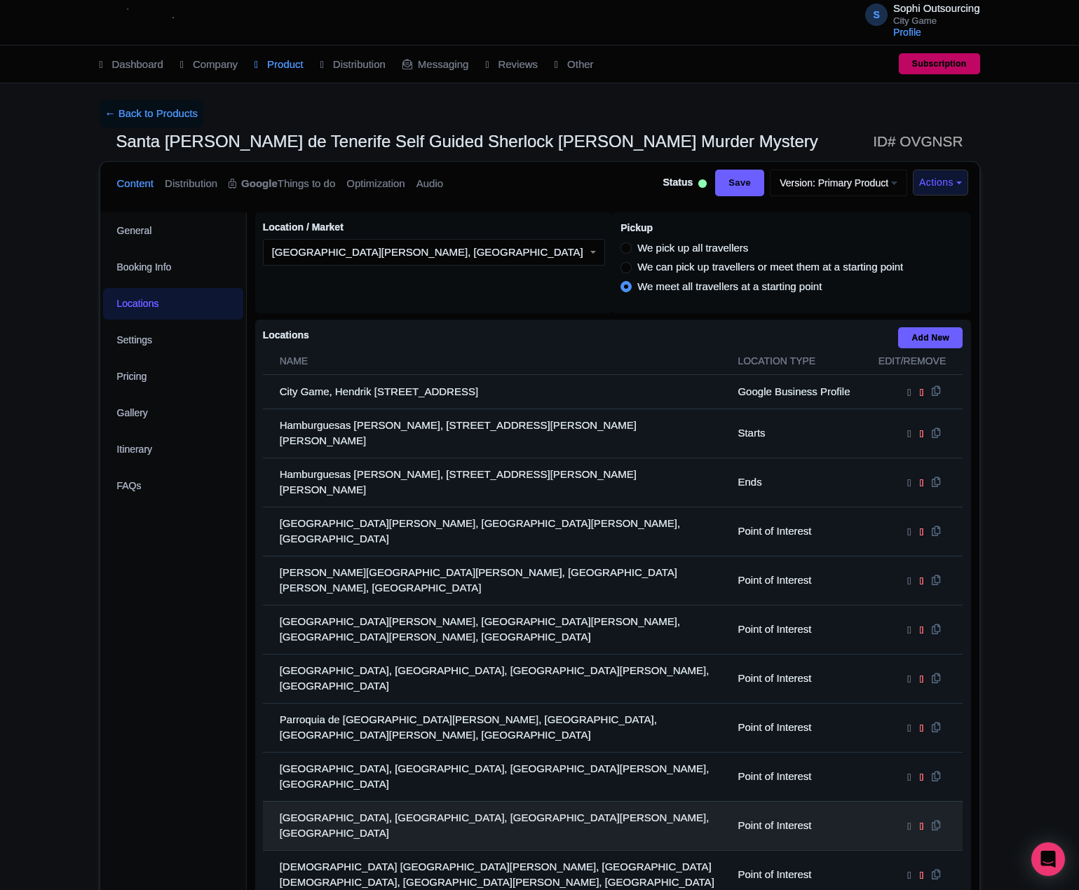
click at [312, 801] on td "[GEOGRAPHIC_DATA], [GEOGRAPHIC_DATA], [GEOGRAPHIC_DATA][PERSON_NAME], [GEOGRAPH…" at bounding box center [496, 825] width 467 height 49
click at [313, 801] on td "[GEOGRAPHIC_DATA], [GEOGRAPHIC_DATA], [GEOGRAPHIC_DATA][PERSON_NAME], [GEOGRAPH…" at bounding box center [496, 825] width 467 height 49
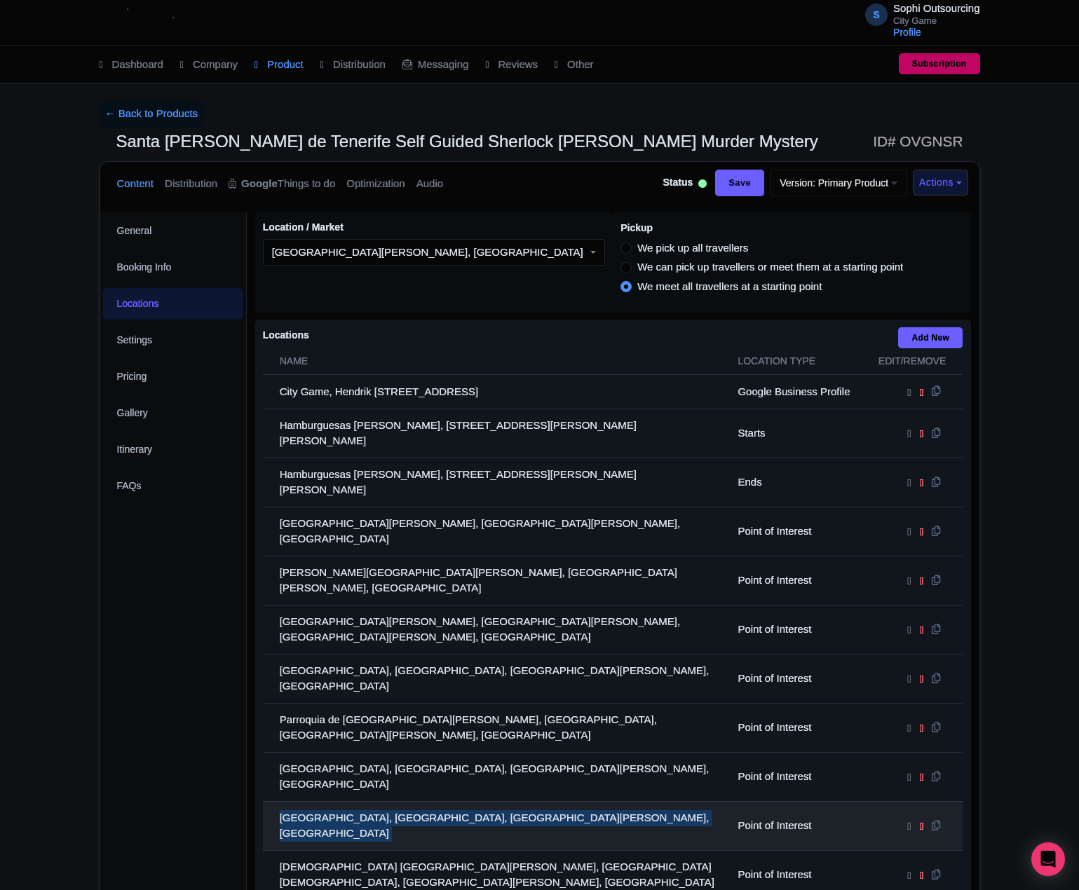
drag, startPoint x: 313, startPoint y: 707, endPoint x: 306, endPoint y: 709, distance: 7.8
click at [311, 801] on td "[GEOGRAPHIC_DATA], [GEOGRAPHIC_DATA], [GEOGRAPHIC_DATA][PERSON_NAME], [GEOGRAPH…" at bounding box center [496, 825] width 467 height 49
drag, startPoint x: 306, startPoint y: 709, endPoint x: 311, endPoint y: 715, distance: 8.4
click at [309, 801] on td "[GEOGRAPHIC_DATA], [GEOGRAPHIC_DATA], [GEOGRAPHIC_DATA][PERSON_NAME], [GEOGRAPH…" at bounding box center [496, 825] width 467 height 49
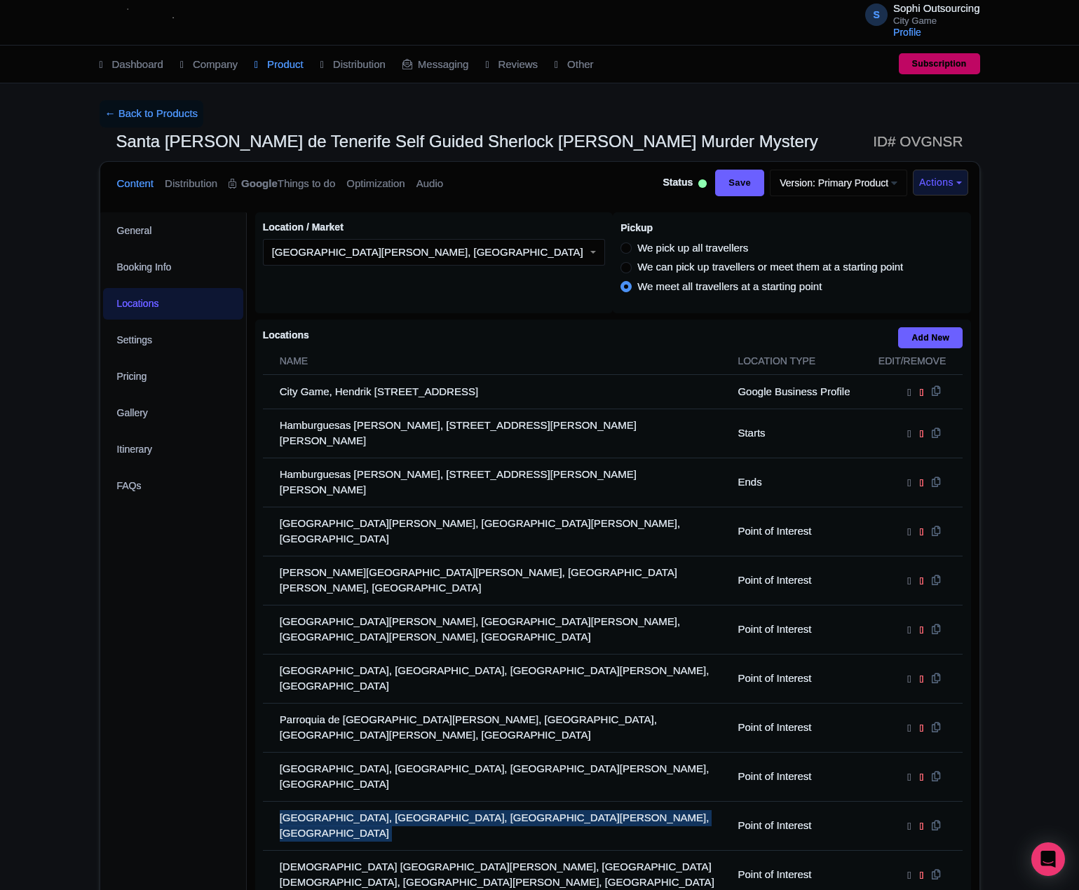
copy tr "[GEOGRAPHIC_DATA], [GEOGRAPHIC_DATA], [GEOGRAPHIC_DATA][PERSON_NAME], [GEOGRAPH…"
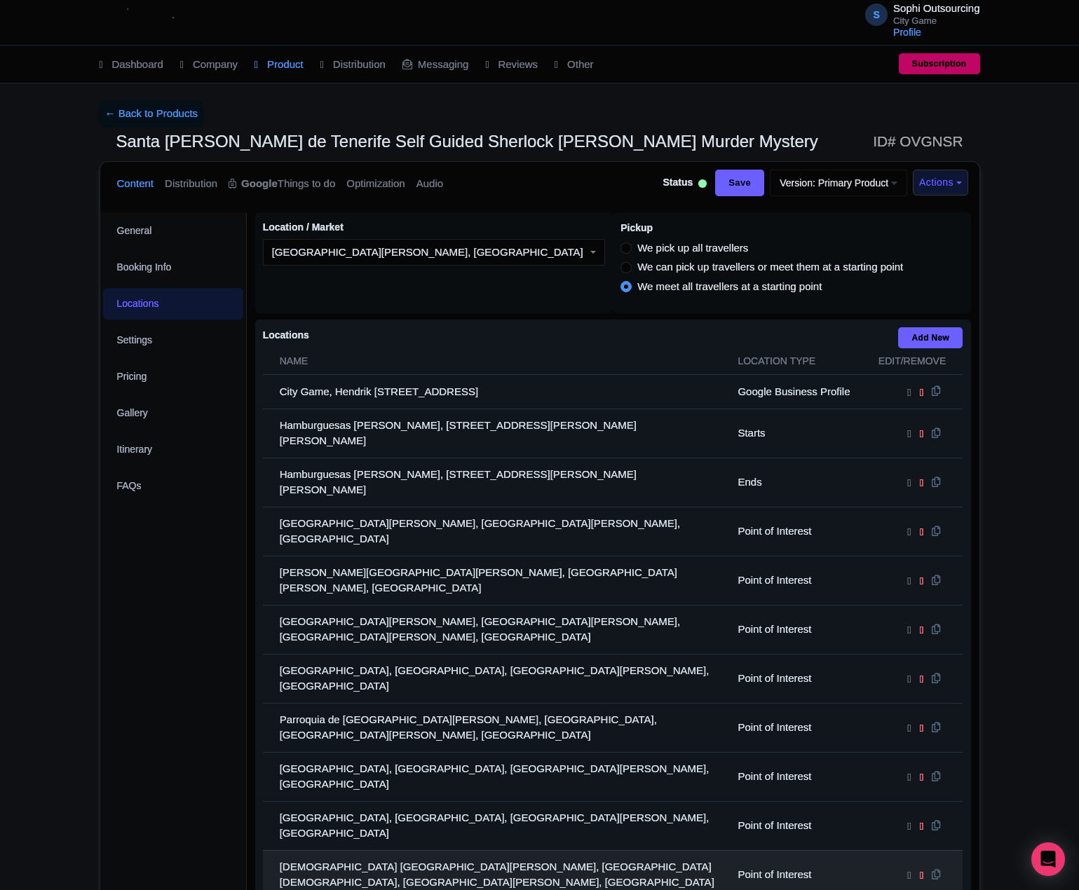
click at [365, 850] on td "[DEMOGRAPHIC_DATA] [GEOGRAPHIC_DATA][PERSON_NAME], [GEOGRAPHIC_DATA][DEMOGRAPHI…" at bounding box center [496, 874] width 467 height 49
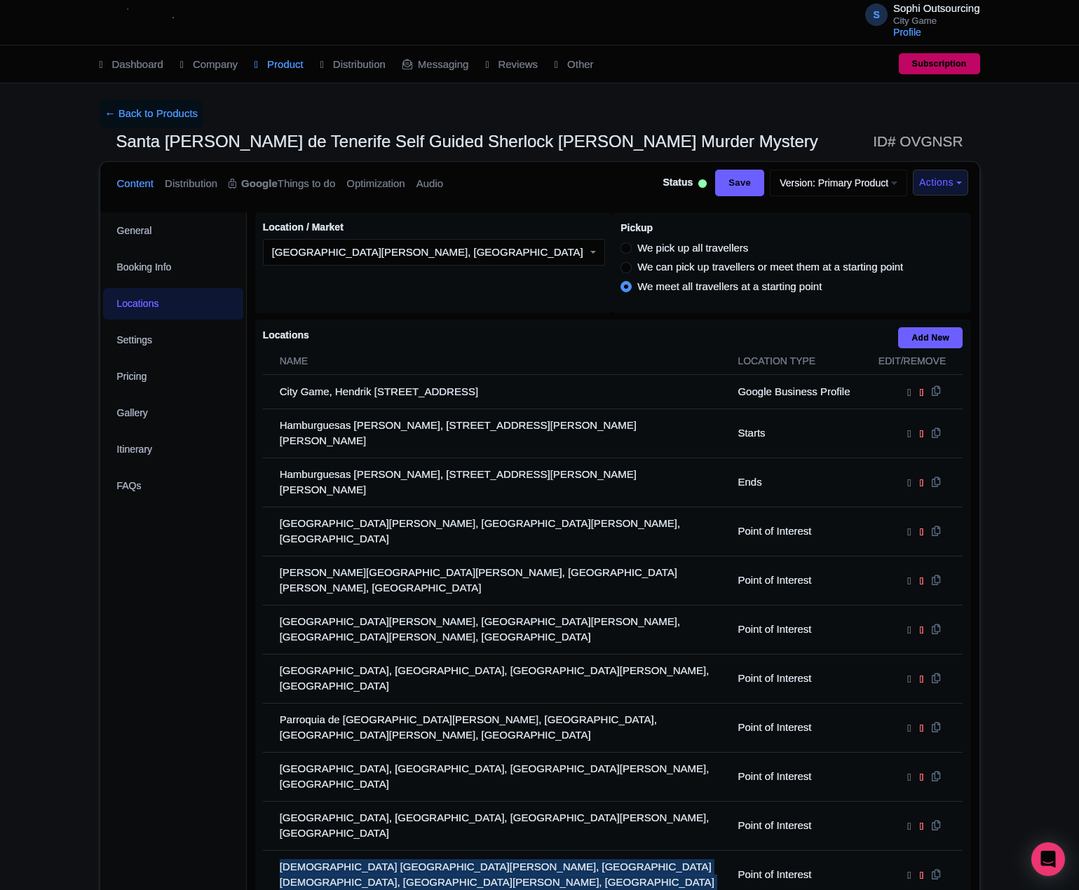
drag, startPoint x: 365, startPoint y: 747, endPoint x: 20, endPoint y: 747, distance: 344.9
click at [358, 850] on td "[DEMOGRAPHIC_DATA] [GEOGRAPHIC_DATA][PERSON_NAME], [GEOGRAPHIC_DATA][DEMOGRAPHI…" at bounding box center [496, 874] width 467 height 49
copy tr "[DEMOGRAPHIC_DATA] [GEOGRAPHIC_DATA][PERSON_NAME], [GEOGRAPHIC_DATA][DEMOGRAPHI…"
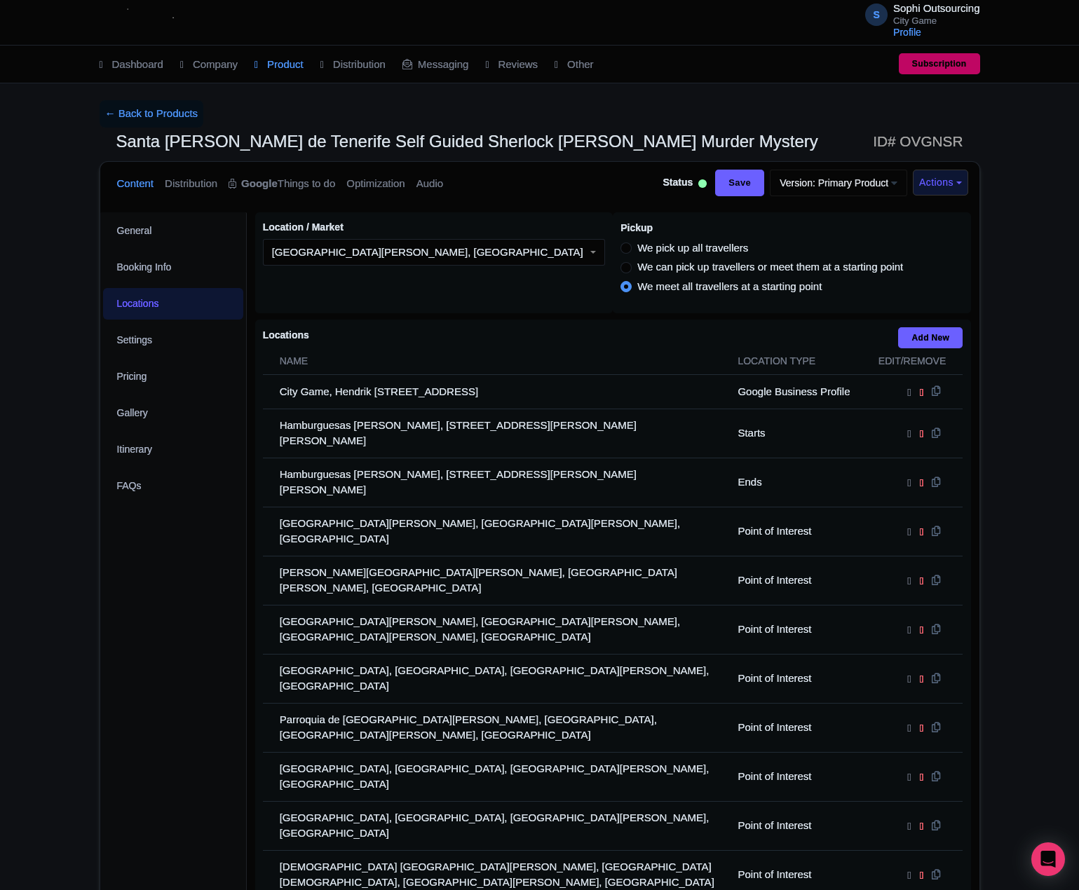
copy tr "[GEOGRAPHIC_DATA][PERSON_NAME], [GEOGRAPHIC_DATA][PERSON_NAME], [GEOGRAPHIC_DAT…"
